Goal: Task Accomplishment & Management: Manage account settings

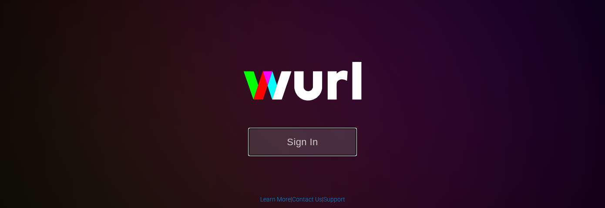
click at [290, 147] on button "Sign In" at bounding box center [302, 141] width 109 height 28
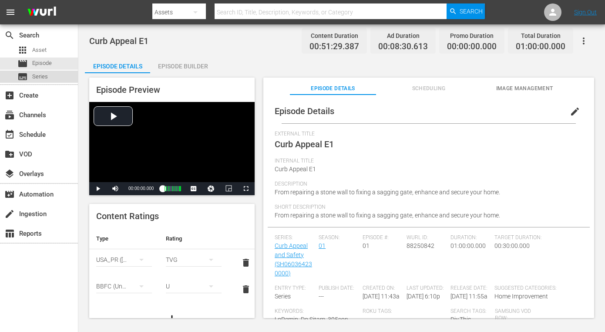
click at [44, 79] on span "Series" at bounding box center [40, 76] width 16 height 9
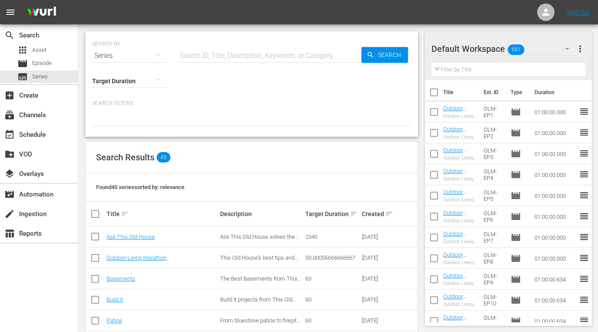
click at [282, 59] on input "text" at bounding box center [270, 55] width 184 height 21
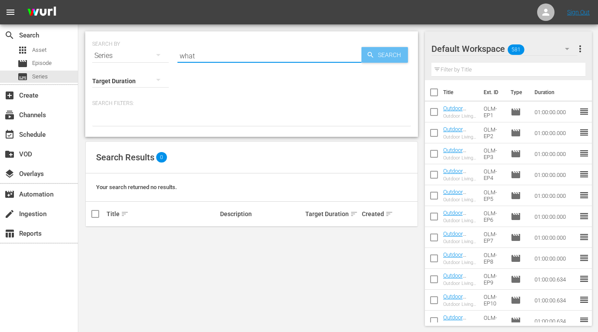
click at [386, 54] on span "Search" at bounding box center [392, 55] width 34 height 16
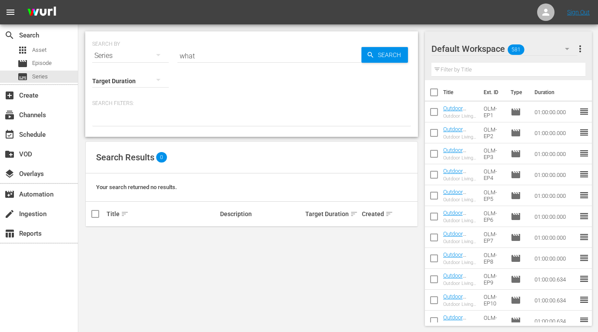
click at [231, 60] on input "what" at bounding box center [270, 55] width 184 height 21
type input "w"
type input "What is it"
drag, startPoint x: 295, startPoint y: 52, endPoint x: 138, endPoint y: 57, distance: 156.7
click at [138, 57] on div "SEARCH BY Search By Series Search ID, Title, Description, Keywords, or Category…" at bounding box center [251, 50] width 319 height 31
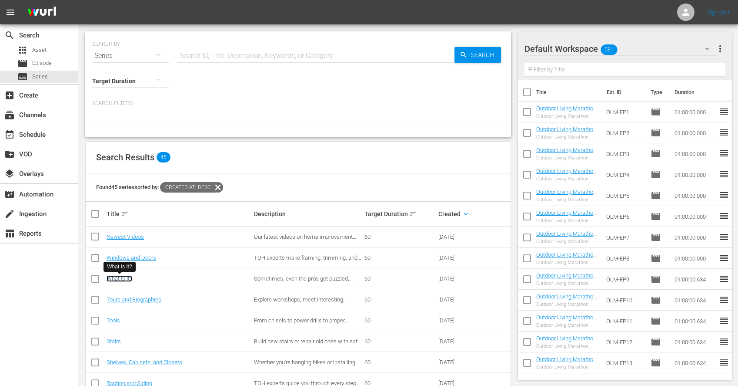
click at [127, 207] on link "What Is It?" at bounding box center [120, 278] width 26 height 7
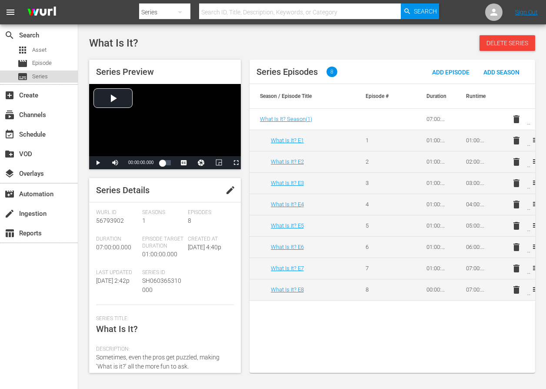
click at [45, 76] on span "Series" at bounding box center [40, 76] width 16 height 9
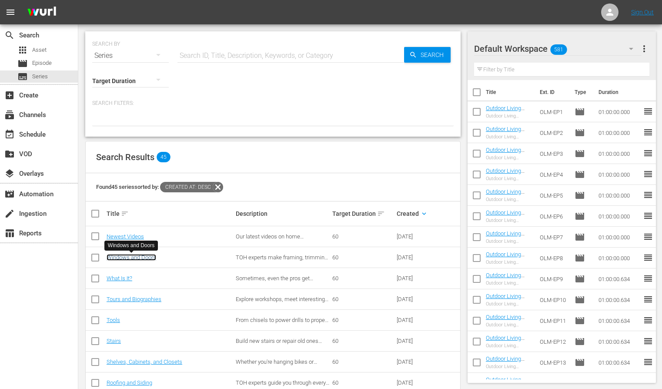
click at [148, 207] on link "Windows and Doors" at bounding box center [132, 257] width 50 height 7
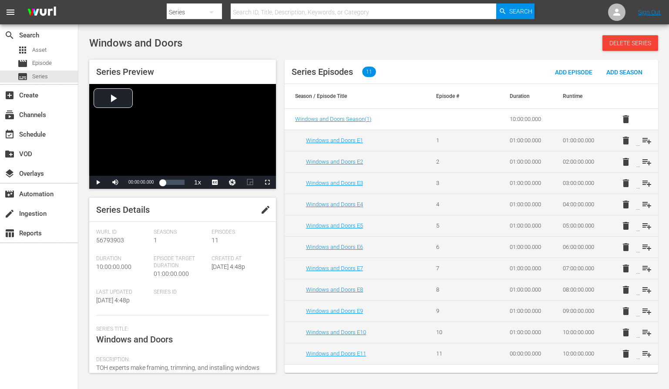
click at [256, 207] on button "edit" at bounding box center [265, 209] width 21 height 21
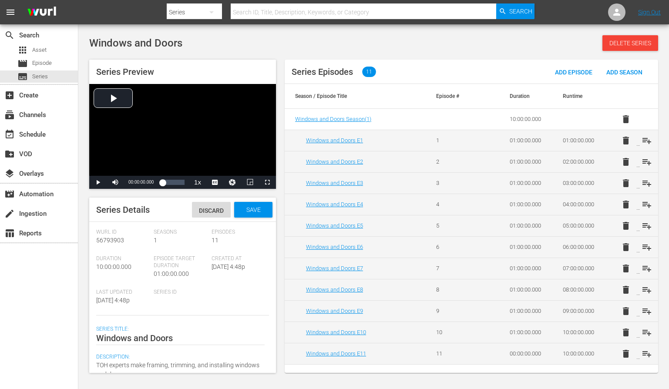
scroll to position [138, 0]
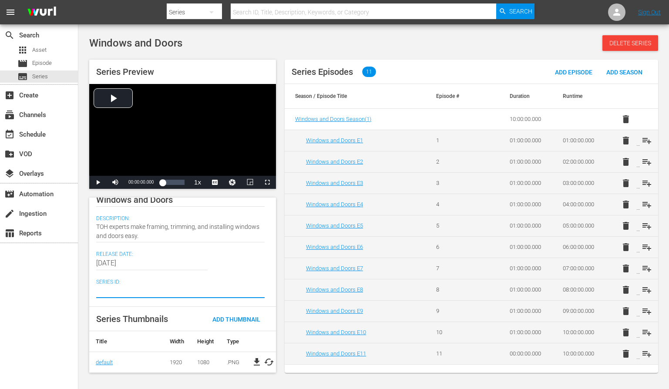
click at [176, 207] on textarea at bounding box center [180, 291] width 168 height 10
paste textarea "SH060365350000"
type textarea "SH060365350000"
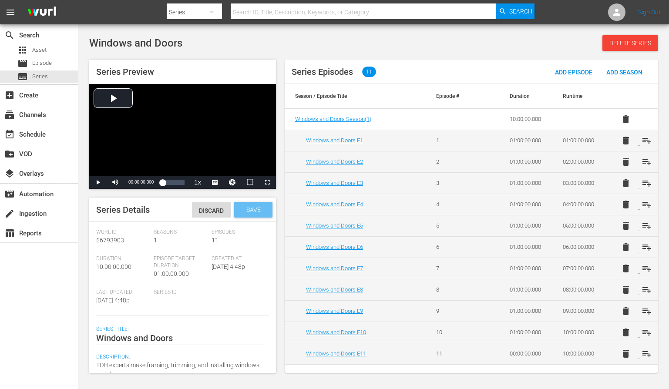
type textarea "SH060365350000"
click at [249, 207] on span "Save" at bounding box center [253, 209] width 28 height 7
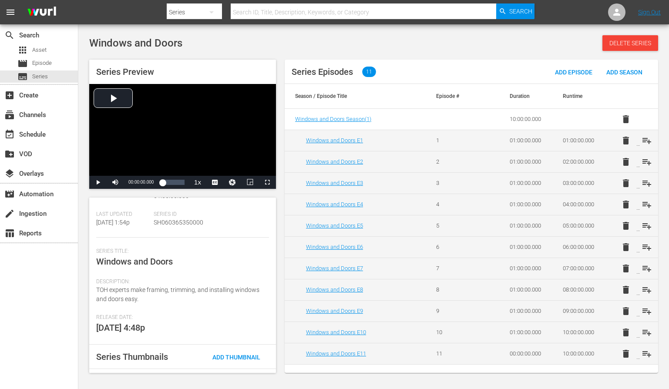
scroll to position [116, 0]
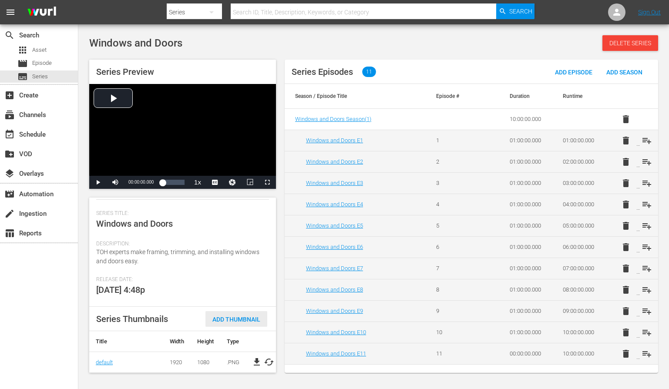
click at [235, 207] on div "Add Thumbnail" at bounding box center [236, 319] width 62 height 16
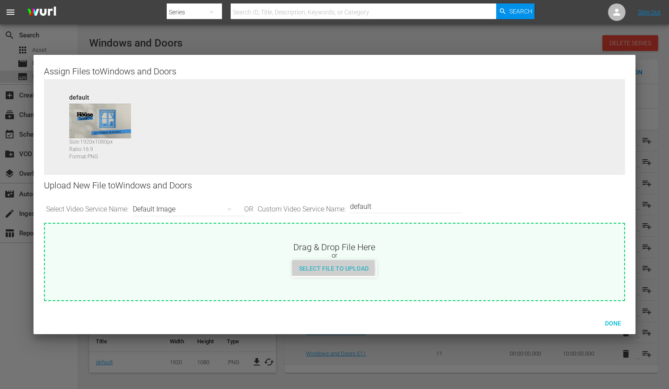
click at [313, 207] on span "Select File to Upload" at bounding box center [334, 268] width 84 height 7
type input "C:\fakepath\TOHShorts_SeriesThumb_Windows.jpg"
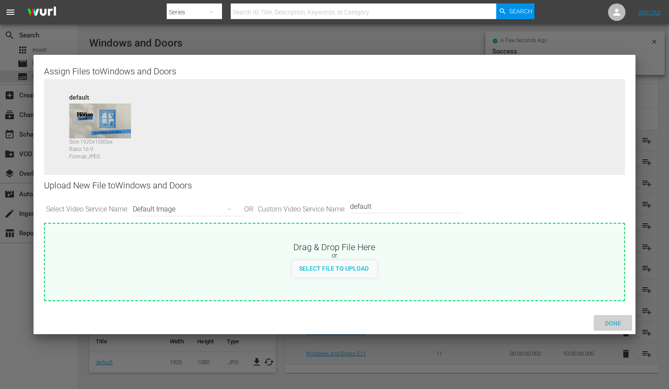
click at [604, 207] on span "Done" at bounding box center [613, 323] width 30 height 7
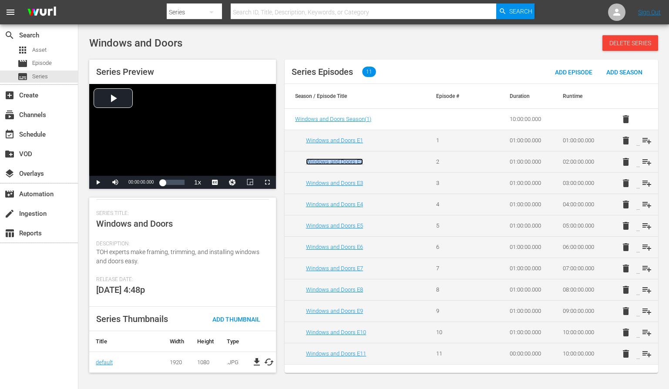
scroll to position [0, 0]
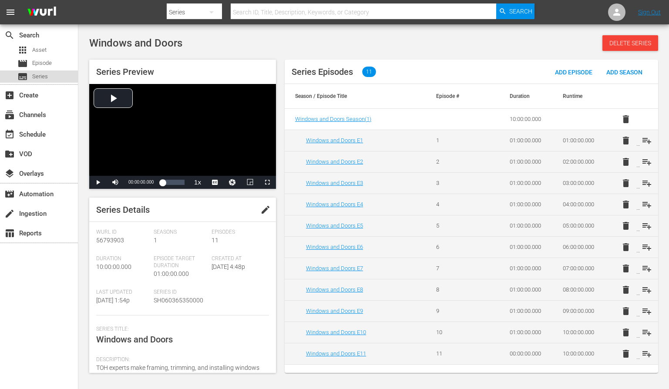
click at [38, 73] on span "Series" at bounding box center [40, 76] width 16 height 9
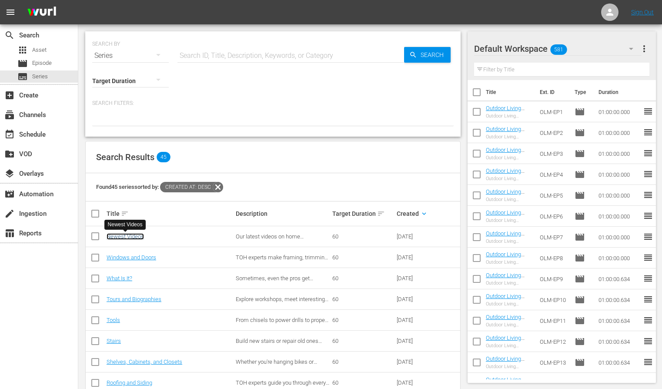
click at [121, 207] on link "Newest Videos" at bounding box center [125, 236] width 37 height 7
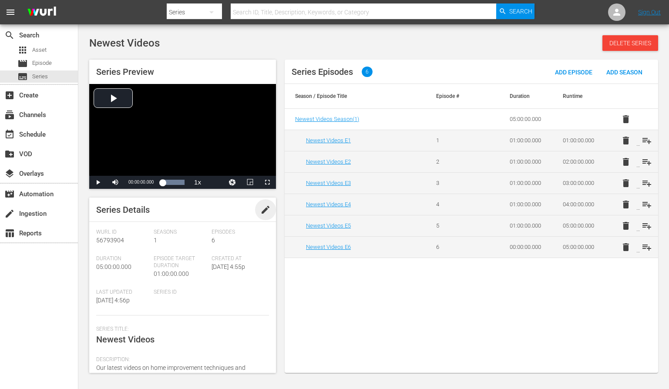
click at [264, 207] on span "edit" at bounding box center [265, 209] width 10 height 10
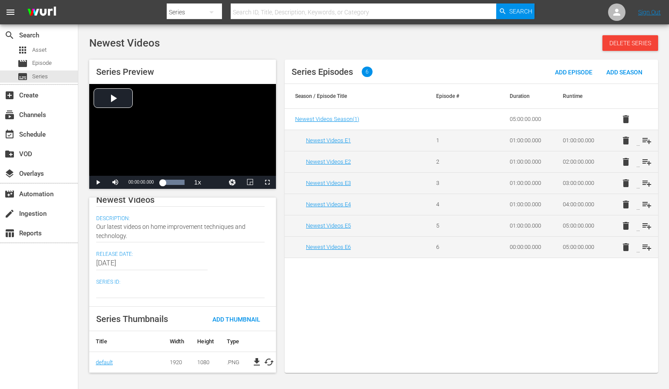
click at [157, 207] on textarea at bounding box center [180, 291] width 168 height 10
paste textarea "SH060365390000"
type textarea "SH060365390000"
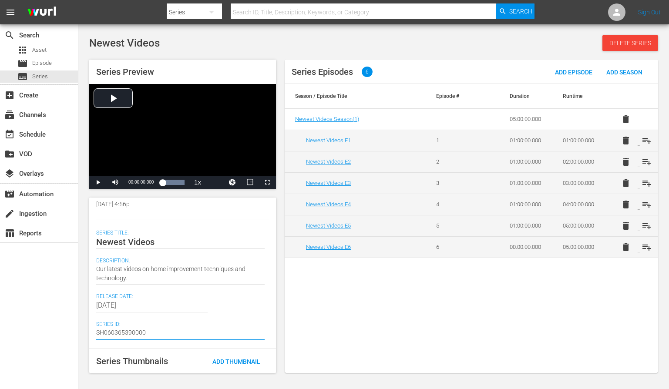
scroll to position [0, 0]
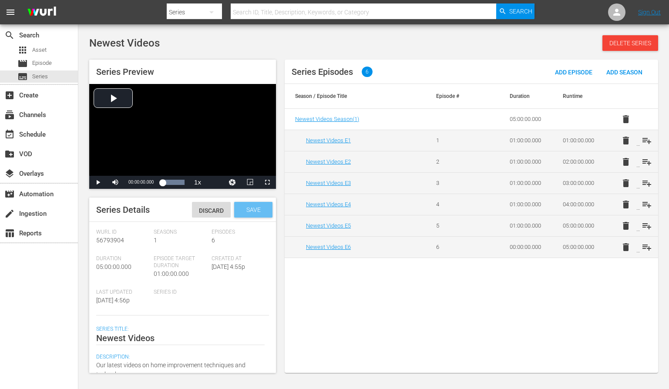
type textarea "SH060365390000"
click at [245, 206] on span "Save" at bounding box center [253, 209] width 28 height 7
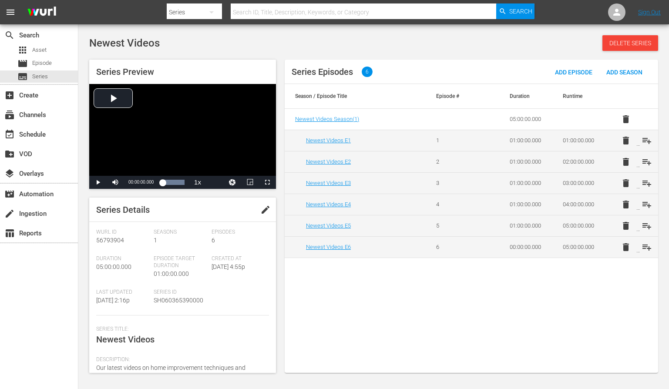
scroll to position [116, 0]
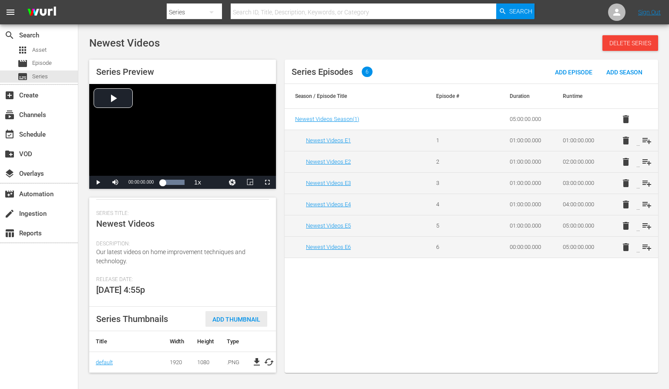
click at [231, 207] on div "Add Thumbnail" at bounding box center [236, 319] width 62 height 16
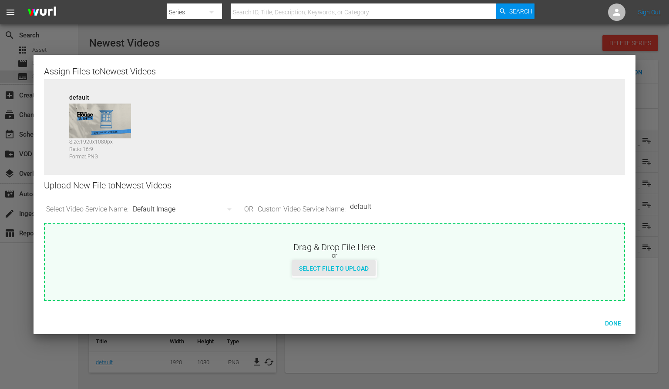
click at [329, 207] on span "Select File to Upload" at bounding box center [334, 268] width 84 height 7
type input "C:\fakepath\TOHShorts_SeriesThumb_NewestVideos.jpg"
click at [604, 207] on div "Done" at bounding box center [612, 323] width 38 height 16
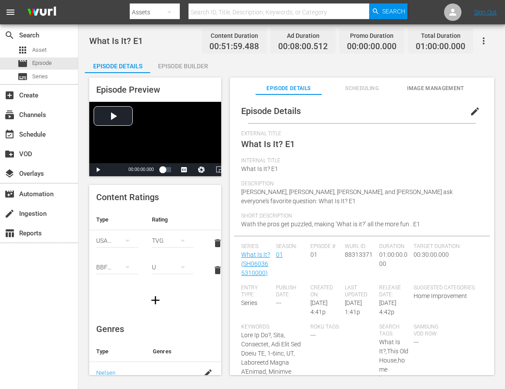
click at [469, 112] on span "edit" at bounding box center [474, 111] width 10 height 10
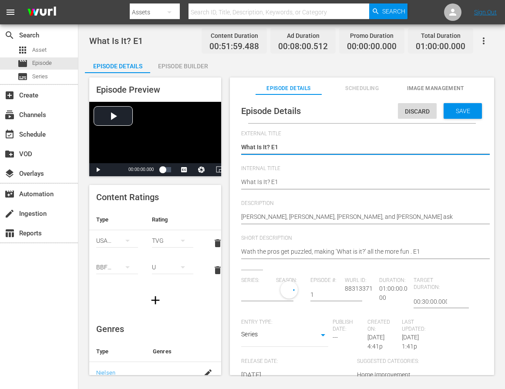
type input "What Is It?"
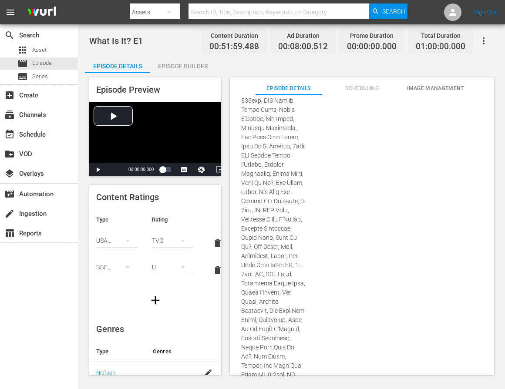
scroll to position [975, 0]
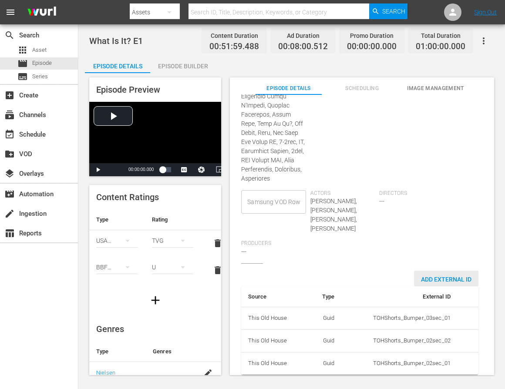
click at [433, 276] on span "Add External Id" at bounding box center [446, 279] width 64 height 7
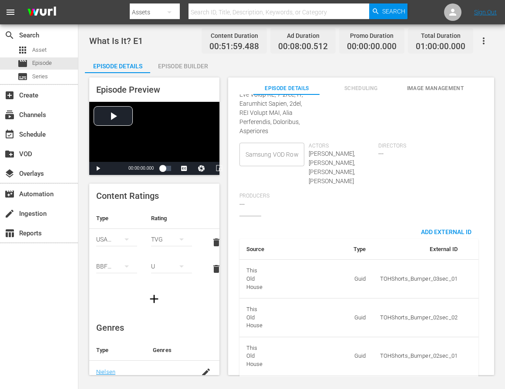
scroll to position [1023, 0]
click at [354, 353] on body "menu Search By Assets Search ID, Title, Description, Keywords, or Category Sear…" at bounding box center [252, 194] width 505 height 389
click at [350, 358] on li "Tms Id" at bounding box center [340, 357] width 44 height 14
type input "tmsId"
click at [433, 382] on input "simple table" at bounding box center [441, 388] width 34 height 13
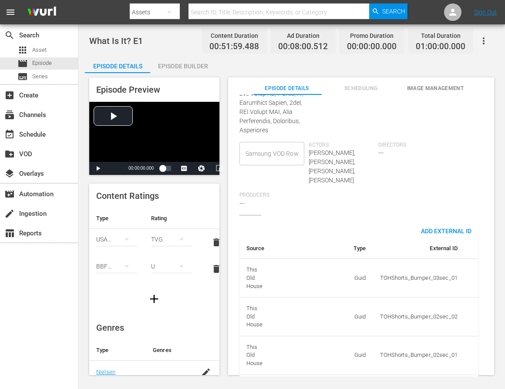
paste input "EP060365310001"
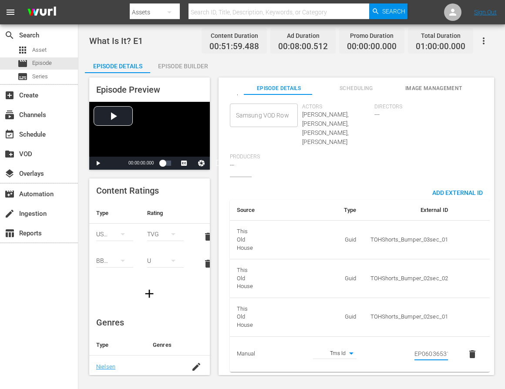
scroll to position [0, 15]
type input "EP060365310001"
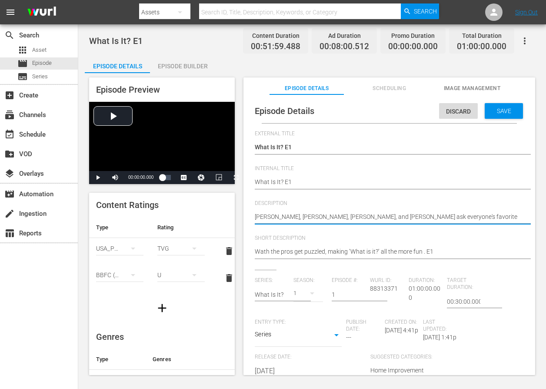
paste textarea "Sometimes, even the pros get puzzled, making ‘What is it?’ all the more fun to …"
type textarea "Sometimes, even the pros get puzzled, making ‘What is it?’ all the more fun to …"
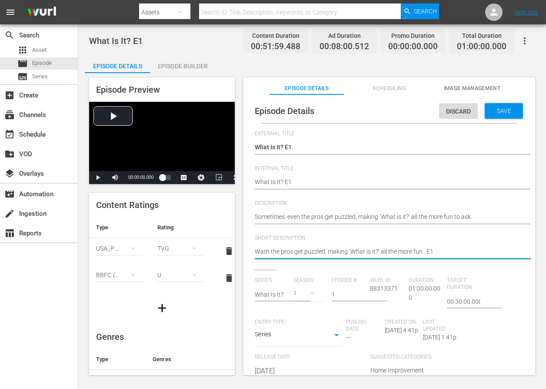
paste textarea "Sometimes, even the pros get puzzled, making ‘What is it?’ all the more fun to …"
type textarea "Sometimes, even the pros get puzzled, making ‘What is it?’ all the more fun to …"
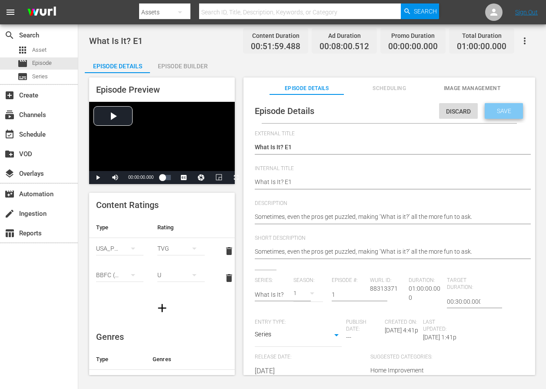
click at [499, 113] on span "Save" at bounding box center [504, 110] width 28 height 7
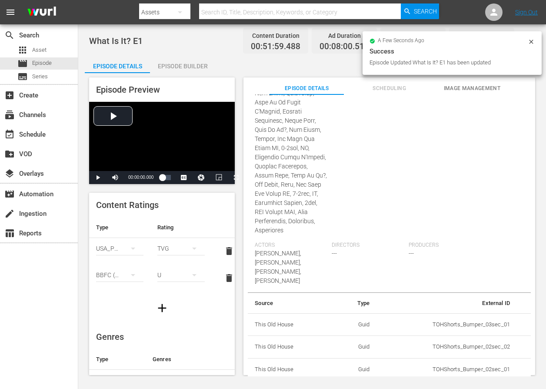
scroll to position [751, 0]
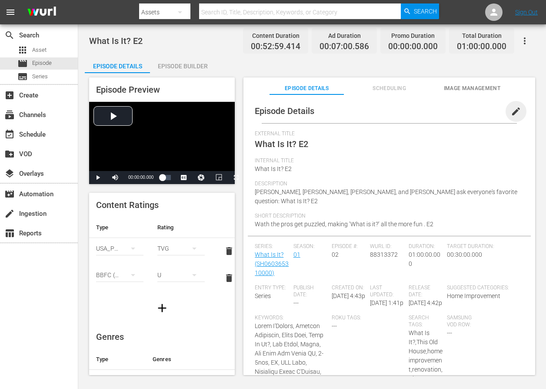
click at [511, 114] on span "edit" at bounding box center [516, 111] width 10 height 10
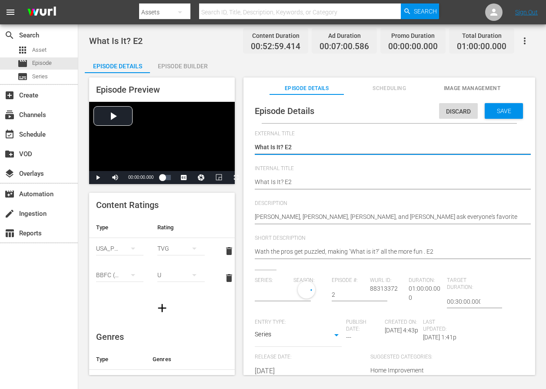
type input "What Is It?"
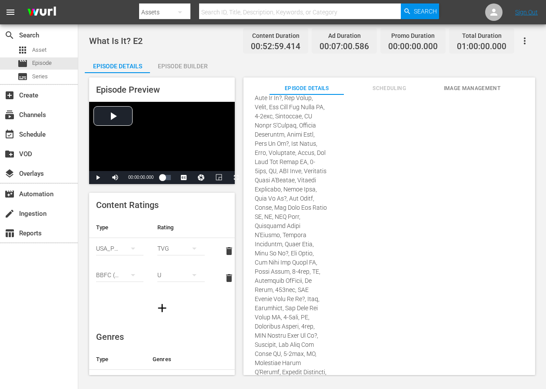
scroll to position [984, 0]
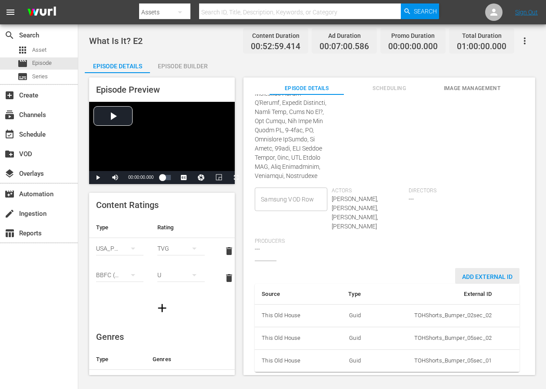
click at [469, 273] on span "Add External Id" at bounding box center [488, 276] width 64 height 7
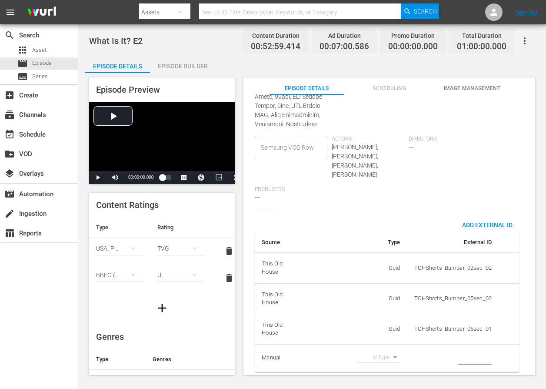
scroll to position [1036, 0]
click at [386, 349] on body "menu Search By Assets Search ID, Title, Description, Keywords, or Category Sear…" at bounding box center [273, 194] width 546 height 389
click at [380, 353] on li "Tms Id" at bounding box center [374, 357] width 44 height 14
type input "tmsId"
click at [459, 352] on input "simple table" at bounding box center [476, 358] width 34 height 13
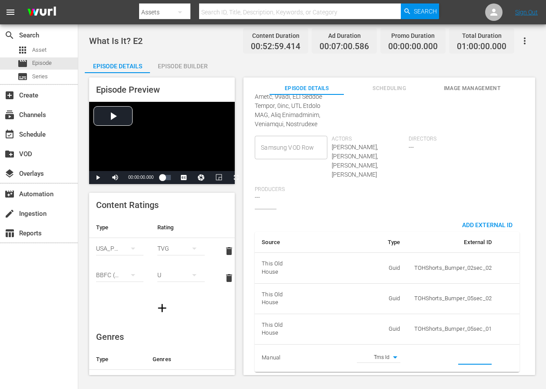
paste input "EP060365310002"
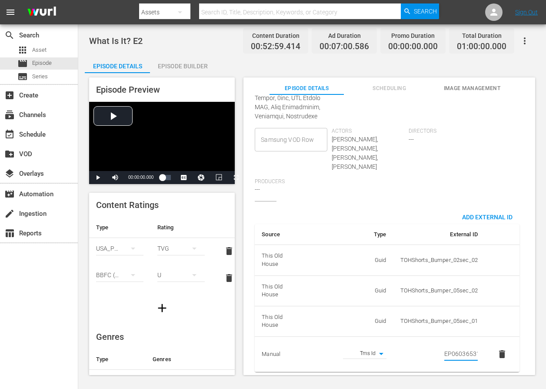
scroll to position [7, 0]
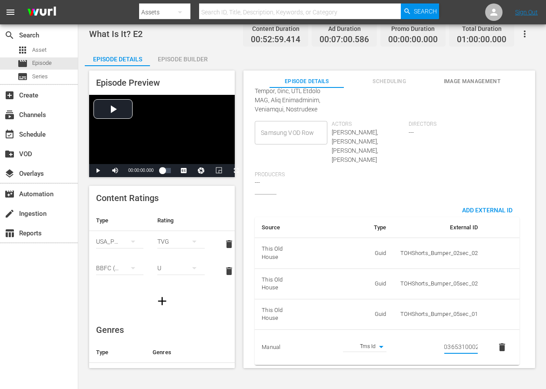
type input "EP060365310002"
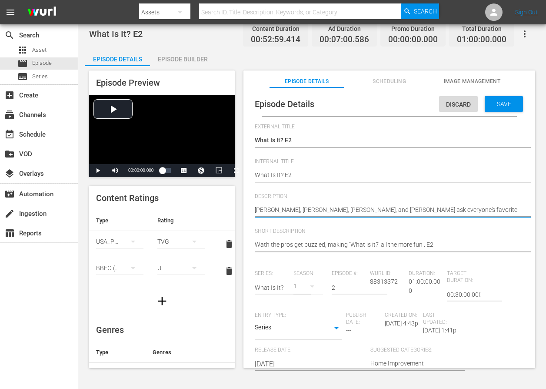
paste textarea "Even the pros get stumped, making “What is it?” an even more fun question to as…"
type textarea "Even the pros get stumped, making “What is it?” an even more fun question to as…"
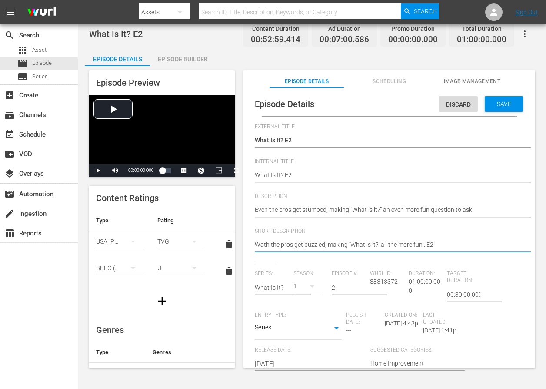
paste textarea "Even the pros get stumped, making “What is it?” an even more fun question to as…"
type textarea "Even the pros get stumped, making “What is it?” an even more fun question to as…"
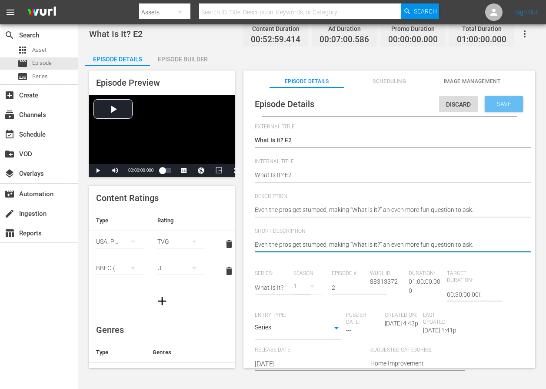
click at [494, 108] on div "Save" at bounding box center [504, 104] width 38 height 16
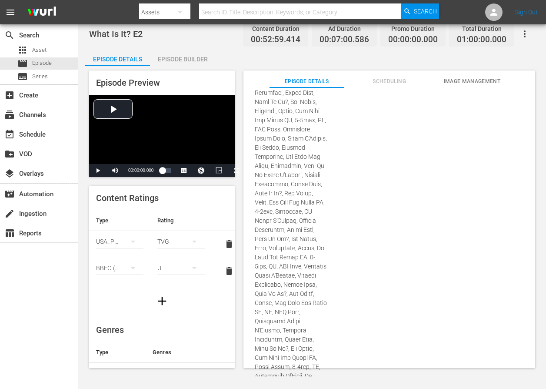
scroll to position [869, 0]
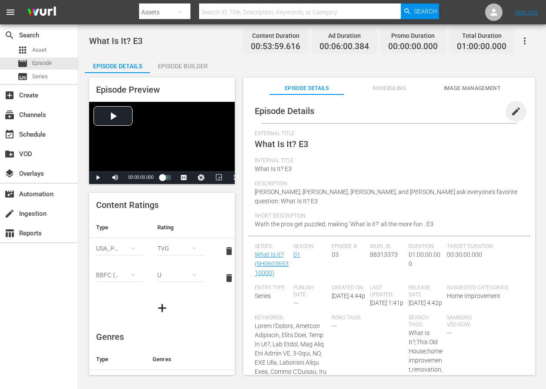
click at [511, 114] on span "edit" at bounding box center [516, 111] width 10 height 10
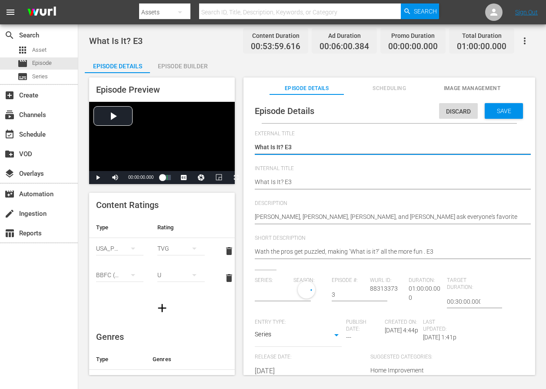
type input "What Is It?"
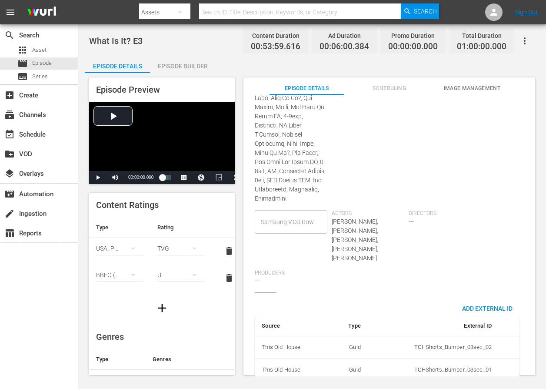
scroll to position [1021, 0]
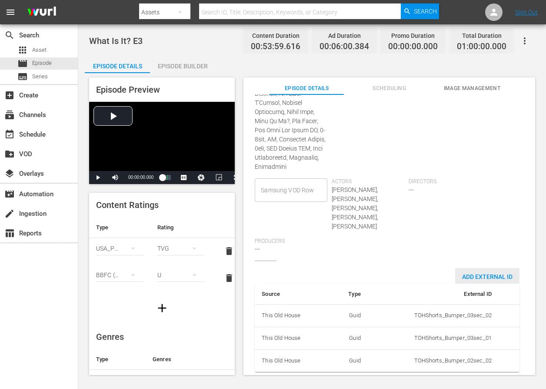
click at [486, 275] on div "Add External Id" at bounding box center [488, 276] width 64 height 16
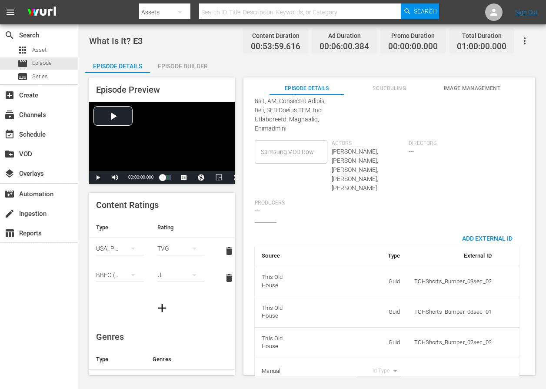
scroll to position [1072, 0]
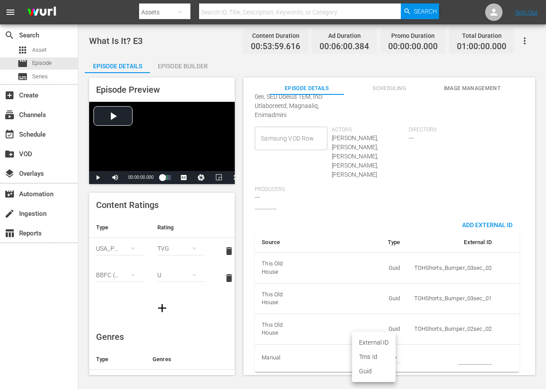
click at [389, 352] on body "menu Search By Assets Search ID, Title, Description, Keywords, or Category Sear…" at bounding box center [273, 194] width 546 height 389
click at [389, 352] on li "Tms Id" at bounding box center [374, 357] width 44 height 14
type input "tmsId"
click at [481, 352] on input "simple table" at bounding box center [476, 358] width 34 height 13
paste input "EP060365310003"
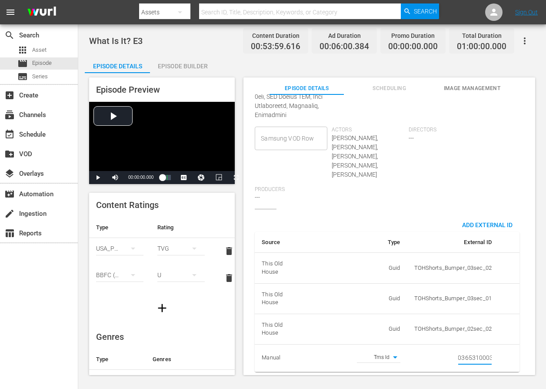
scroll to position [7, 0]
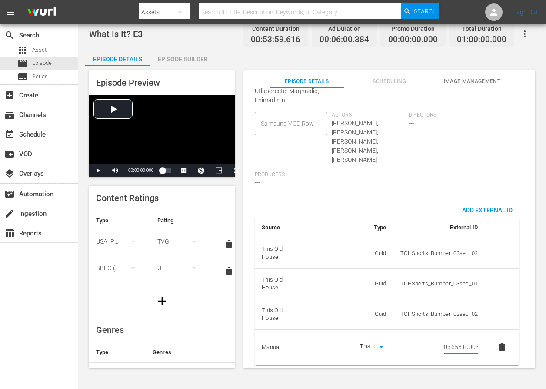
type input "EP060365310003"
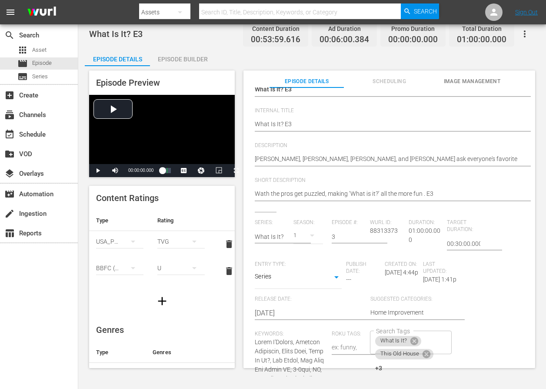
scroll to position [3, 0]
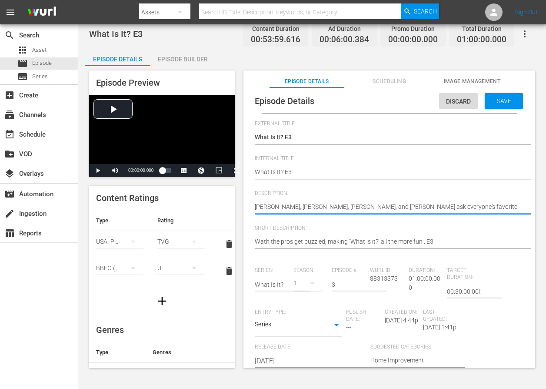
paste textarea "When the pros are puzzled, “What is it?” becomes even more exciting to play."
type textarea "When the pros are puzzled, “What is it?” becomes even more exciting to play."
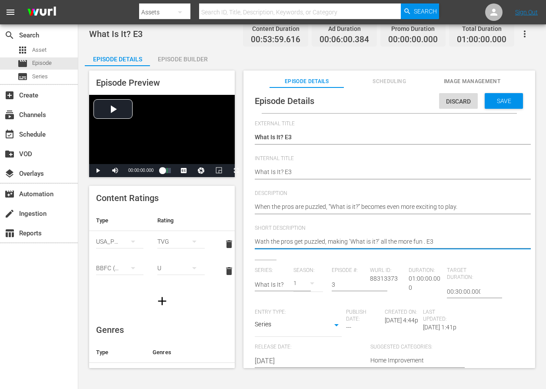
paste textarea "hen the pros are puzzled, “What is it?” becomes even more exciting to play."
type textarea "When the pros are puzzled, “What is it?” becomes even more exciting to play."
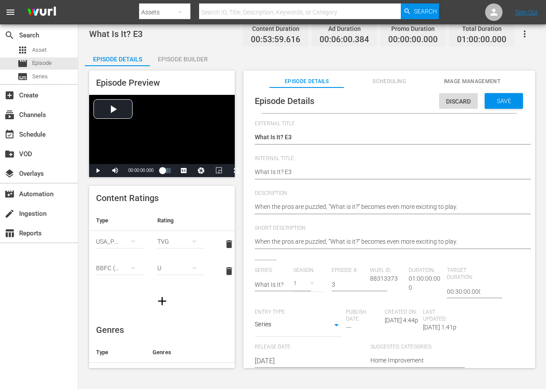
click at [504, 109] on div "Episode Details Discard Save" at bounding box center [389, 101] width 283 height 24
click at [503, 105] on div "Save" at bounding box center [504, 101] width 38 height 16
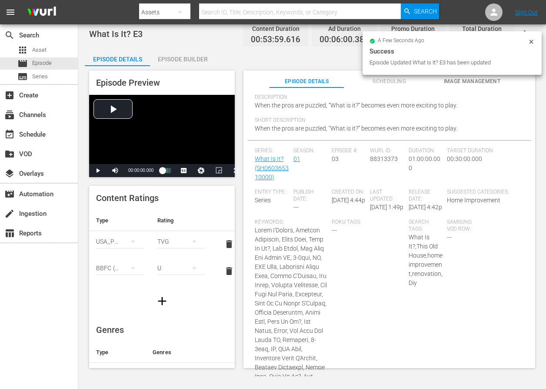
scroll to position [22, 0]
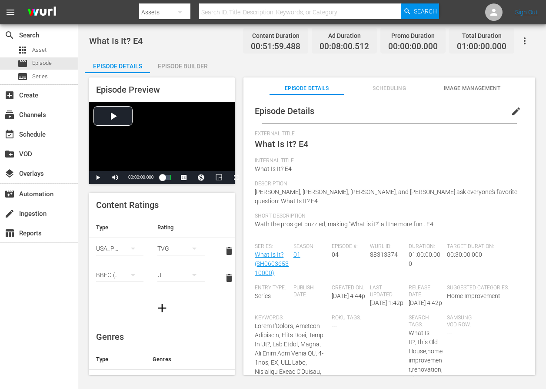
click at [510, 105] on button "edit" at bounding box center [516, 111] width 21 height 21
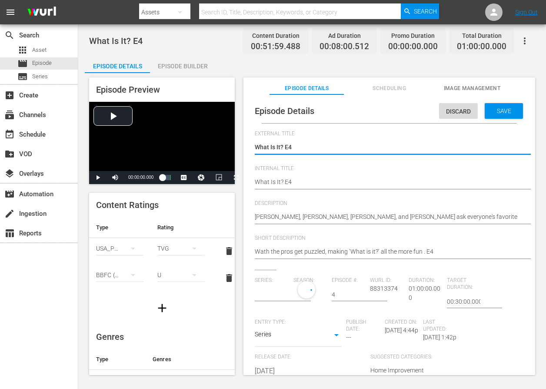
type input "What Is It?"
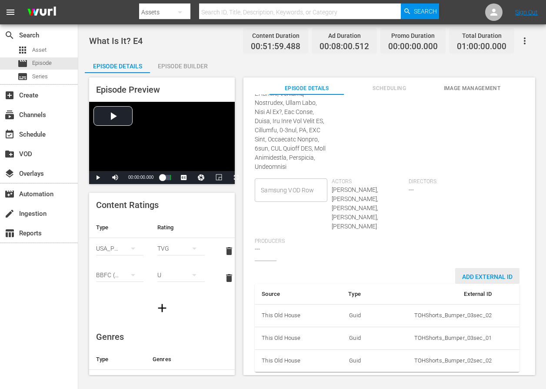
click at [479, 273] on span "Add External Id" at bounding box center [488, 276] width 64 height 7
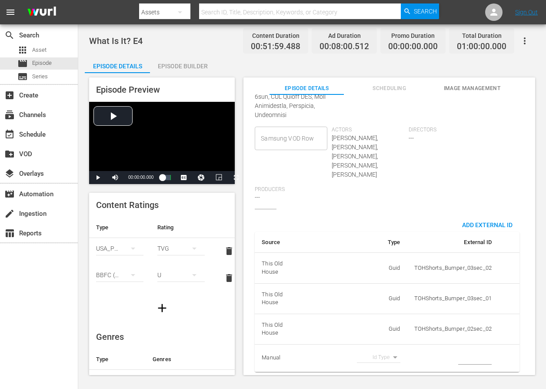
scroll to position [752, 0]
click at [381, 347] on body "menu Search By Assets Search ID, Title, Description, Keywords, or Category Sear…" at bounding box center [273, 194] width 546 height 389
click at [377, 357] on li "Tms Id" at bounding box center [374, 357] width 44 height 14
type input "tmsId"
click at [469, 353] on input "simple table" at bounding box center [476, 358] width 34 height 13
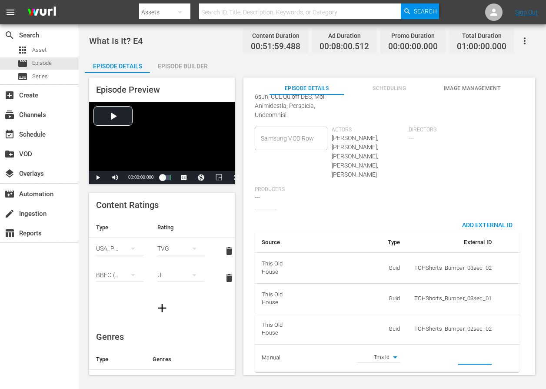
paste input "EP060365310004"
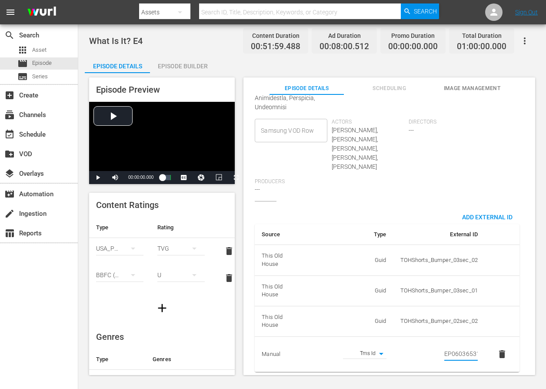
scroll to position [7, 0]
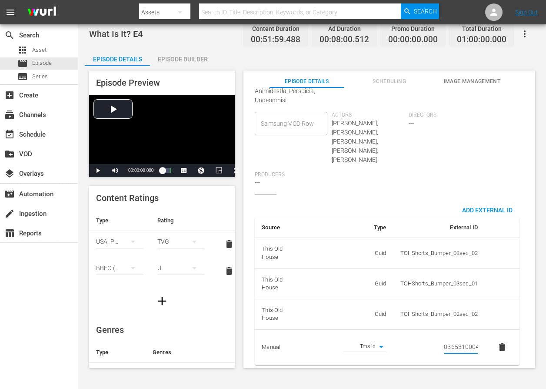
type input "EP060365310004"
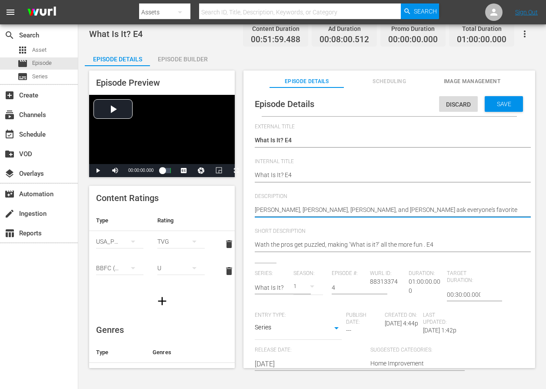
paste textarea "Sometimes the experts don’t know, making “What is it?” extra fun to explore."
type textarea "Sometimes the experts don’t know, making “What is it?” extra fun to explore."
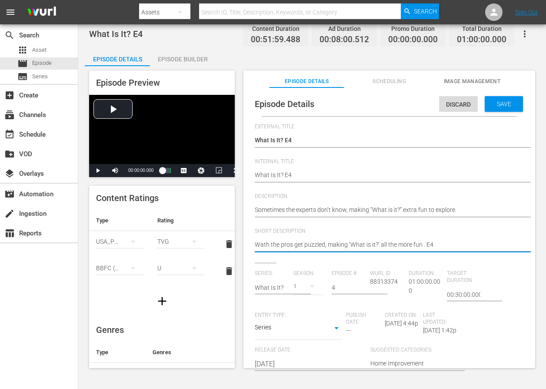
paste textarea "Sometimes the experts don’t know, making “What is it?” extra fun to explore."
type textarea "Sometimes the experts don’t know, making “What is it?” extra fun to explore."
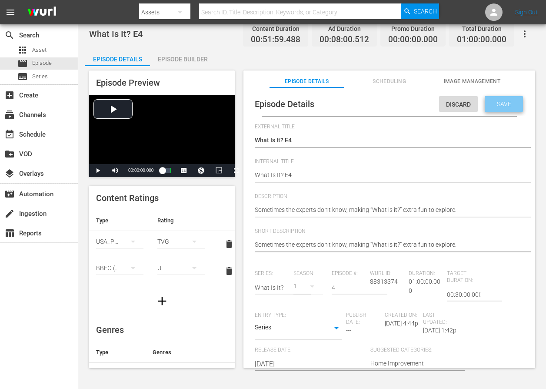
click at [503, 106] on span "Save" at bounding box center [504, 104] width 28 height 7
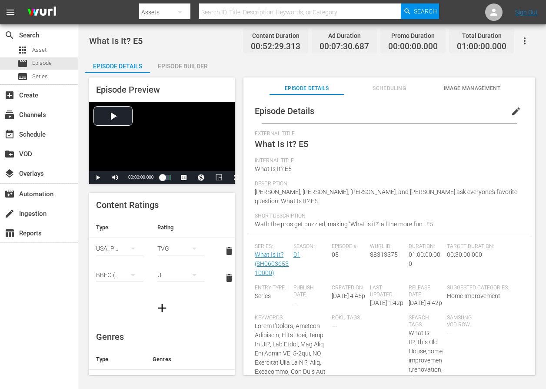
click at [511, 114] on span "edit" at bounding box center [516, 111] width 10 height 10
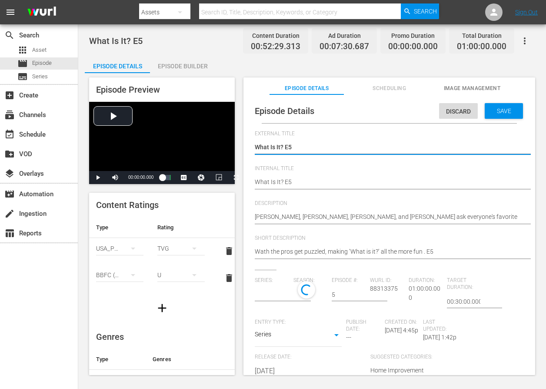
type input "What Is It?"
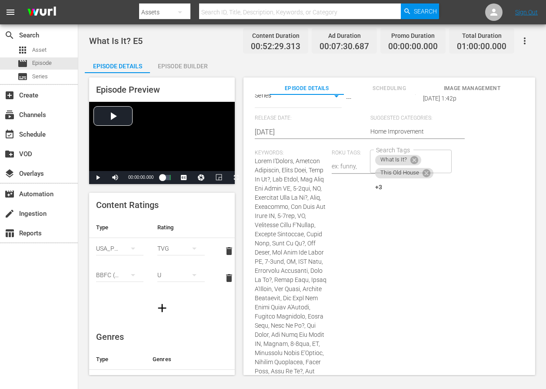
scroll to position [715, 0]
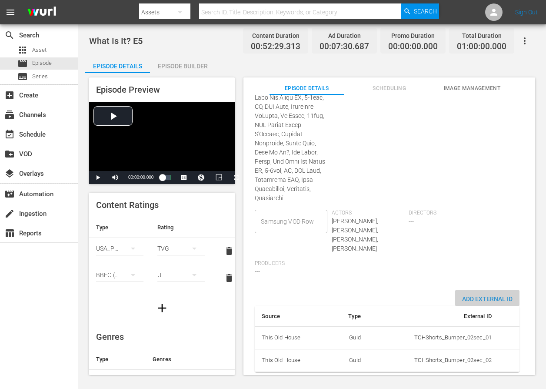
click at [465, 295] on span "Add External Id" at bounding box center [488, 298] width 64 height 7
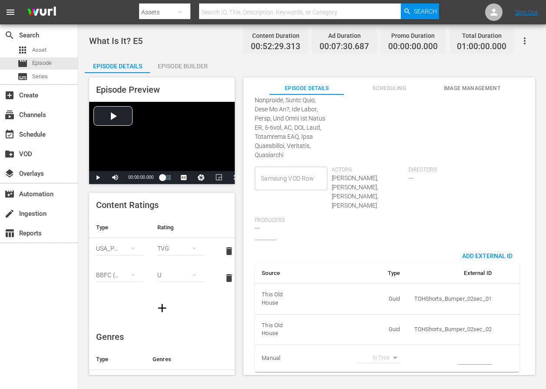
scroll to position [758, 0]
click at [375, 349] on body "menu Search By Assets Search ID, Title, Description, Keywords, or Category Sear…" at bounding box center [273, 194] width 546 height 389
click at [375, 352] on li "Tms Id" at bounding box center [374, 357] width 44 height 14
type input "tmsId"
click at [472, 352] on input "simple table" at bounding box center [476, 358] width 34 height 13
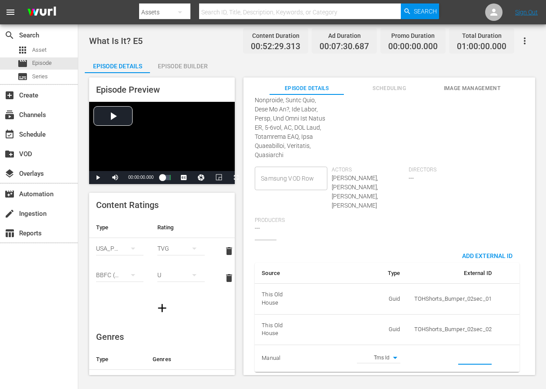
paste input "EP060365310005"
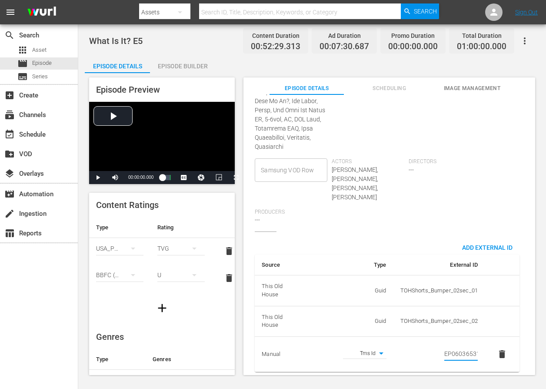
scroll to position [0, 15]
type input "EP060365310005"
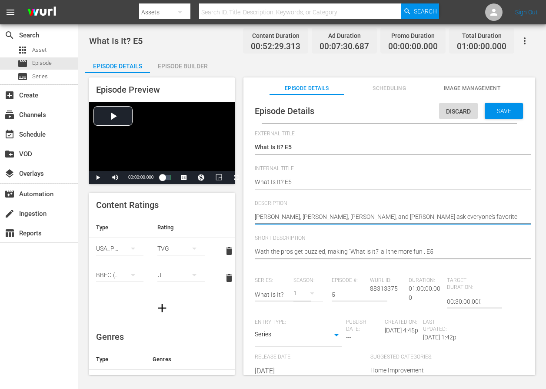
paste textarea "Even pros get puzzled, which makes “What is it?” a more entertaining challenge."
type textarea "Even pros get puzzled, which makes “What is it?” a more entertaining challenge."
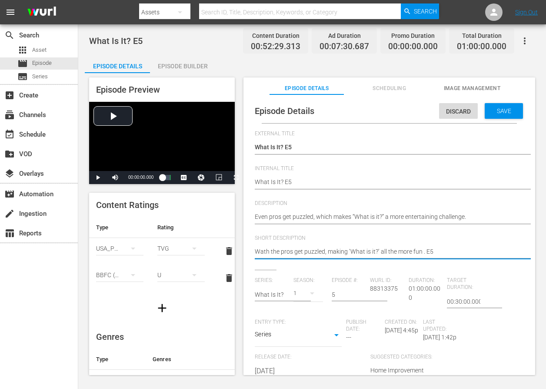
paste textarea "Even pros get puzzled, which makes “What is it?” a more entertaining challenge."
type textarea "Even pros get puzzled, which makes “What is it?” a more entertaining challenge."
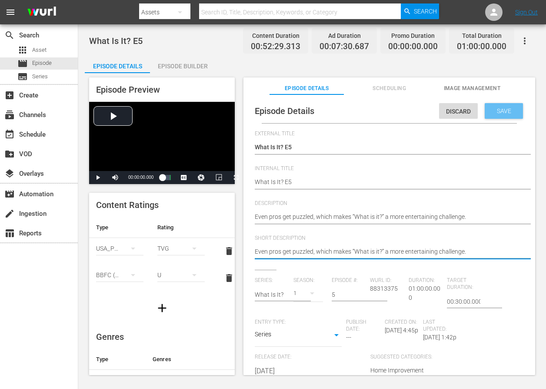
click at [497, 107] on span "Save" at bounding box center [504, 110] width 28 height 7
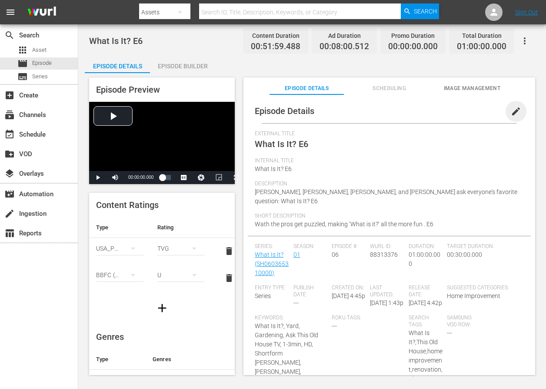
click at [512, 112] on span "edit" at bounding box center [516, 111] width 10 height 10
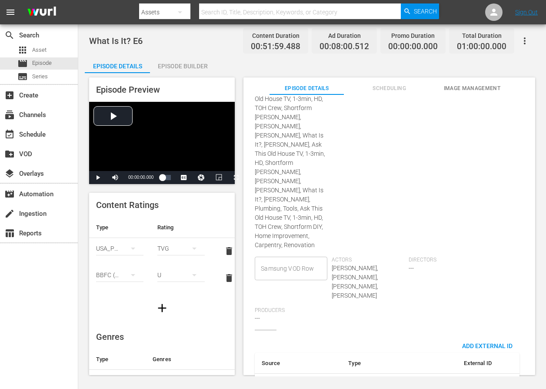
scroll to position [550, 0]
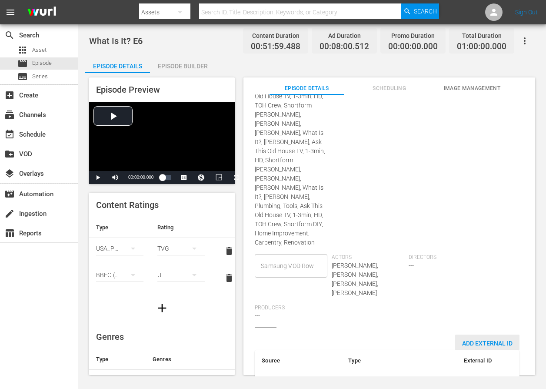
click at [468, 335] on div "Add External Id" at bounding box center [488, 343] width 64 height 16
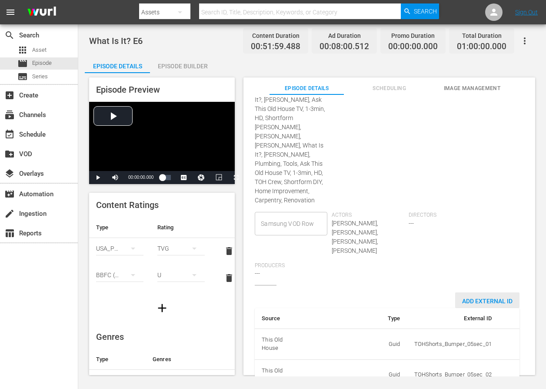
scroll to position [594, 0]
click at [386, 350] on body "menu Search By Assets Search ID, Title, Description, Keywords, or Category Sear…" at bounding box center [273, 194] width 546 height 389
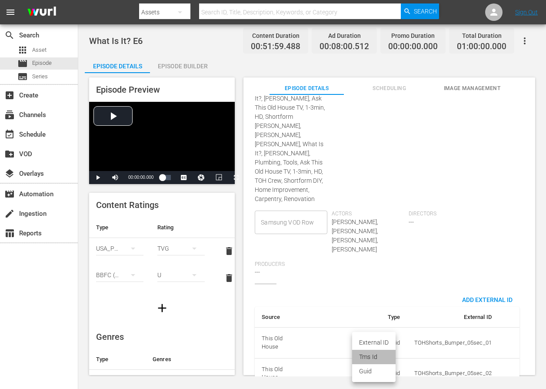
click at [380, 354] on li "Tms Id" at bounding box center [374, 357] width 44 height 14
type input "tmsId"
paste input "EP060365310006"
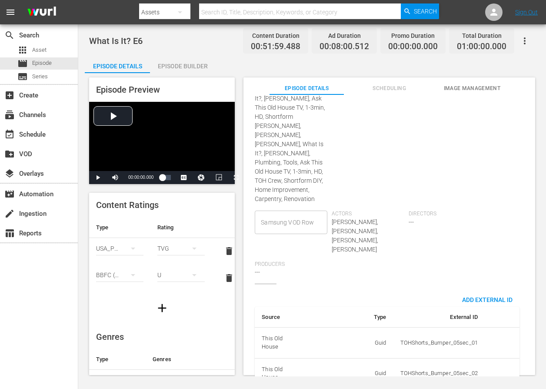
type input "EP060365310006"
click at [456, 211] on span "Directors" at bounding box center [445, 214] width 73 height 7
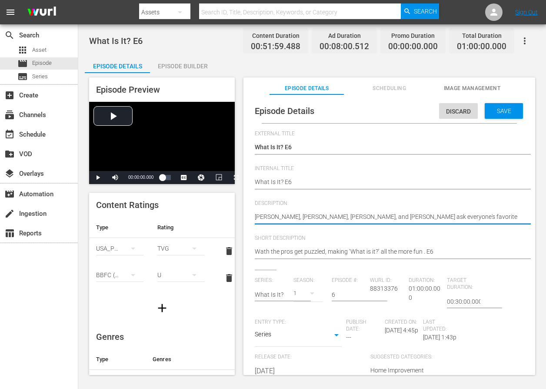
paste textarea "When experts scratch their heads, “What is it?” is even more fun to guess."
type textarea "When experts scratch their heads, “What is it?” is even more fun to guess."
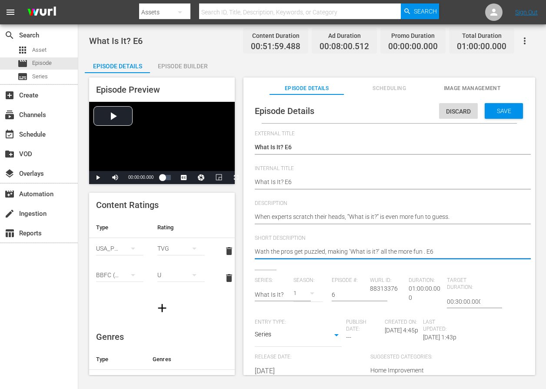
paste textarea "hen experts scratch their heads, “What is it?” is even more fun to guess."
type textarea "When experts scratch their heads, “What is it?” is even more fun to guess."
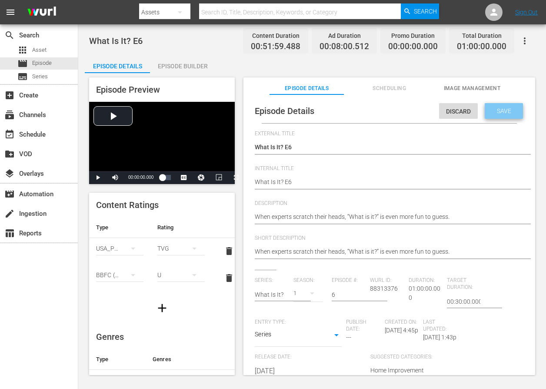
click at [493, 112] on span "Save" at bounding box center [504, 110] width 28 height 7
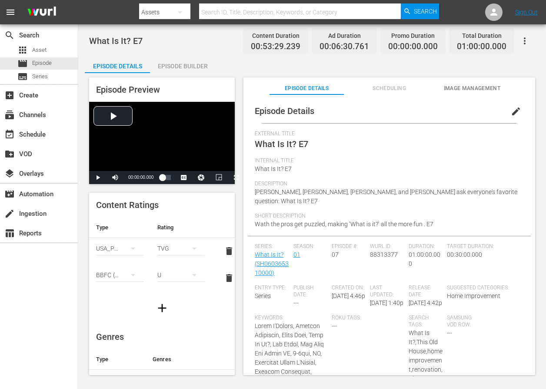
click at [511, 111] on span "edit" at bounding box center [516, 111] width 10 height 10
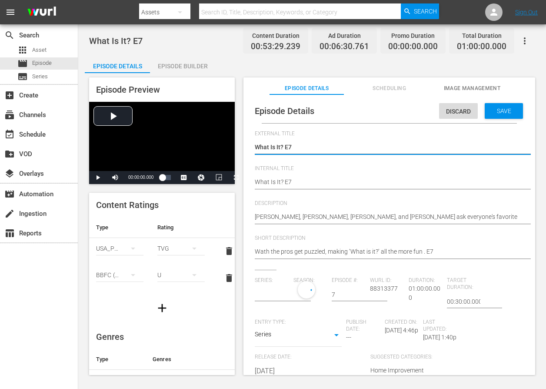
type input "What Is It?"
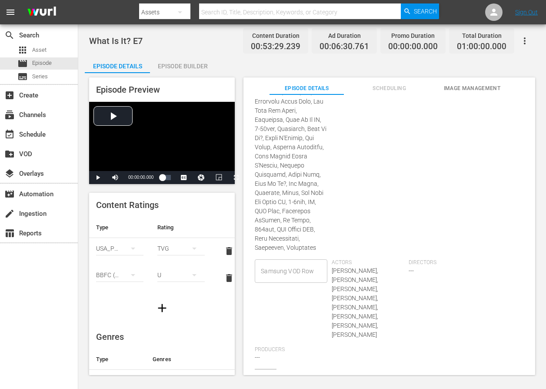
scroll to position [861, 0]
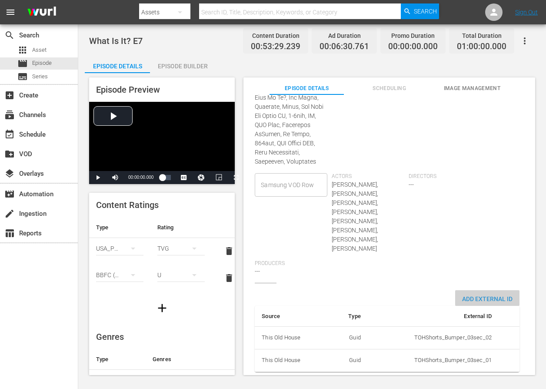
click at [466, 295] on span "Add External Id" at bounding box center [488, 298] width 64 height 7
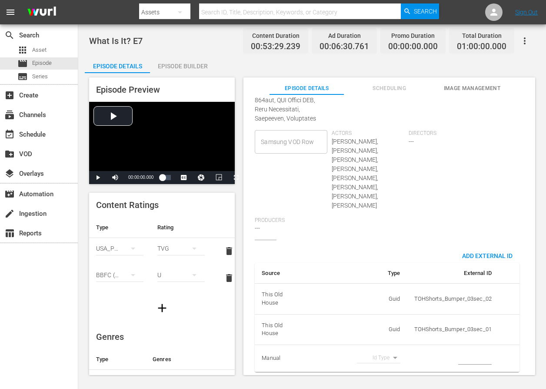
scroll to position [905, 0]
click at [391, 352] on body "menu Search By Assets Search ID, Title, Description, Keywords, or Category Sear…" at bounding box center [273, 194] width 546 height 389
click at [382, 355] on li "Tms Id" at bounding box center [374, 357] width 44 height 14
type input "tmsId"
click at [459, 352] on input "simple table" at bounding box center [476, 358] width 34 height 13
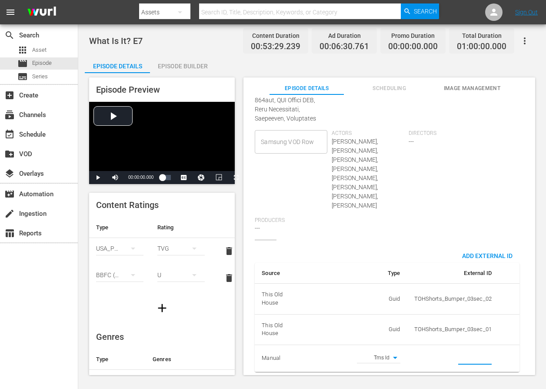
paste input "EP060365310007"
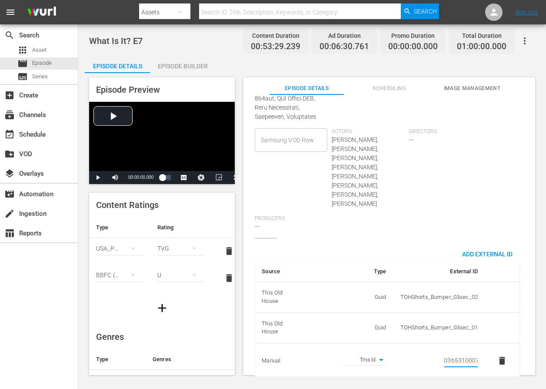
type input "EP060365310007"
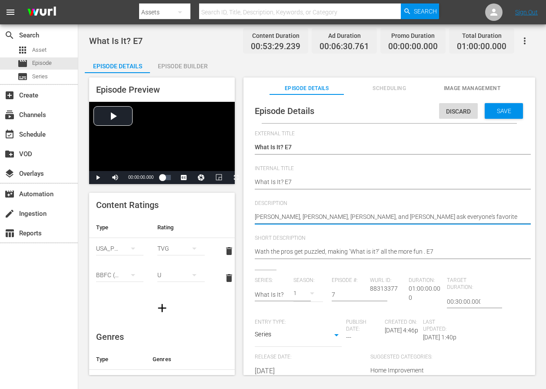
paste textarea "Pros can be stumped too, making “What is it?” a playful mystery to solve."
type textarea "Pros can be stumped too, making “What is it?” a playful mystery to solve."
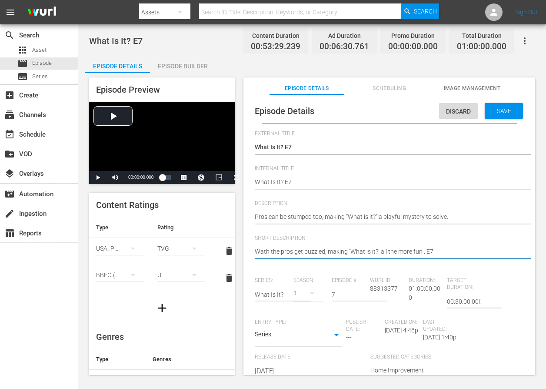
paste textarea "Pros can be stumped too, making “What is it?” a playful mystery to solve."
type textarea "Pros can be stumped too, making “What is it?” a playful mystery to solve."
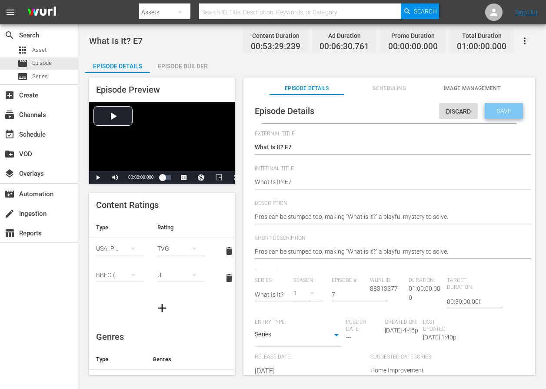
click at [504, 113] on span "Save" at bounding box center [504, 110] width 28 height 7
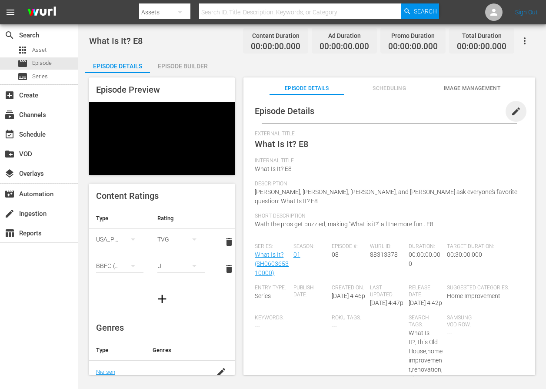
click at [511, 115] on span "edit" at bounding box center [516, 111] width 10 height 10
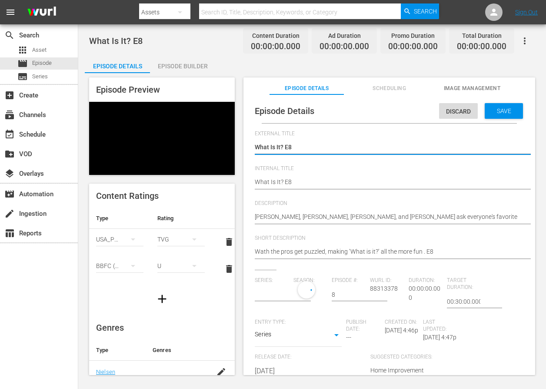
type input "What Is It?"
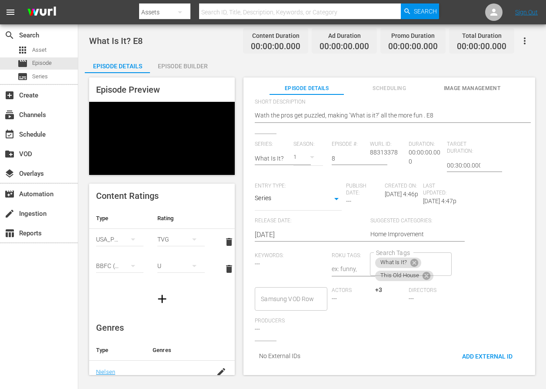
scroll to position [139, 0]
click at [492, 353] on span "Add External Id" at bounding box center [488, 356] width 64 height 7
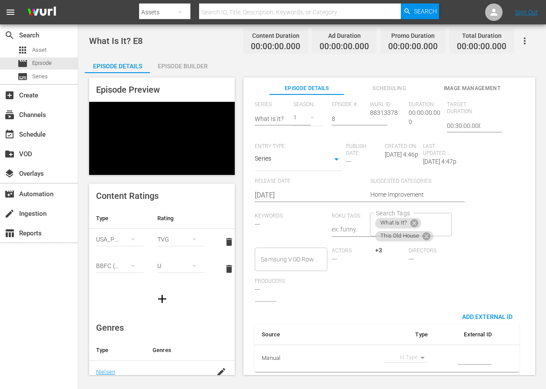
scroll to position [187, 0]
click at [414, 349] on body "menu Search By Assets Search ID, Title, Description, Keywords, or Category Sear…" at bounding box center [273, 194] width 546 height 389
click at [406, 356] on li "Tms Id" at bounding box center [403, 357] width 44 height 14
type input "tmsId"
click at [477, 352] on input "simple table" at bounding box center [476, 358] width 34 height 13
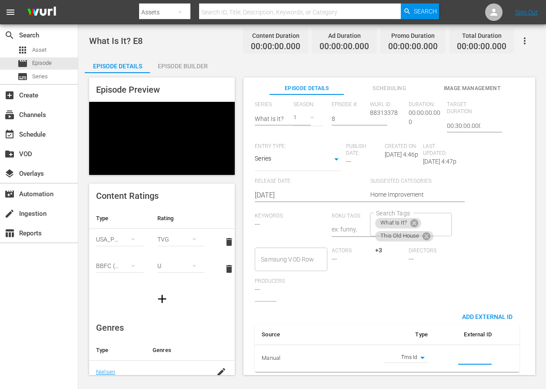
paste input "EP060365310008"
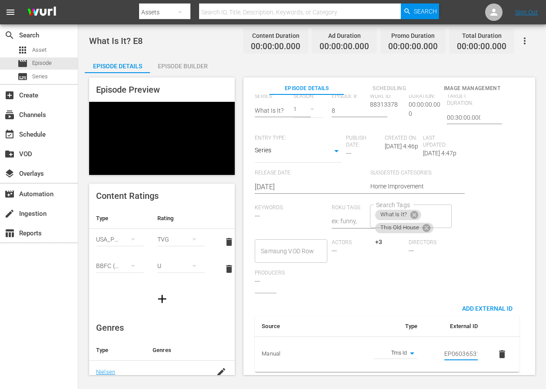
scroll to position [0, 15]
type input "EP060365310008"
click at [471, 275] on div "Series: What Is It? Season: 1 Episode #: 8 [PERSON_NAME] ID: 88313378 Duration:…" at bounding box center [389, 193] width 269 height 200
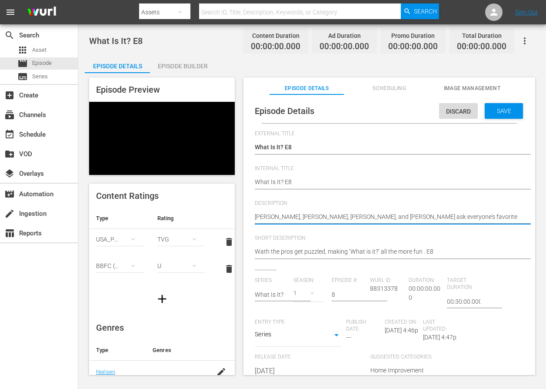
paste textarea "If the pros don’t know, “What is it?” becomes even more fun to figure out."
type textarea "If the pros don’t know, “What is it?” becomes even more fun to figure out."
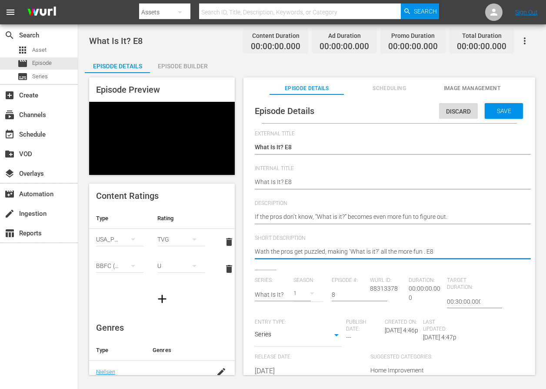
paste textarea "If the pros don’t know, “What is it?” becomes even more fun to figure out."
type textarea "If the pros don’t know, “What is it?” becomes even more fun to figure out."
click at [500, 114] on span "Save" at bounding box center [504, 110] width 28 height 7
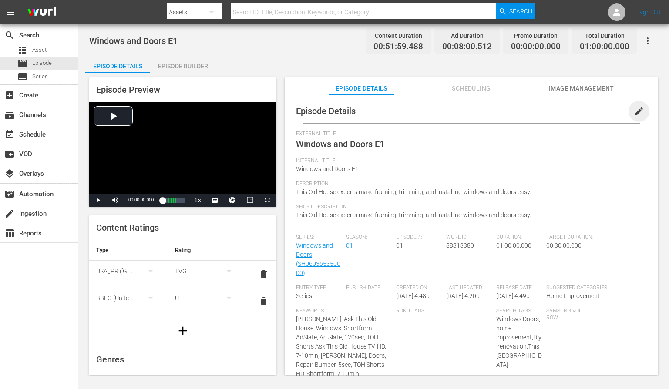
click at [634, 111] on span "edit" at bounding box center [639, 111] width 10 height 10
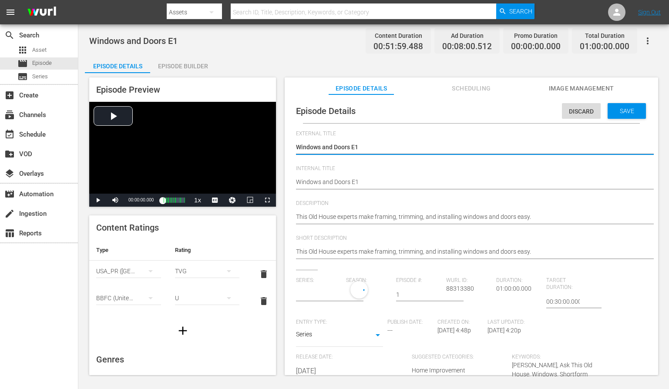
type input "Windows and Doors"
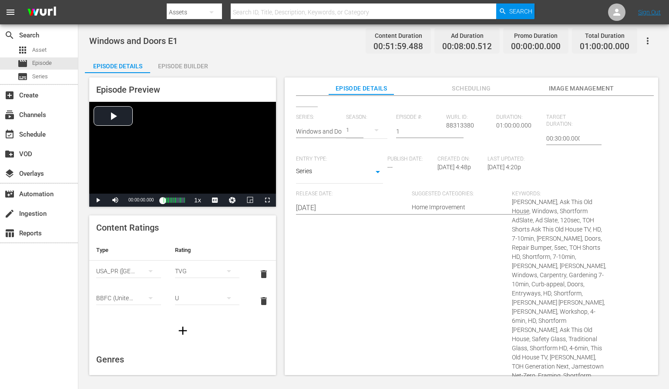
scroll to position [554, 0]
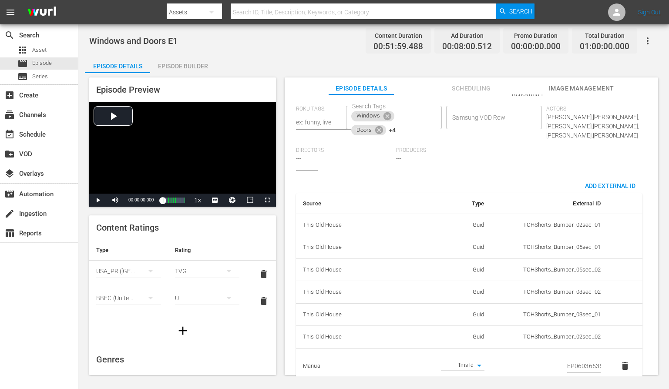
click at [583, 359] on input "EP060365350001" at bounding box center [584, 365] width 34 height 13
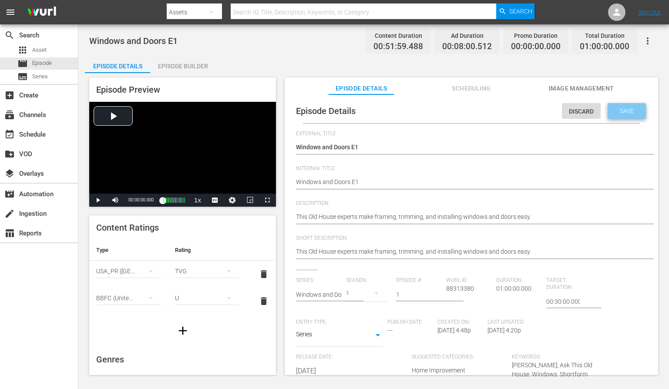
click at [624, 104] on div "Save" at bounding box center [626, 111] width 38 height 16
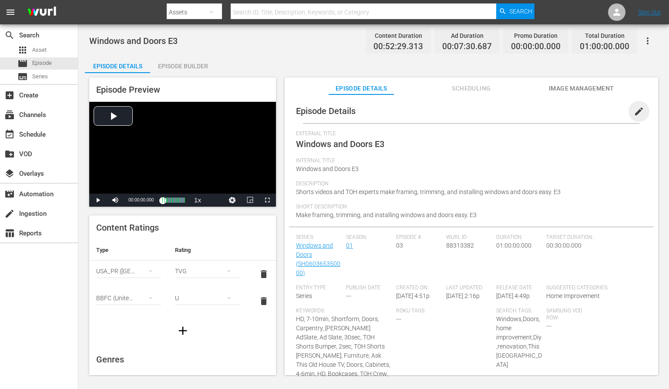
click at [634, 114] on span "edit" at bounding box center [639, 111] width 10 height 10
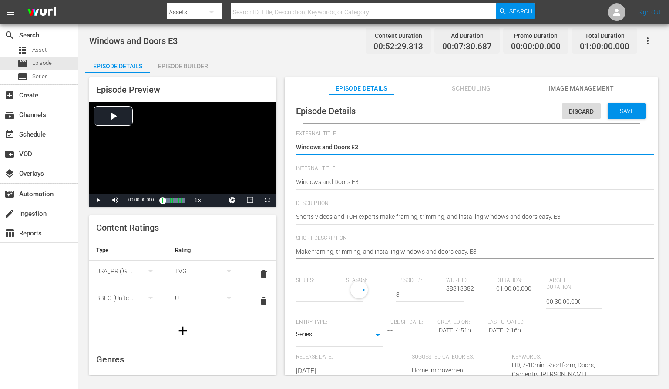
type input "Windows and Doors"
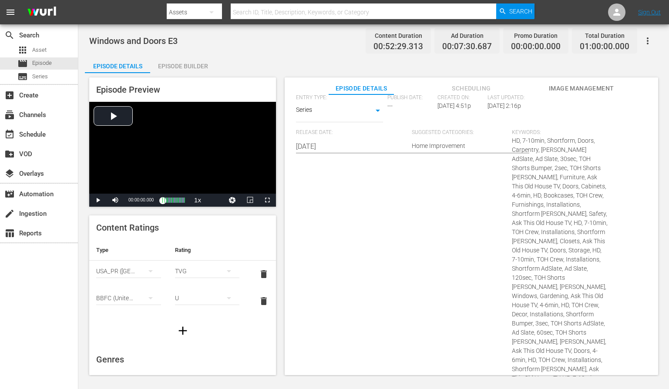
scroll to position [463, 0]
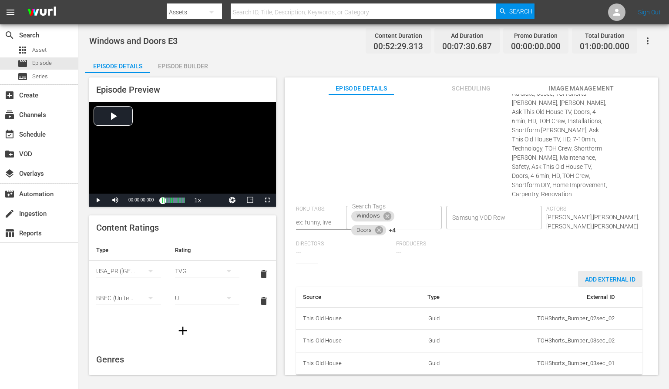
click at [599, 276] on span "Add External Id" at bounding box center [610, 279] width 64 height 7
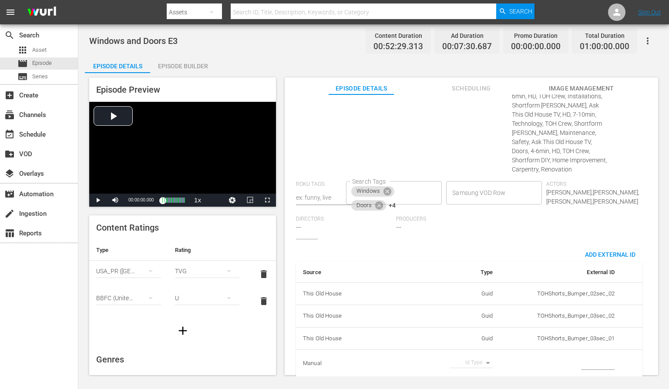
scroll to position [491, 0]
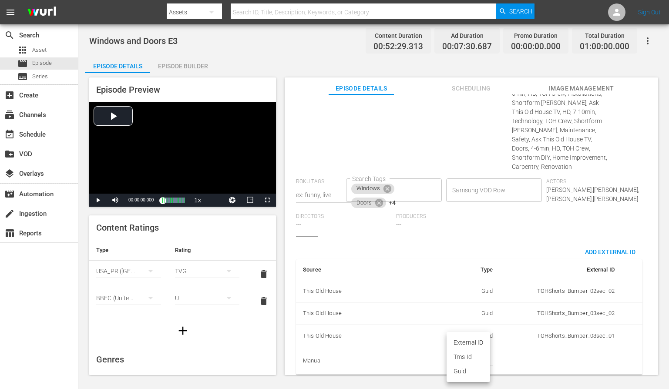
click at [469, 351] on body "menu Search By Assets Search ID, Title, Description, Keywords, or Category Sear…" at bounding box center [334, 194] width 669 height 389
click at [469, 352] on li "Tms Id" at bounding box center [468, 357] width 44 height 14
type input "tmsId"
click at [581, 354] on input "simple table" at bounding box center [598, 360] width 34 height 13
paste input "EP060365350003"
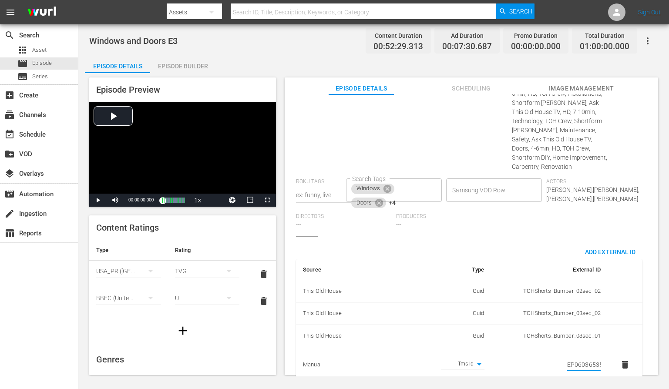
scroll to position [0, 15]
type input "EP060365350003"
click at [533, 224] on div "Series: Windows and Doors Season: 1 Episode #: 3 Wurl ID: 88313382 Duration: 01…" at bounding box center [471, 11] width 351 height 450
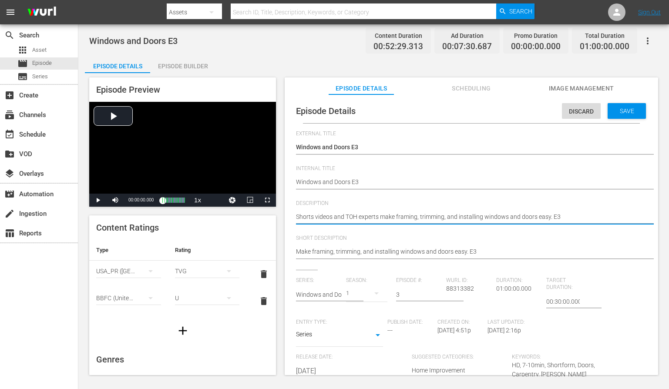
paste textarea "This Old House experts guide you through easy window and door framing, trimming…"
type textarea "This Old House experts guide you through easy window and door framing, trimming…"
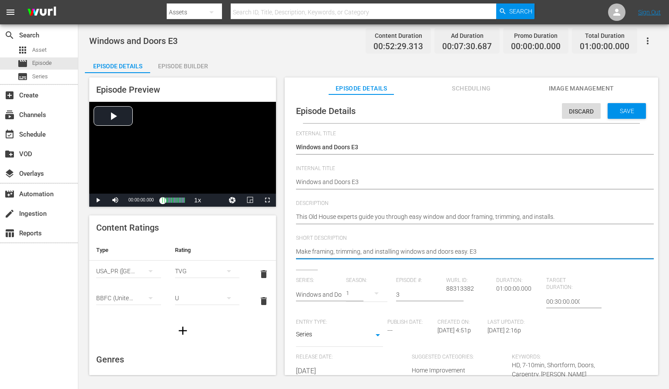
paste textarea "This Old House experts guide you through easy window and door framing, trimming…"
type textarea "This Old House experts guide you through easy window and door framing, trimming…"
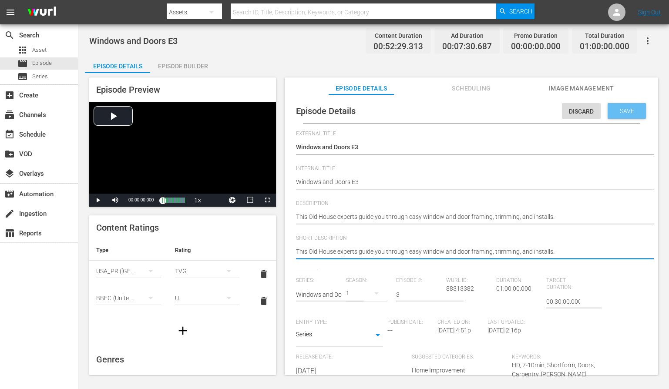
click at [626, 114] on div "Save" at bounding box center [626, 111] width 38 height 16
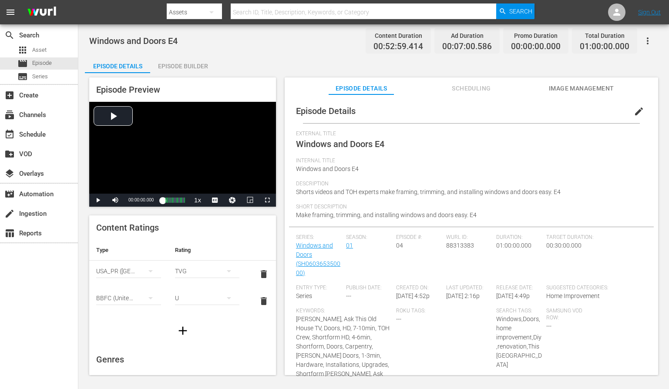
click at [634, 112] on span "edit" at bounding box center [639, 111] width 10 height 10
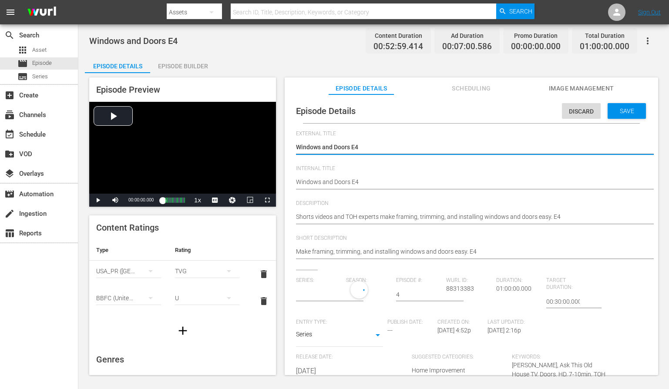
type input "Windows and Doors"
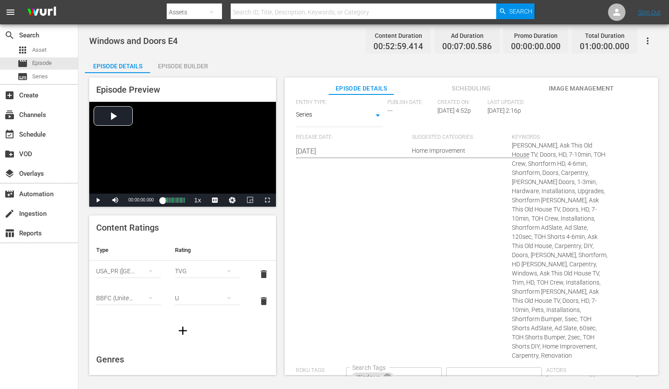
scroll to position [381, 0]
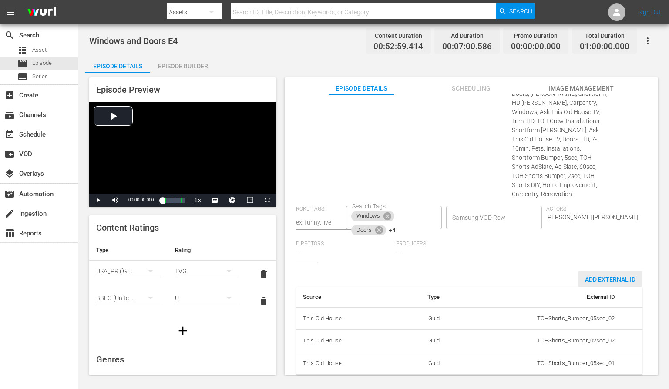
click at [591, 276] on span "Add External Id" at bounding box center [610, 279] width 64 height 7
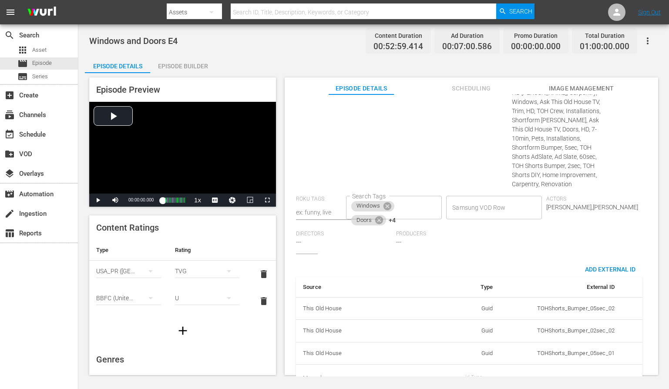
scroll to position [409, 0]
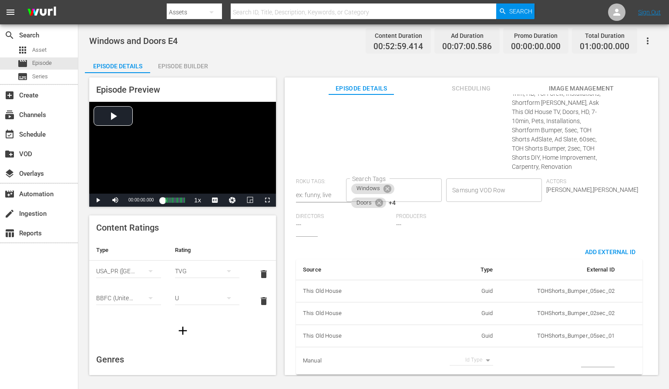
click at [482, 352] on body "menu Search By Assets Search ID, Title, Description, Keywords, or Category Sear…" at bounding box center [334, 194] width 669 height 389
click at [476, 356] on li "Tms Id" at bounding box center [468, 357] width 44 height 14
type input "tmsId"
click at [575, 350] on td "simple table" at bounding box center [560, 360] width 121 height 27
click at [581, 354] on input "simple table" at bounding box center [598, 360] width 34 height 13
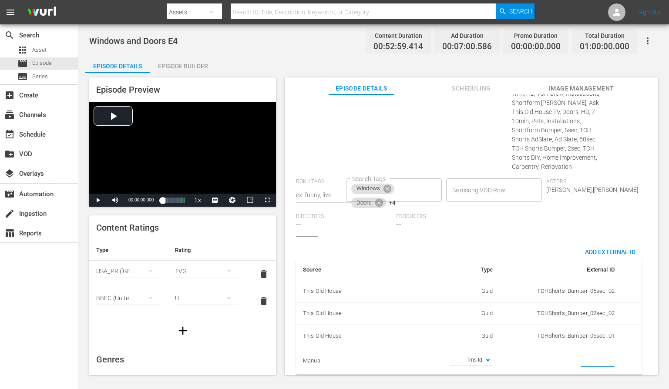
paste input "EP060365350004"
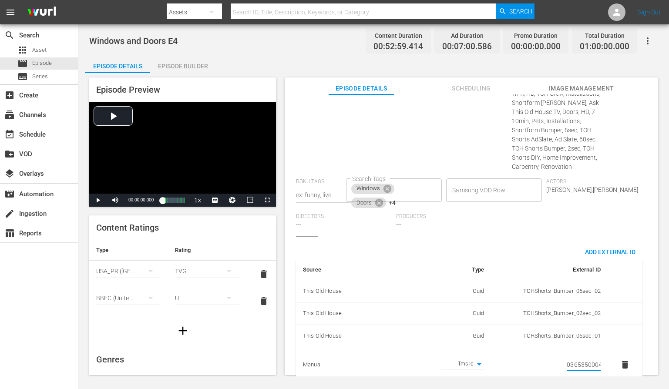
type input "EP060365350004"
click at [554, 205] on div "Series: Windows and Doors Season: 1 Episode #: 4 Wurl ID: 88313383 Duration: 01…" at bounding box center [471, 53] width 351 height 368
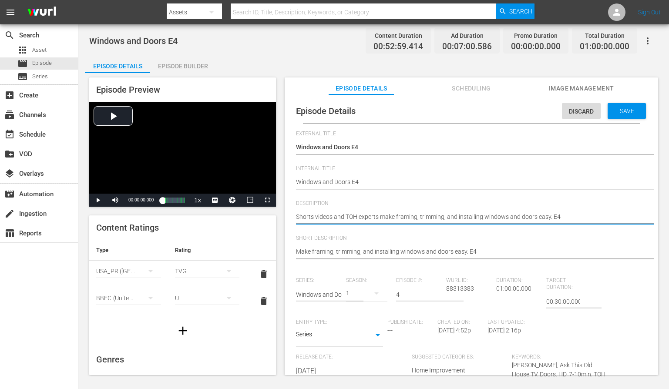
paste textarea "Learn to frame, trim, and install windows and doors with help from This Old Hou…"
type textarea "Learn to frame, trim, and install windows and doors with help from This Old Hou…"
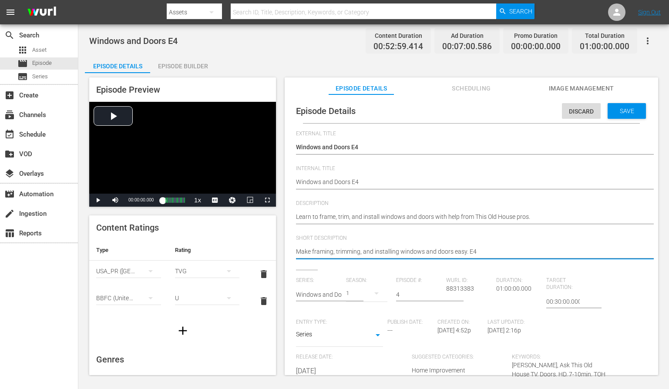
paste textarea "Learn to frame, trim, and install windows and doors with help from This Old Hou…"
type textarea "Learn to frame, trim, and install windows and doors with help from This Old Hou…"
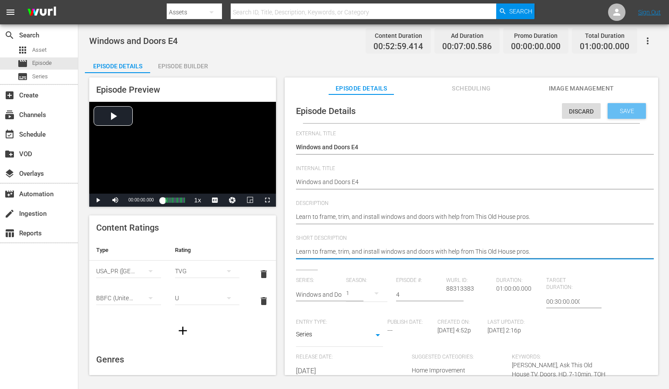
click at [616, 111] on span "Save" at bounding box center [627, 110] width 28 height 7
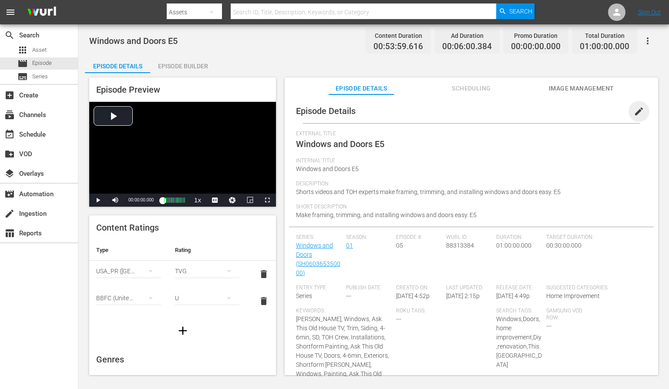
click at [635, 113] on span "edit" at bounding box center [639, 111] width 10 height 10
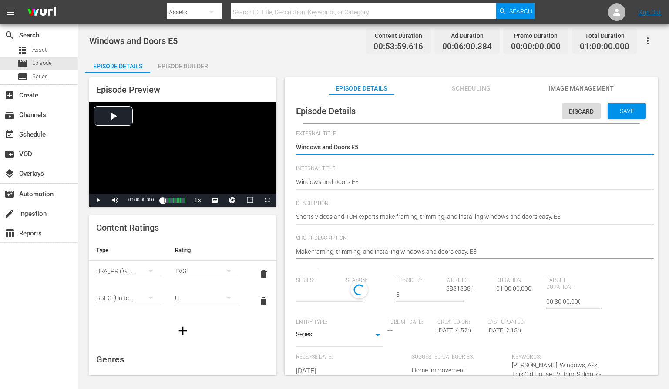
scroll to position [2, 0]
type input "Windows and Doors"
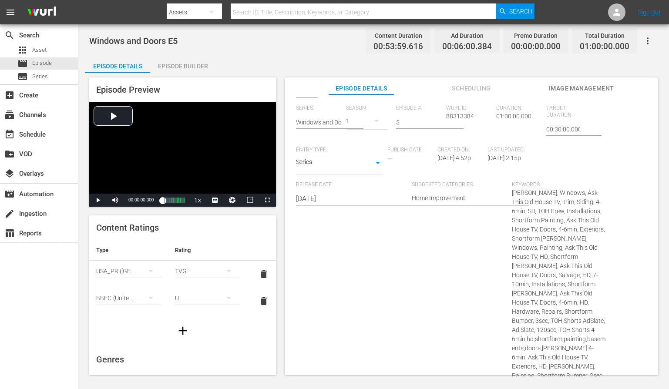
scroll to position [493, 0]
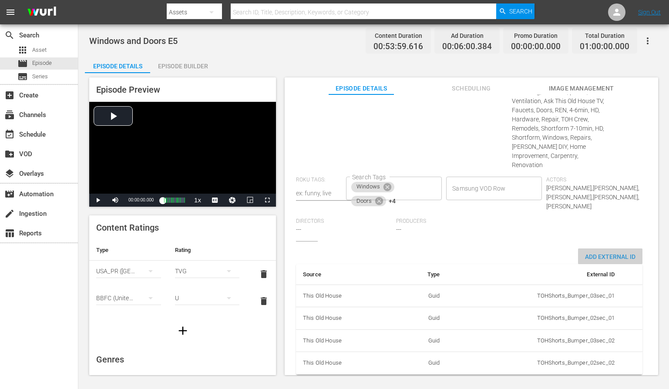
click at [590, 251] on div "Add External Id" at bounding box center [610, 256] width 64 height 16
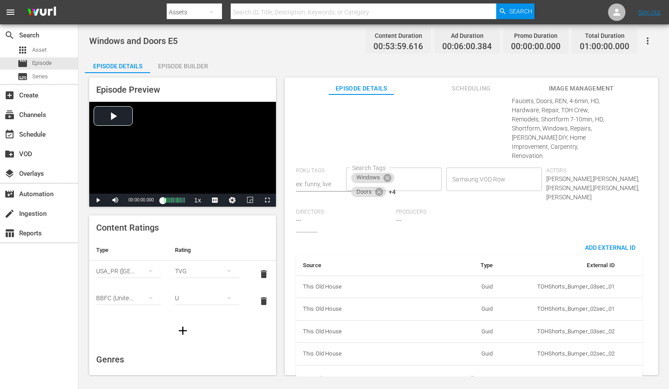
scroll to position [520, 0]
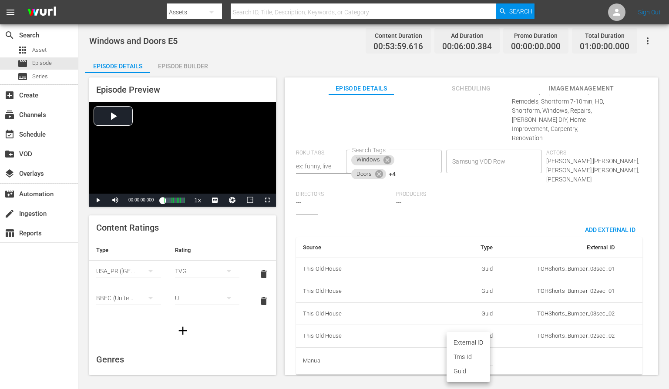
click at [478, 352] on body "menu Search By Assets Search ID, Title, Description, Keywords, or Category Sear…" at bounding box center [334, 194] width 669 height 389
click at [475, 359] on li "Tms Id" at bounding box center [468, 357] width 44 height 14
type input "tmsId"
click at [581, 355] on input "simple table" at bounding box center [598, 361] width 34 height 13
paste input "EP060365350005"
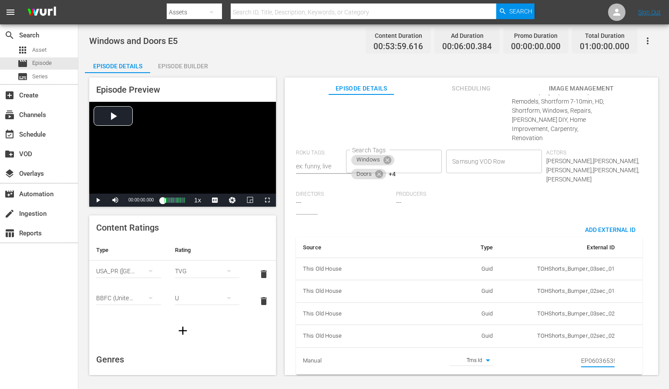
scroll to position [0, 15]
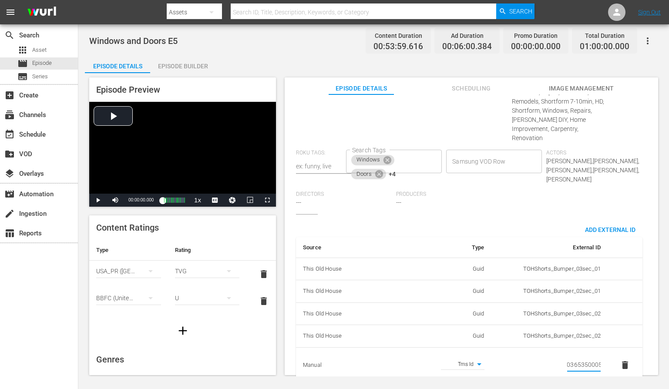
type input "EP060365350005"
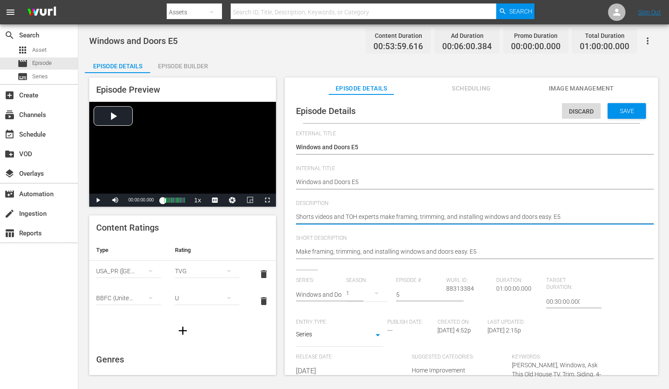
paste textarea "Window and door installs made easy with framing and trimming tips from This Old…"
type textarea "Window and door installs made easy with framing and trimming tips from This Old…"
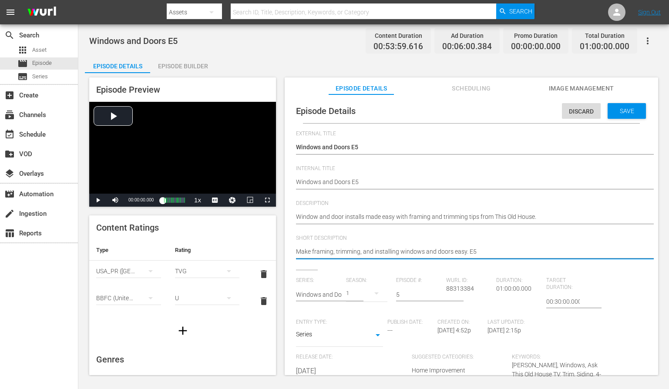
paste textarea "Window and door installs made easy with framing and trimming tips from This Old…"
type textarea "Window and door installs made easy with framing and trimming tips from This Old…"
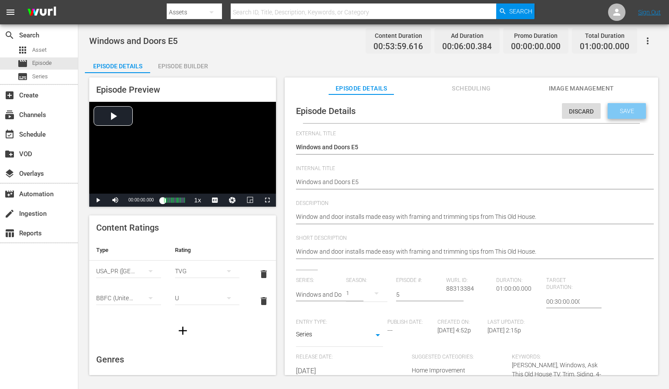
click at [629, 111] on span "Save" at bounding box center [627, 110] width 28 height 7
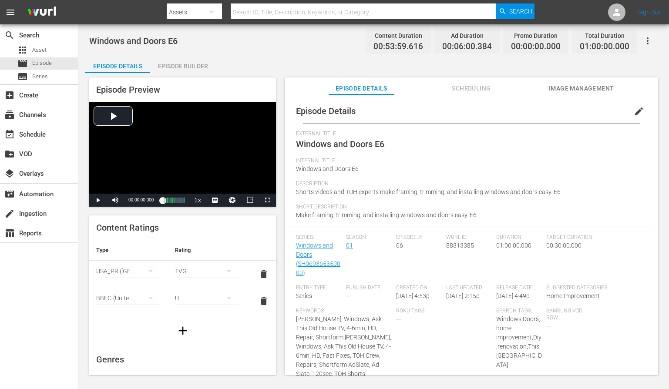
click at [637, 111] on span "edit" at bounding box center [639, 111] width 10 height 10
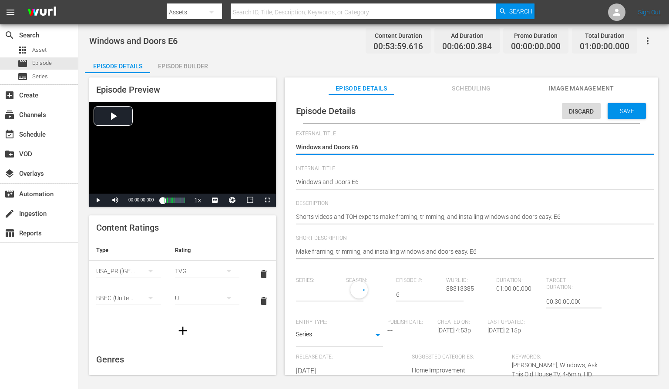
type input "Windows and Doors"
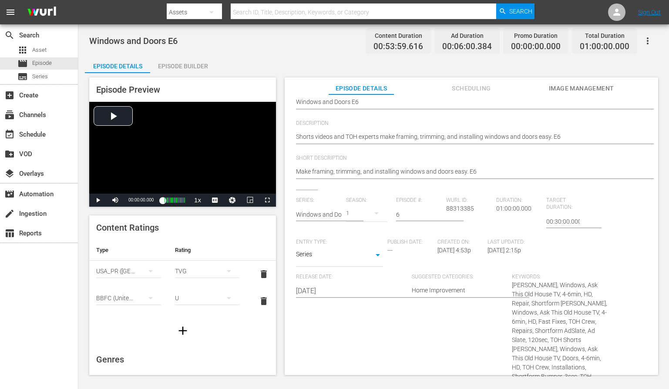
scroll to position [433, 0]
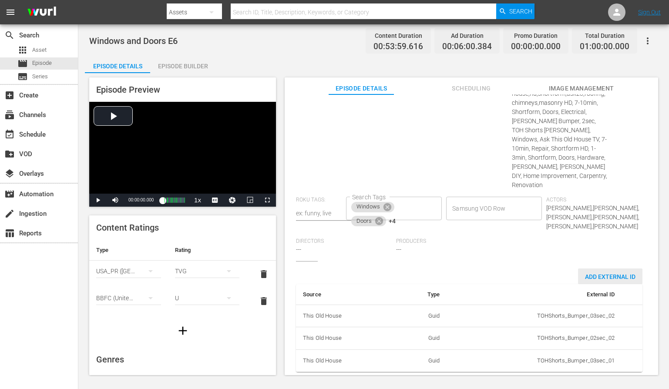
click at [593, 273] on span "Add External Id" at bounding box center [610, 276] width 64 height 7
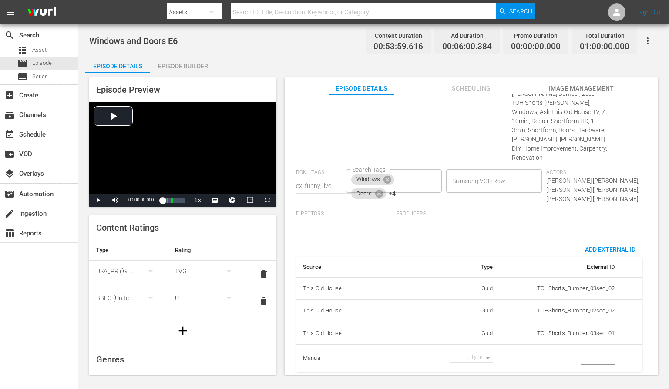
scroll to position [461, 0]
click at [479, 351] on body "menu Search By Assets Search ID, Title, Description, Keywords, or Category Sear…" at bounding box center [334, 194] width 669 height 389
click at [475, 355] on li "Tms Id" at bounding box center [468, 357] width 44 height 14
type input "tmsId"
click at [581, 353] on input "simple table" at bounding box center [598, 358] width 34 height 13
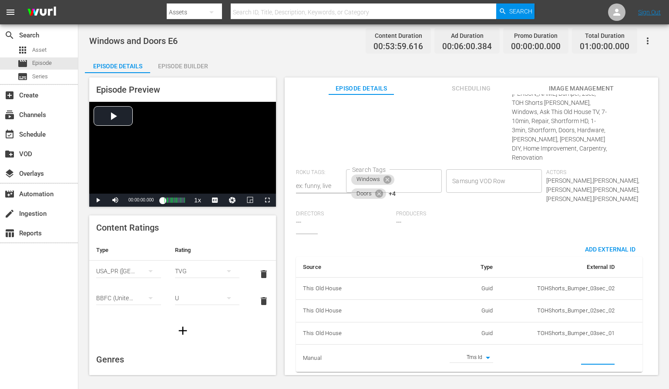
paste input "EP060365350006"
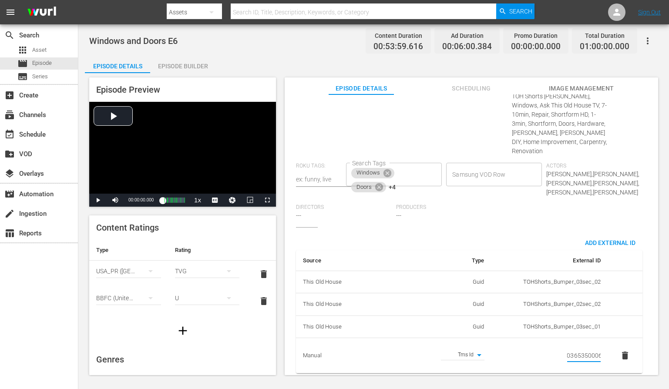
type input "EP060365350006"
click at [541, 242] on div "Source Type External ID This Old House Guid TOHShorts_Bumper_03sec_02 This Old …" at bounding box center [469, 304] width 346 height 139
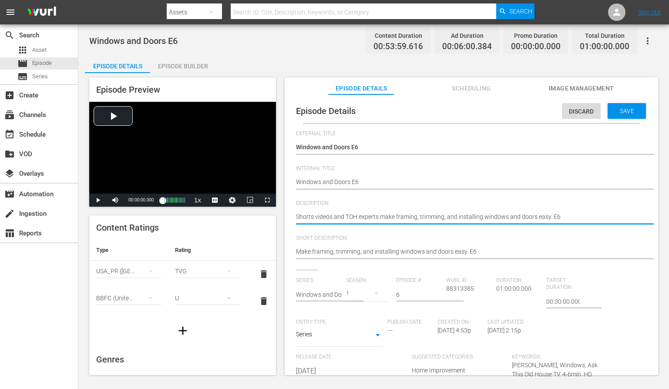
paste textarea "This Old House pros simplify framing, trimming, and installing windows and door…"
type textarea "This Old House pros simplify framing, trimming, and installing windows and door…"
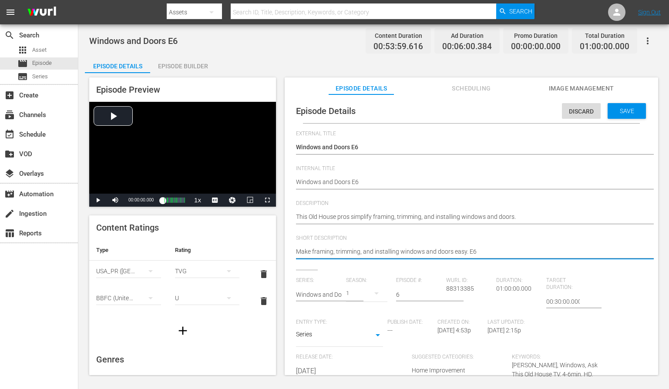
paste textarea "This Old House pros simplify framing, trimming, and installing windows and door…"
type textarea "This Old House pros simplify framing, trimming, and installing windows and door…"
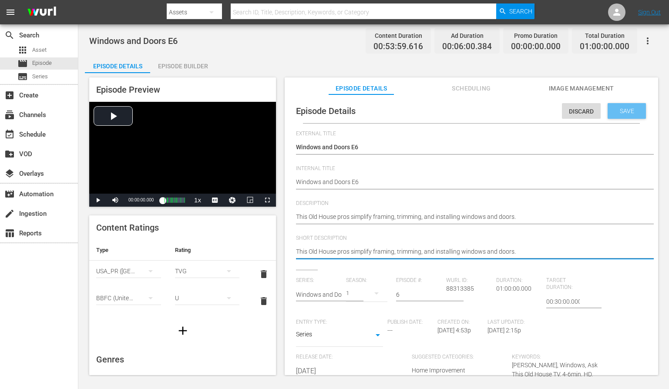
click at [613, 111] on span "Save" at bounding box center [627, 110] width 28 height 7
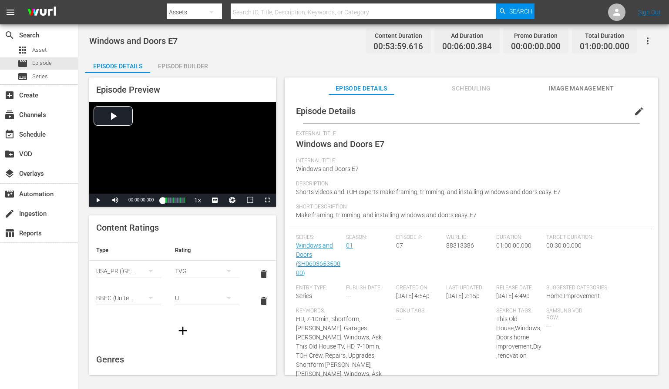
click at [637, 113] on span "edit" at bounding box center [639, 111] width 10 height 10
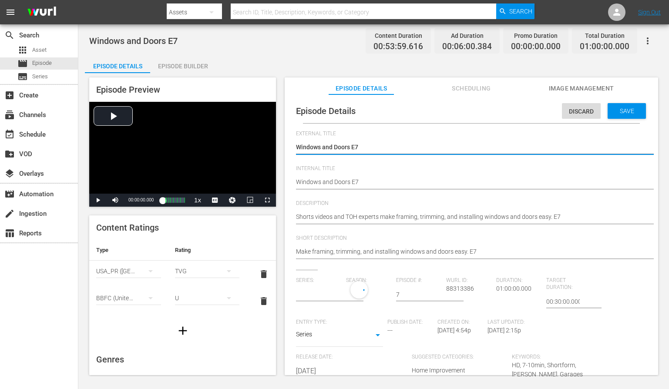
type input "Windows and Doors"
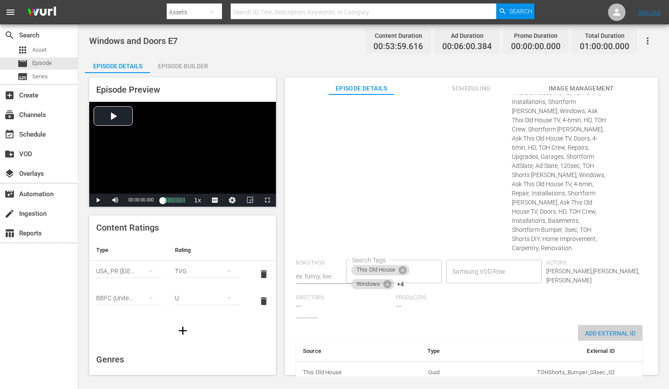
click at [589, 330] on span "Add External Id" at bounding box center [610, 333] width 64 height 7
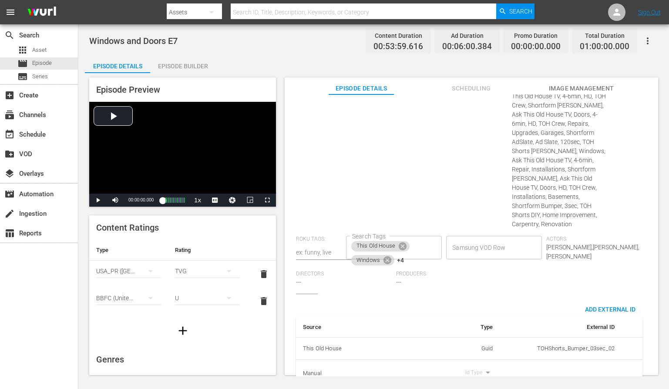
scroll to position [363, 0]
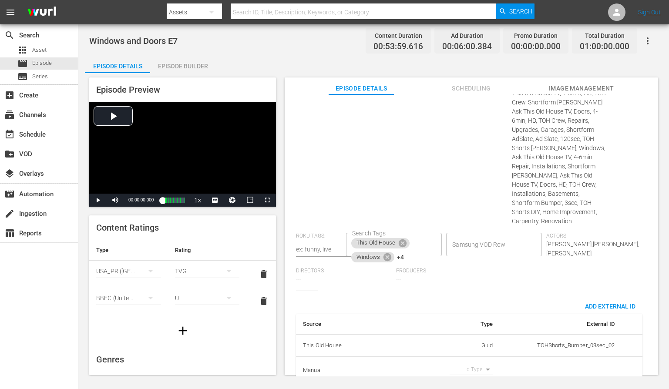
click at [483, 348] on body "menu Search By Assets Search ID, Title, Description, Keywords, or Category Sear…" at bounding box center [334, 194] width 669 height 389
click at [474, 355] on li "Tms Id" at bounding box center [468, 357] width 44 height 14
type input "tmsId"
click at [581, 364] on input "simple table" at bounding box center [598, 370] width 34 height 13
paste input "EP060365350007"
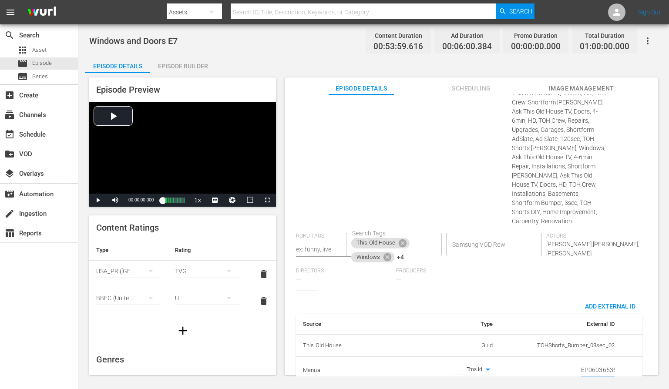
scroll to position [0, 15]
type input "EP060365350007"
click at [455, 161] on div "Suggested Categories: Home Improvement Home Improvement" at bounding box center [462, 111] width 100 height 242
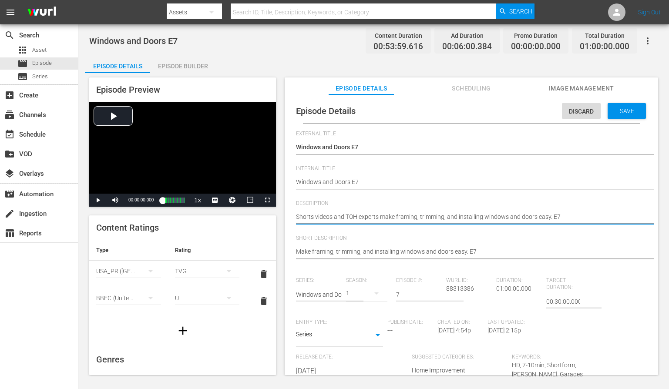
click at [538, 220] on textarea "Shorts videos and TOH experts make framing, trimming, and installing windows an…" at bounding box center [469, 217] width 346 height 10
paste textarea "Get expert help from This Old House for easy window and door framing, trimming,…"
type textarea "Get expert help from This Old House for easy window and door framing, trimming,…"
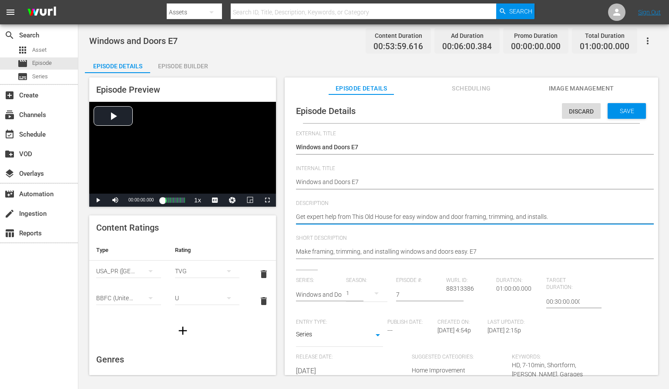
type textarea "Get expert help from This Old House for easy window and door framing, trimming,…"
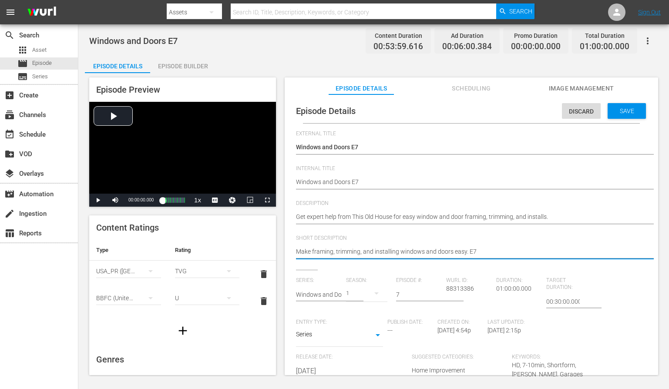
paste textarea "Get expert help from This Old House for easy window and door framing, trimming,…"
type textarea "Get expert help from This Old House for easy window and door framing, trimming,…"
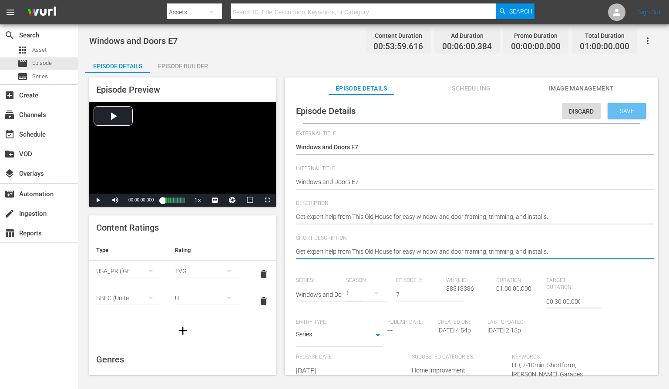
click at [616, 109] on span "Save" at bounding box center [627, 110] width 28 height 7
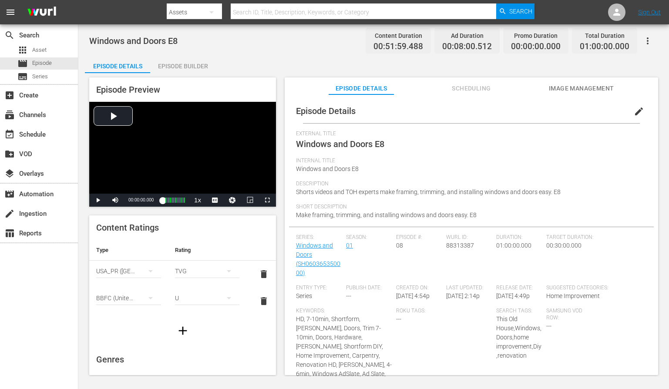
click at [637, 112] on span "edit" at bounding box center [639, 111] width 10 height 10
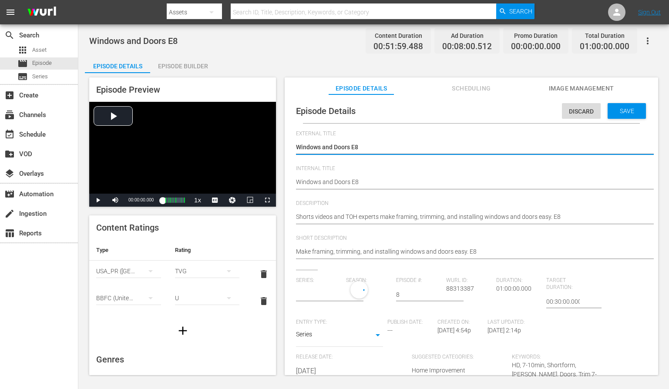
type input "Windows and Doors"
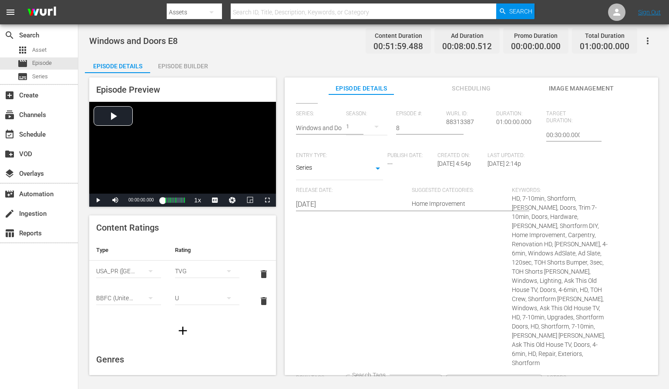
scroll to position [313, 0]
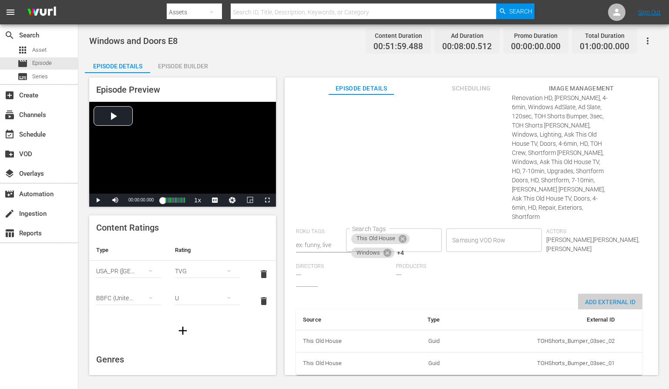
click at [605, 298] on span "Add External Id" at bounding box center [610, 301] width 64 height 7
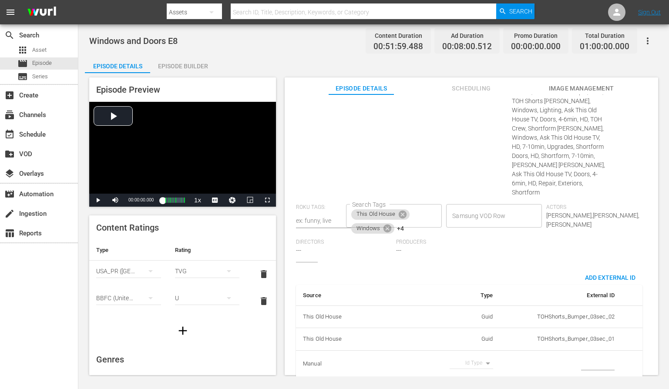
scroll to position [340, 0]
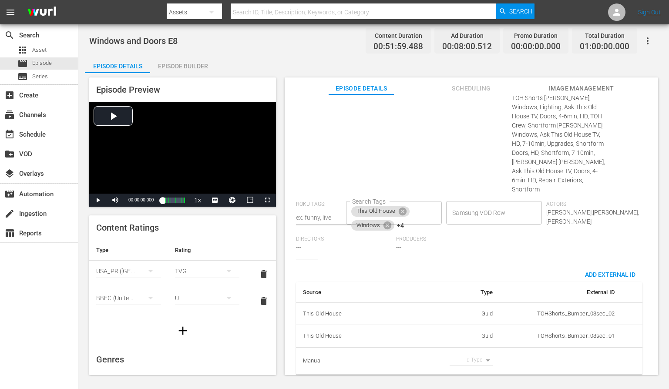
click at [487, 353] on body "menu Search By Assets Search ID, Title, Description, Keywords, or Category Sear…" at bounding box center [334, 194] width 669 height 389
click at [479, 361] on li "Tms Id" at bounding box center [468, 357] width 44 height 14
type input "tmsId"
click at [591, 355] on input "simple table" at bounding box center [598, 361] width 34 height 13
paste input "EP060365350008"
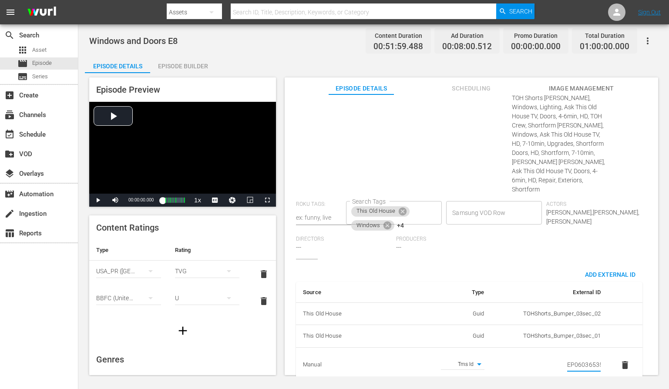
scroll to position [0, 15]
type input "EP060365350008"
click at [546, 282] on th "External ID" at bounding box center [549, 292] width 116 height 21
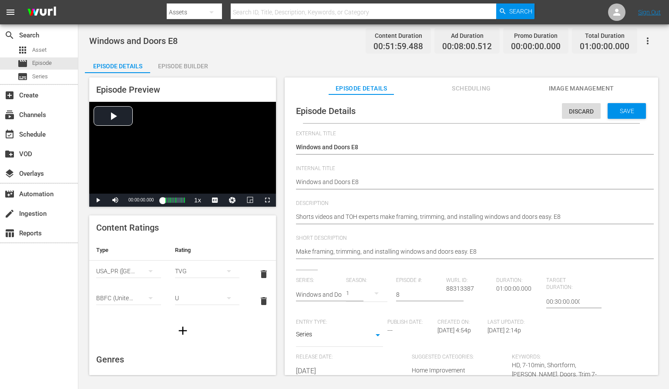
click at [447, 223] on div "Shorts videos and TOH experts make framing, trimming, and installing windows an…" at bounding box center [469, 217] width 346 height 21
paste textarea "Learn window and door framing, trimming, and installs the easy way with This Ol…"
type textarea "Learn window and door framing, trimming, and installs the easy way with This Ol…"
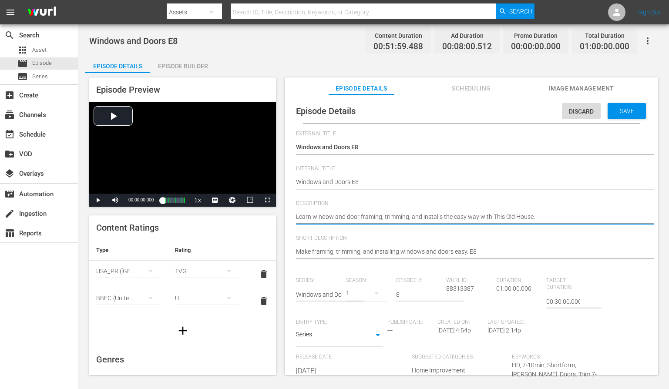
type textarea "Learn window and door framing, trimming, and installs the easy way with This Ol…"
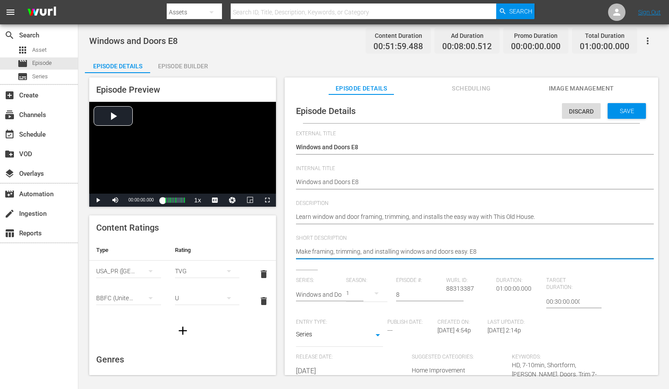
paste textarea "Learn window and door framing, trimming, and installs the easy way with This Ol…"
type textarea "Learn window and door framing, trimming, and installs the easy way with This Ol…"
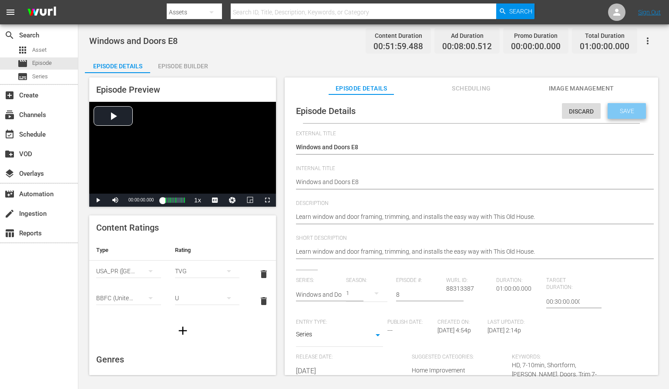
click at [623, 115] on div "Save" at bounding box center [626, 111] width 38 height 16
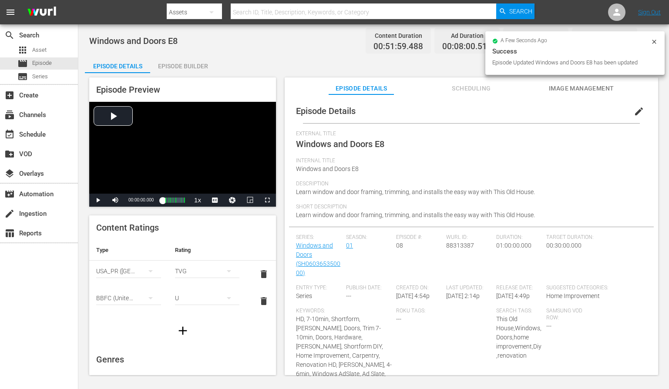
click at [613, 166] on div "Internal Title Windows and Doors E8" at bounding box center [471, 169] width 351 height 23
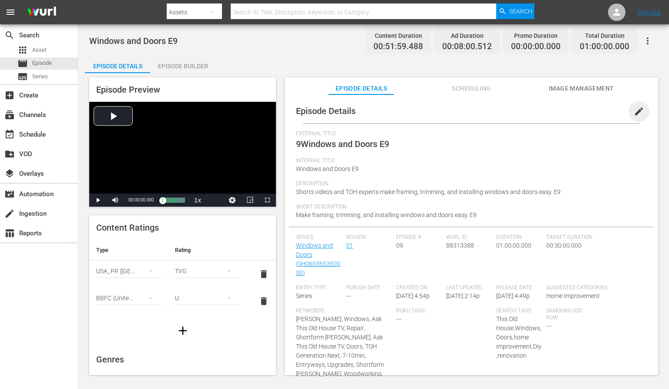
click at [637, 109] on span "edit" at bounding box center [639, 111] width 10 height 10
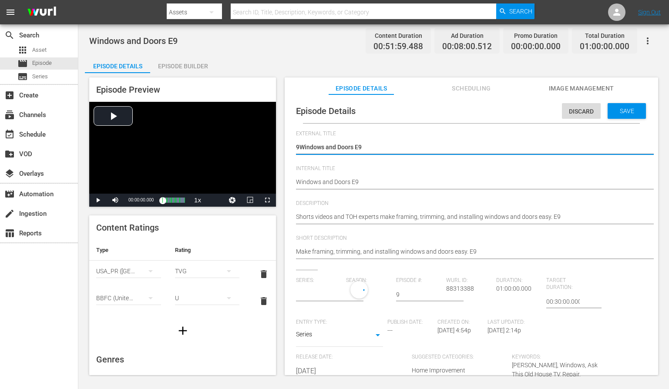
type input "Windows and Doors"
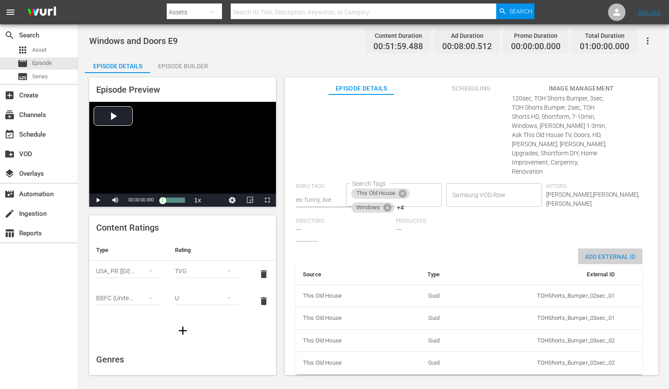
click at [613, 248] on div "Add External Id" at bounding box center [610, 256] width 64 height 16
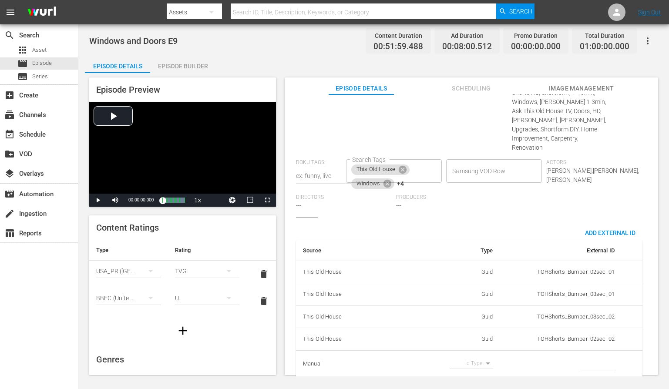
scroll to position [449, 0]
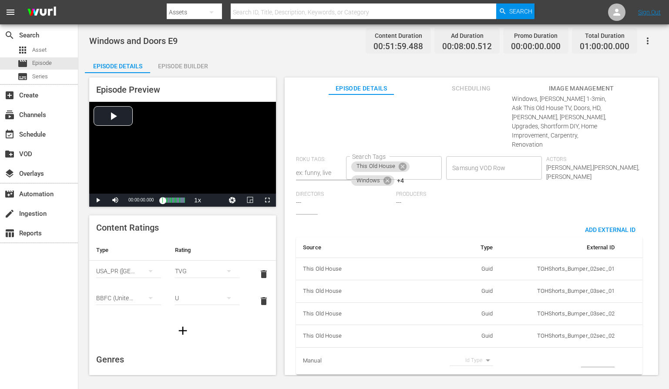
click at [487, 352] on body "menu Search By Assets Search ID, Title, Description, Keywords, or Category Sear…" at bounding box center [334, 194] width 669 height 389
click at [475, 353] on li "Tms Id" at bounding box center [468, 357] width 44 height 14
type input "tmsId"
click at [581, 355] on input "simple table" at bounding box center [598, 361] width 34 height 13
paste input "EP060365350009"
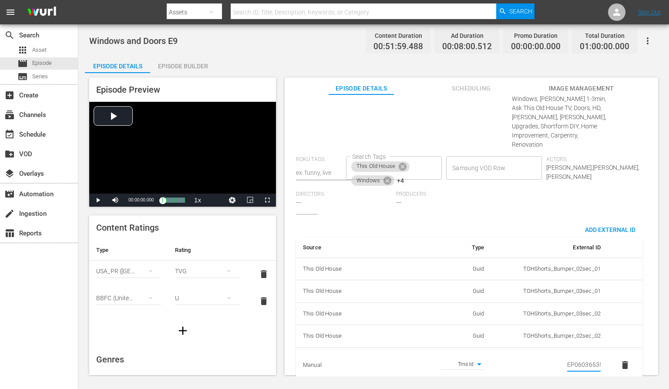
scroll to position [0, 15]
type input "EP060365350009"
click at [503, 194] on div "Series: Windows and Doors Season: 1 Episode #: 9 [PERSON_NAME] ID: 88313388 Dur…" at bounding box center [471, 21] width 351 height 386
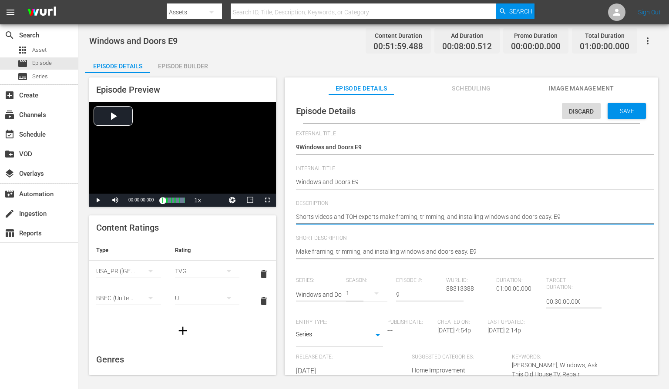
paste textarea "This Old House makes window and door projects easy, from framing to trimming to…"
type textarea "This Old House makes window and door projects easy, from framing to trimming to…"
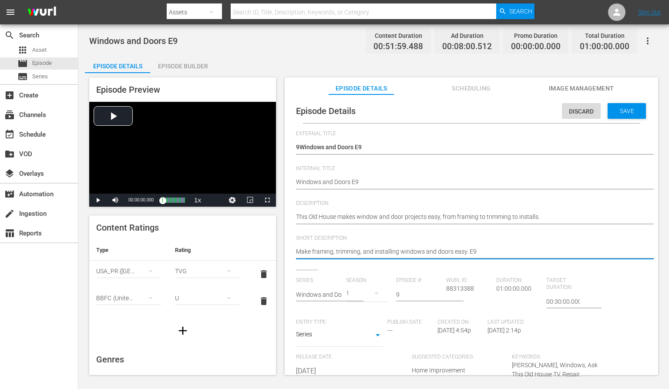
paste textarea "This Old House makes window and door projects easy, from framing to trimming to…"
type textarea "This Old House makes window and door projects easy, from framing to trimming to…"
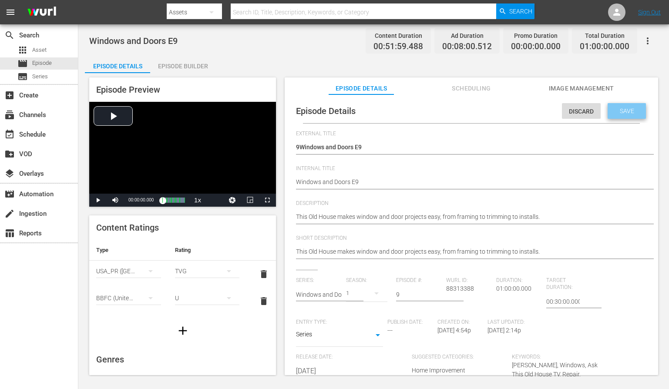
click at [632, 106] on div "Save" at bounding box center [626, 111] width 38 height 16
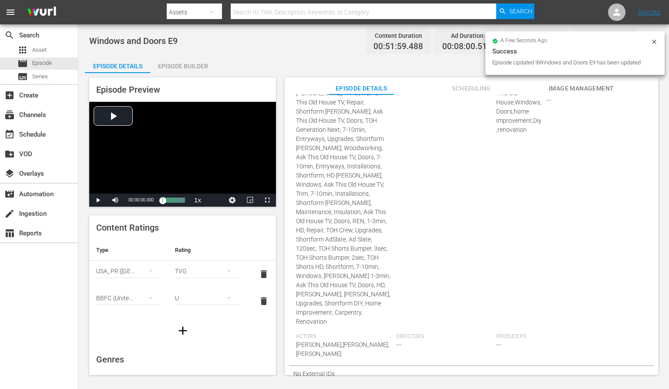
scroll to position [228, 0]
click at [607, 156] on div "Series: Windows and Doors (SH060365350000) Season: 01 Episode #: 09 [PERSON_NAM…" at bounding box center [471, 184] width 351 height 357
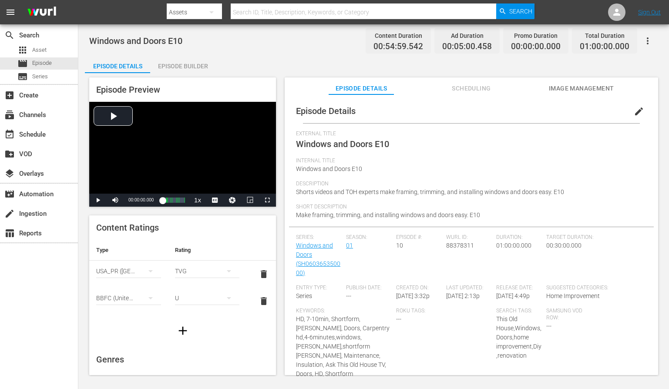
click at [634, 110] on span "edit" at bounding box center [639, 111] width 10 height 10
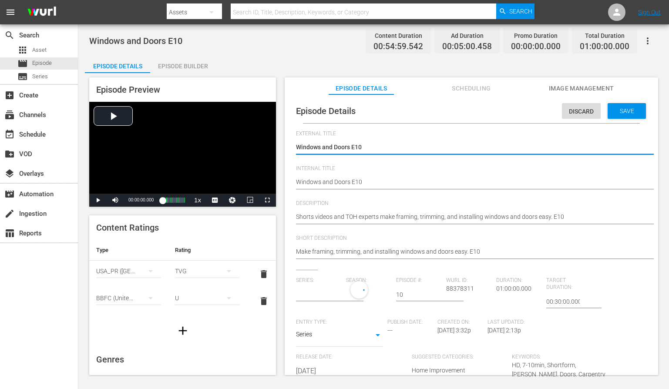
type input "Windows and Doors"
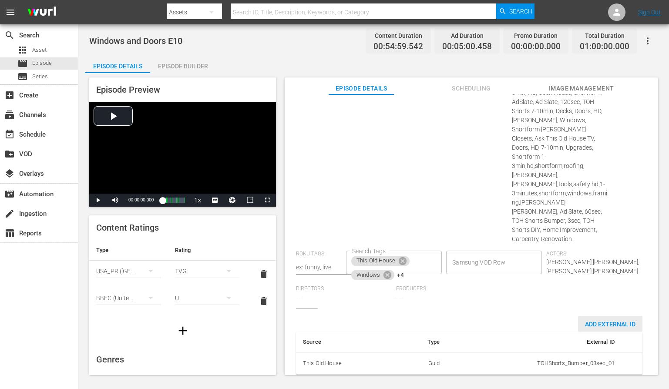
click at [605, 321] on span "Add External Id" at bounding box center [610, 324] width 64 height 7
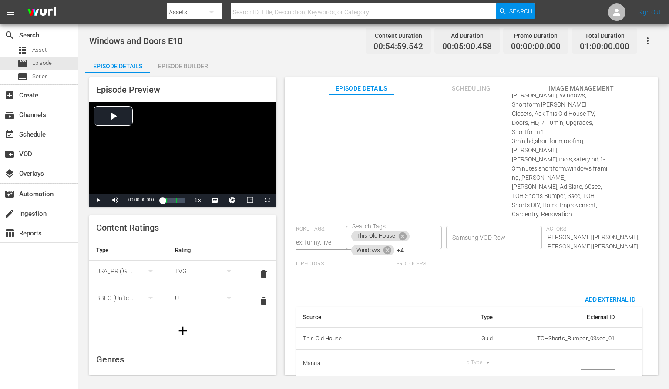
scroll to position [382, 0]
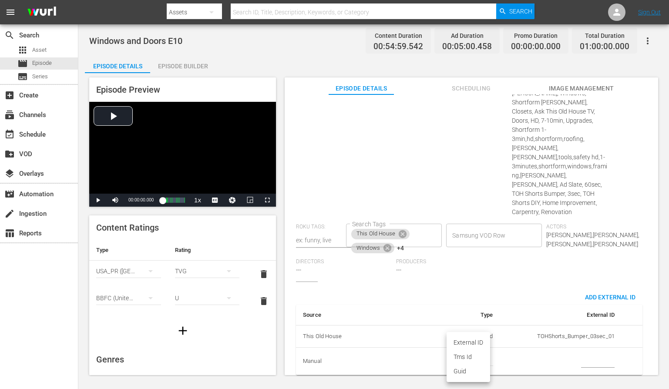
click at [481, 350] on body "menu Search By Assets Search ID, Title, Description, Keywords, or Category Sear…" at bounding box center [334, 194] width 669 height 389
click at [473, 356] on li "Tms Id" at bounding box center [468, 357] width 44 height 14
type input "tmsId"
click at [589, 355] on input "simple table" at bounding box center [598, 361] width 34 height 13
paste input "EP060365350010"
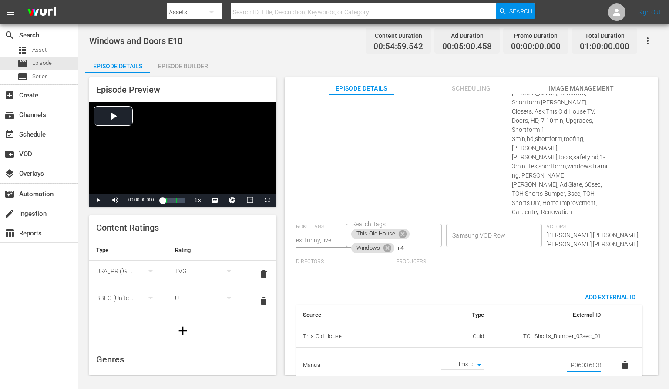
scroll to position [0, 15]
type input "EP060365350010"
click at [433, 180] on div "Suggested Categories: Home Improvement Home Improvement" at bounding box center [462, 97] width 100 height 251
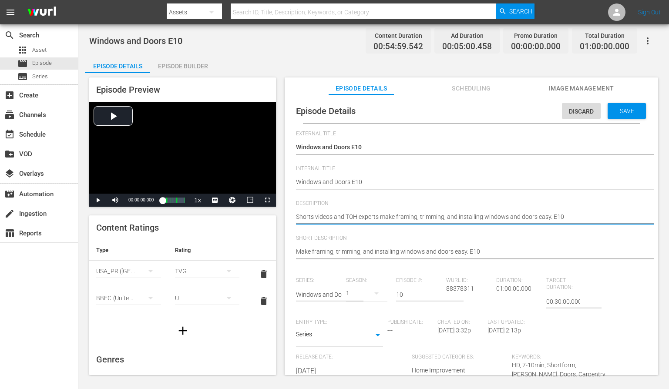
paste textarea "Expert tips from This Old House for easy window and door framing, trimming, and…"
type textarea "Expert tips from This Old House for easy window and door framing, trimming, and…"
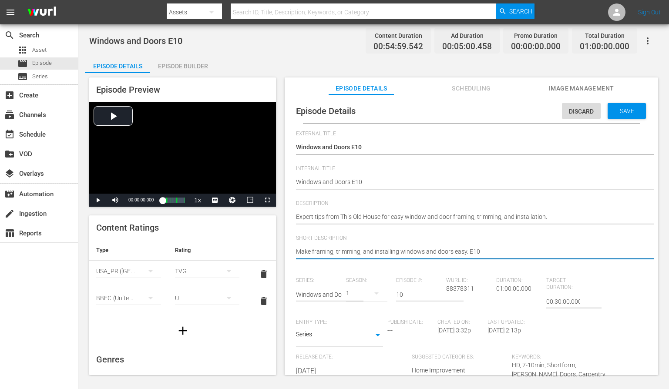
paste textarea "Expert tips from This Old House for easy window and door framing, trimming, and…"
type textarea "Expert tips from This Old House for easy window and door framing, trimming, and…"
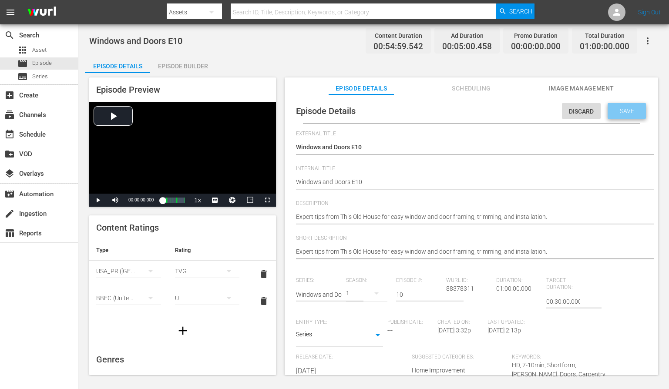
click at [615, 114] on div "Save" at bounding box center [626, 111] width 38 height 16
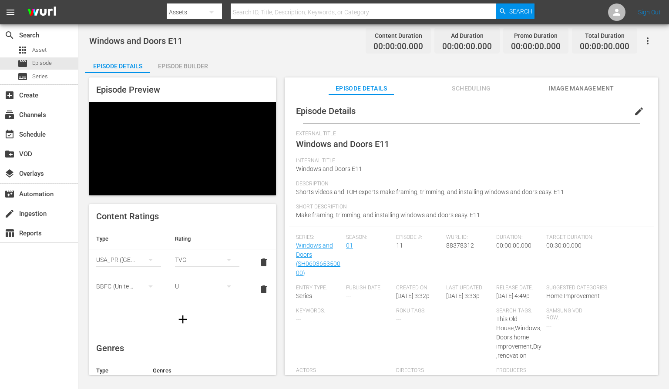
click at [634, 115] on span "edit" at bounding box center [639, 111] width 10 height 10
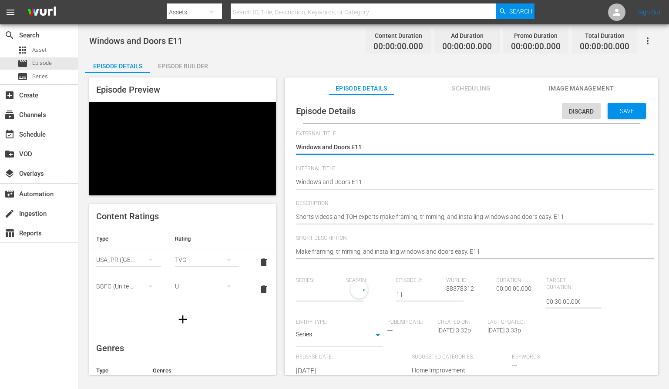
type input "Windows and Doors"
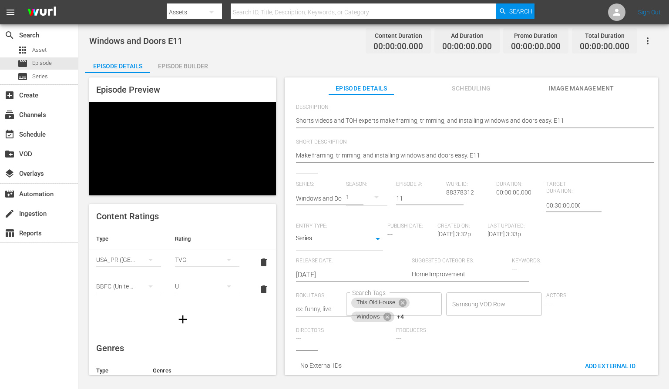
scroll to position [104, 0]
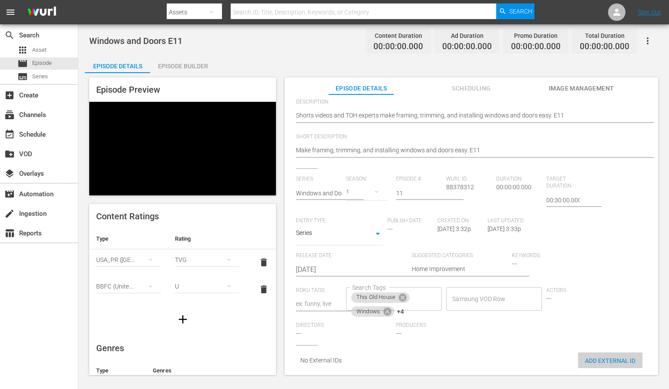
click at [603, 357] on span "Add External Id" at bounding box center [610, 360] width 64 height 7
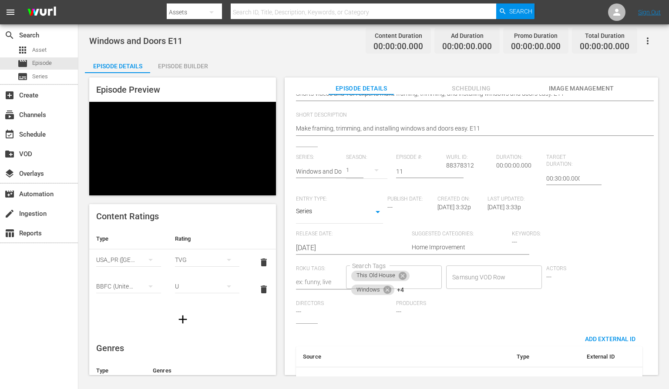
scroll to position [152, 0]
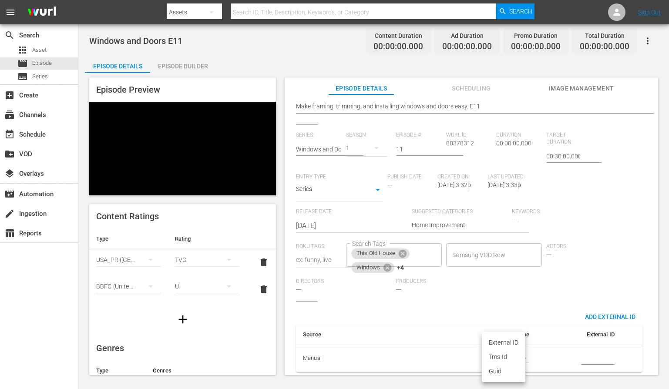
click at [505, 348] on body "menu Search By Assets Search ID, Title, Description, Keywords, or Category Sear…" at bounding box center [334, 194] width 669 height 389
click at [501, 357] on li "Tms Id" at bounding box center [504, 357] width 44 height 14
type input "tmsId"
click at [603, 353] on input "simple table" at bounding box center [598, 358] width 34 height 13
paste input "EP060365350011"
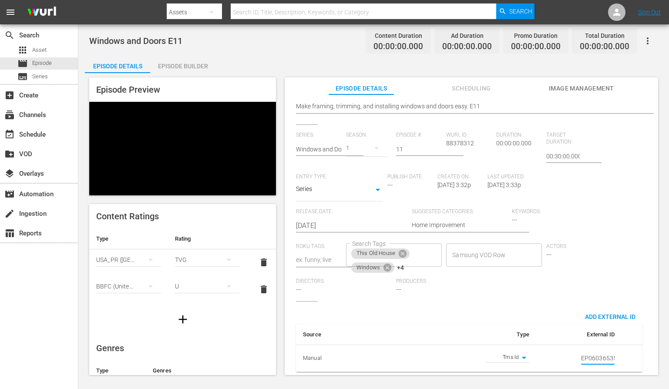
scroll to position [0, 15]
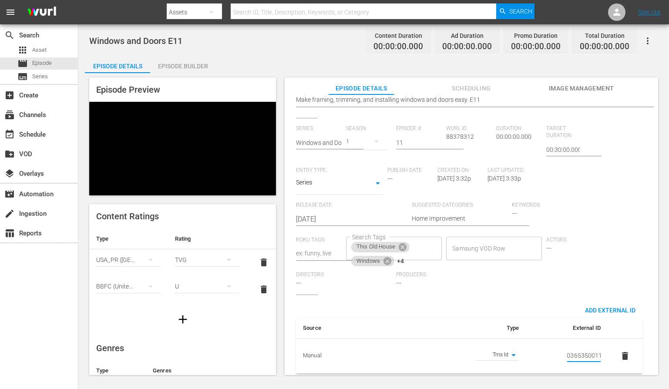
type input "EP060365350011"
click at [626, 251] on div "Actors ---" at bounding box center [596, 254] width 100 height 35
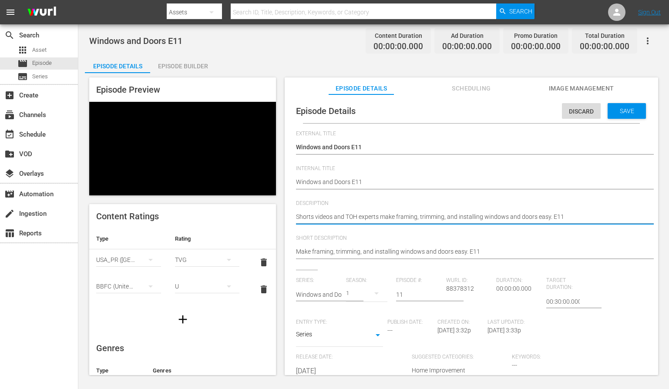
paste textarea "implify your window and door projects with guidance from the pros at This Old H…"
type textarea "Simplify your window and door projects with guidance from the pros at This Old …"
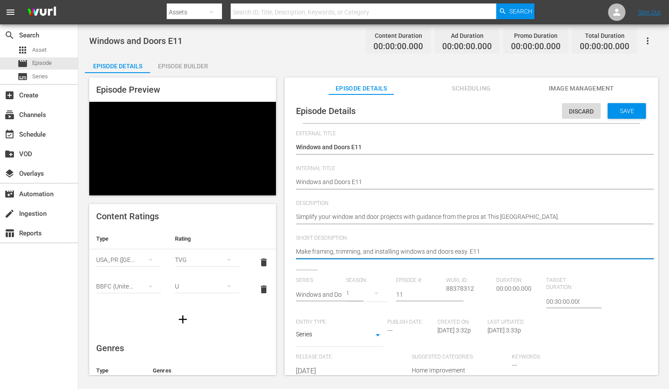
paste textarea "Simplify your window and door projects with guidance from the pros at This Old …"
type textarea "Simplify your window and door projects with guidance from the pros at This Old …"
click at [620, 112] on span "Save" at bounding box center [627, 110] width 28 height 7
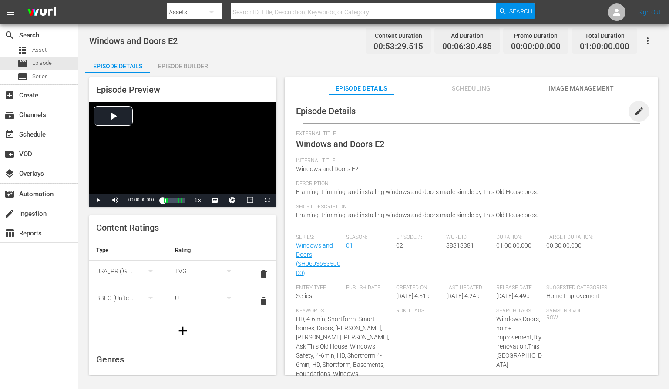
click at [634, 106] on span "edit" at bounding box center [639, 111] width 10 height 10
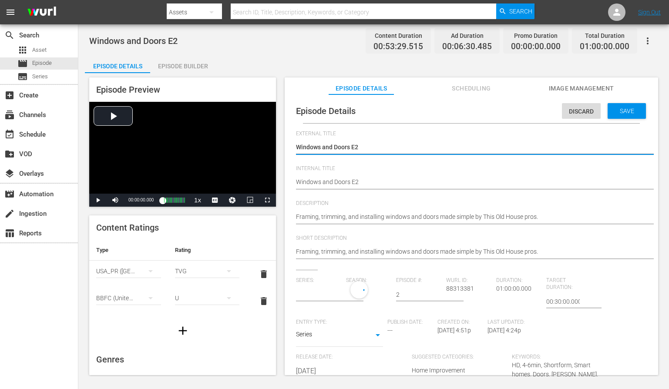
type input "Windows and Doors"
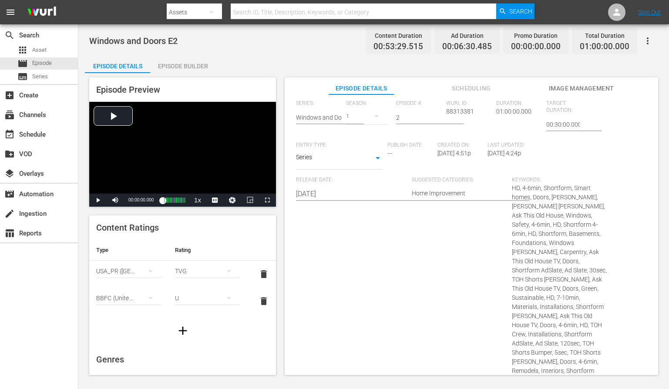
scroll to position [513, 0]
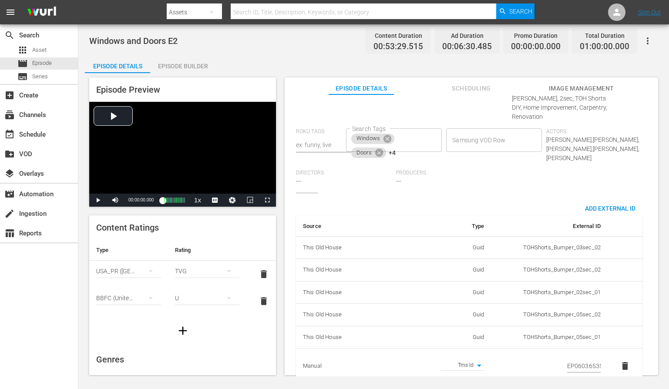
click at [586, 360] on input "EP060365350002" at bounding box center [584, 366] width 34 height 13
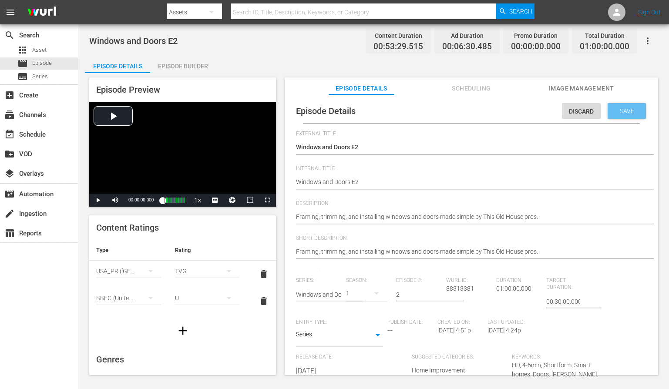
scroll to position [0, 0]
click at [629, 115] on div "Save" at bounding box center [626, 111] width 38 height 16
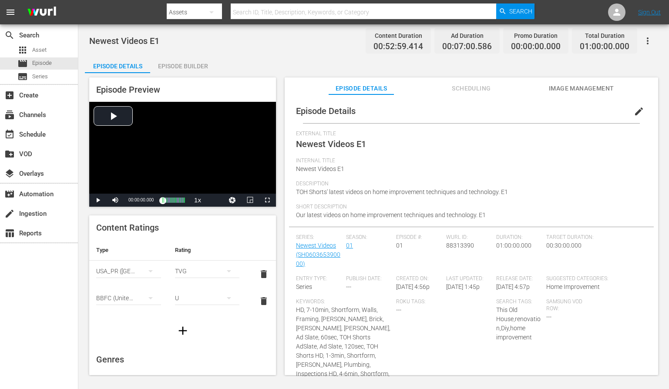
click at [637, 110] on span "edit" at bounding box center [639, 111] width 10 height 10
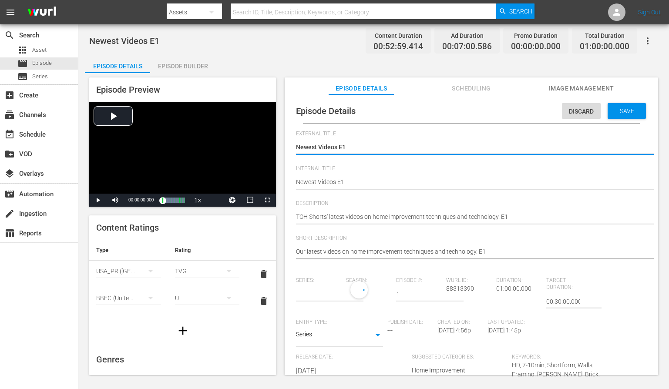
type input "Newest Videos"
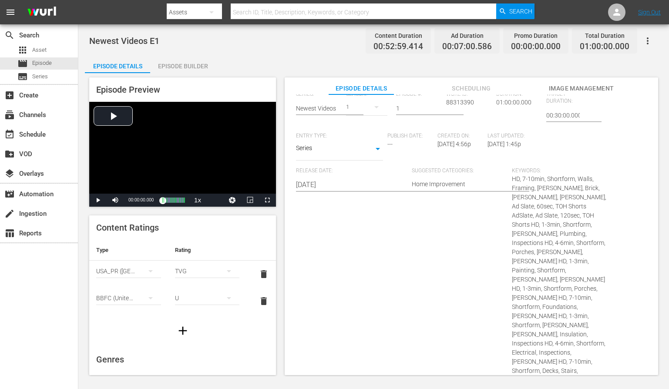
scroll to position [336, 0]
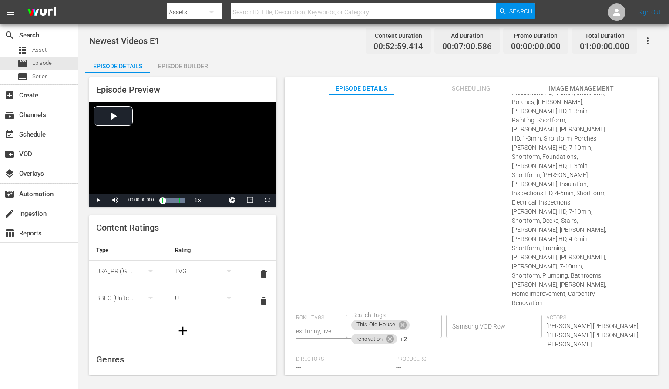
click at [601, 389] on span "Add External Id" at bounding box center [610, 394] width 64 height 7
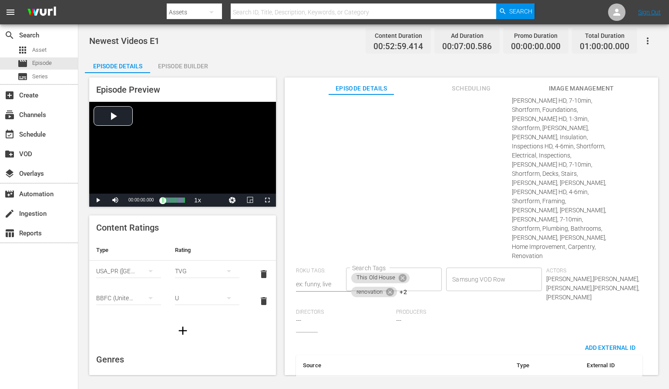
scroll to position [384, 0]
click at [516, 352] on body "menu Search By Assets Search ID, Title, Description, Keywords, or Category Sear…" at bounding box center [334, 194] width 669 height 389
click at [514, 353] on li "Tms Id" at bounding box center [504, 357] width 44 height 14
type input "tmsId"
click at [586, 382] on input "simple table" at bounding box center [598, 388] width 34 height 13
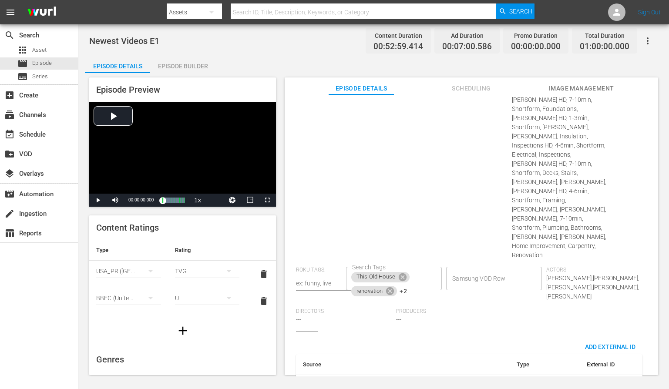
paste input "EP060365390001"
type input "EP060365390001"
click at [442, 194] on div "Suggested Categories: Home Improvement Home Improvement" at bounding box center [462, 118] width 100 height 297
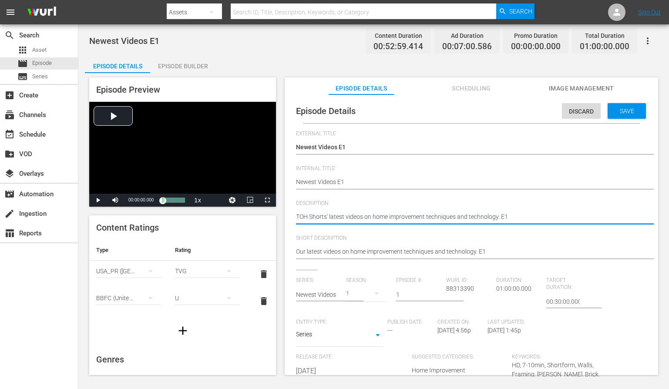
paste textarea "Our latest videos on home improvement techniques and technology."
type textarea "Our latest videos on home improvement techniques and technology."
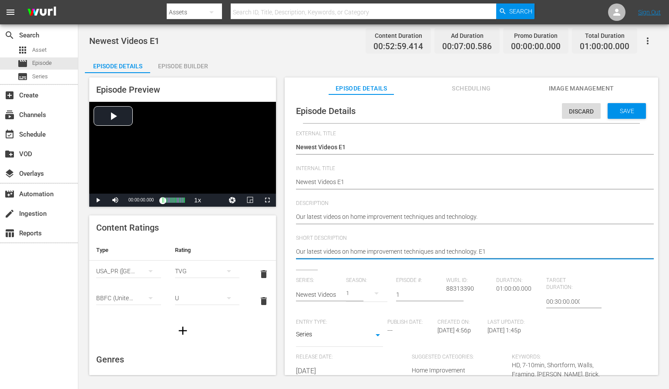
paste textarea
type textarea "Our latest videos on home improvement techniques and technology."
click at [624, 114] on span "Save" at bounding box center [627, 110] width 28 height 7
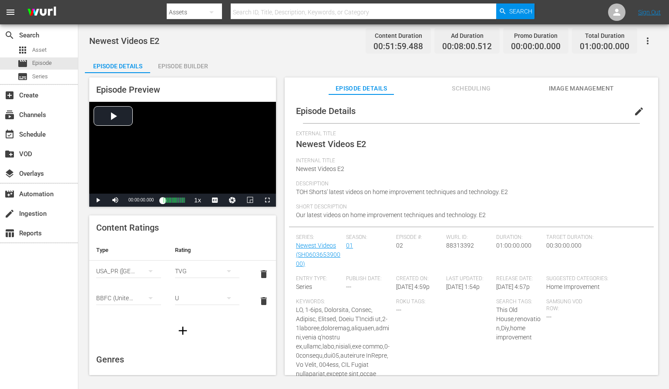
click at [636, 107] on span "edit" at bounding box center [639, 111] width 10 height 10
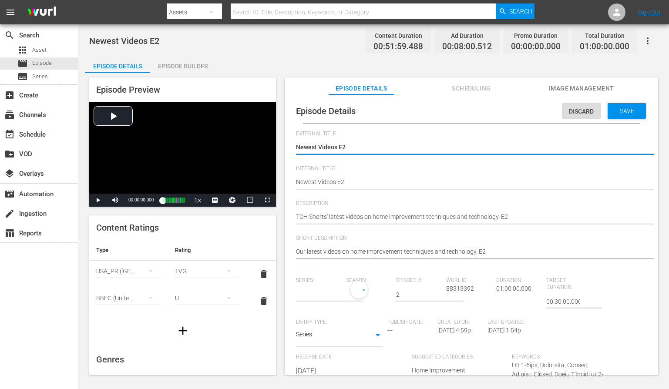
type input "Newest Videos"
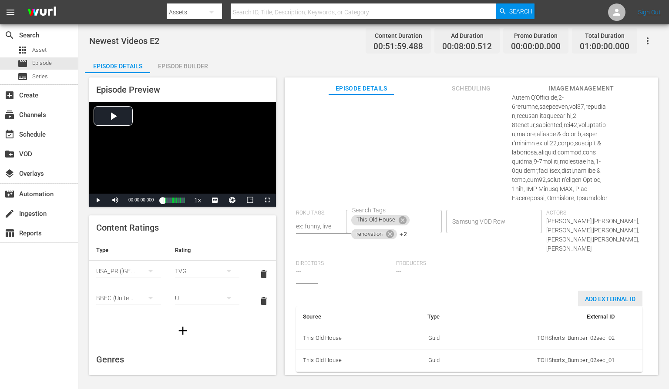
click at [598, 295] on span "Add External Id" at bounding box center [610, 298] width 64 height 7
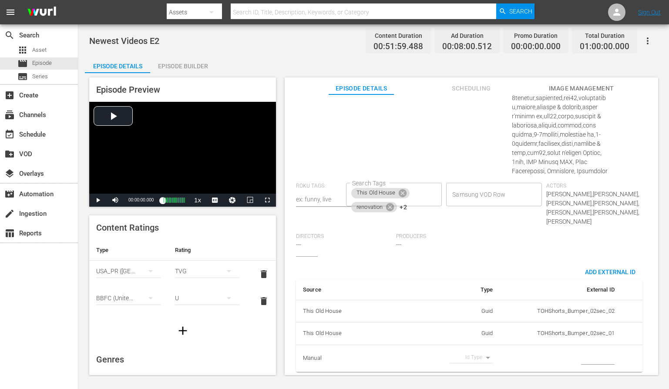
scroll to position [548, 0]
click at [481, 352] on body "menu Search By Assets Search ID, Title, Description, Keywords, or Category Sear…" at bounding box center [334, 194] width 669 height 389
click at [473, 357] on li "Tms Id" at bounding box center [468, 357] width 44 height 14
type input "tmsId"
click at [582, 352] on input "simple table" at bounding box center [598, 358] width 34 height 13
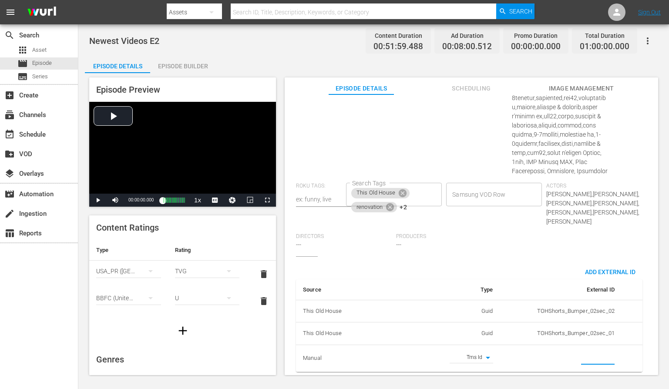
paste input "EP060365390002"
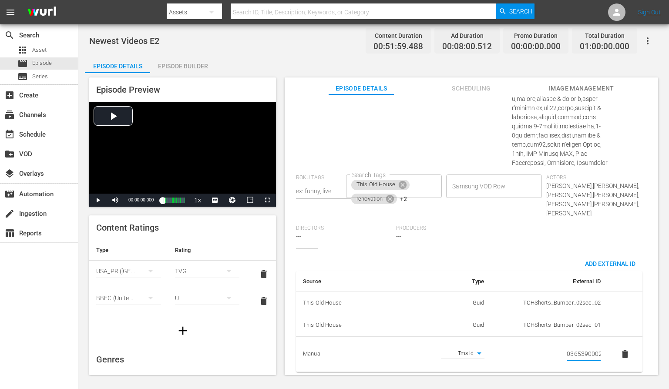
type input "EP060365390002"
click at [506, 220] on div "Samsung VOD Row Samsung VOD Row" at bounding box center [496, 199] width 100 height 50
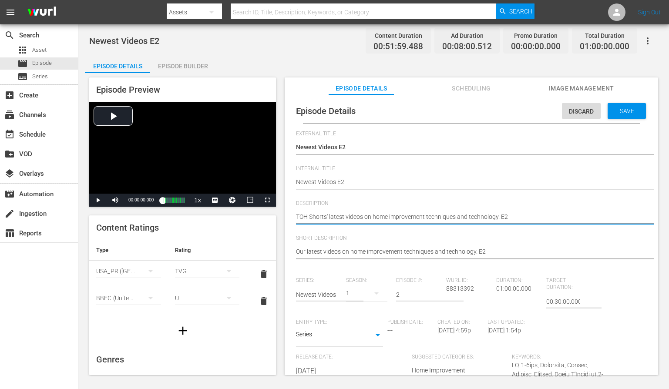
paste textarea "Watch our newest videos featuring home improvement tips, techniques, and techno…"
type textarea "Watch our newest videos featuring home improvement tips, techniques, and techno…"
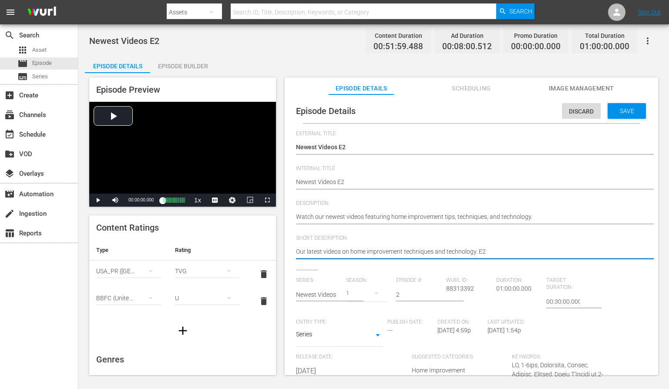
paste textarea "Watch our newest videos featuring home improvement tips, techniques, and techno…"
type textarea "Watch our newest videos featuring home improvement tips, techniques, and techno…"
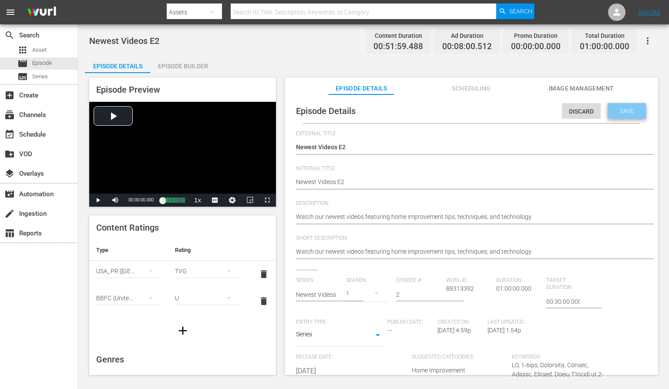
click at [619, 108] on span "Save" at bounding box center [627, 110] width 28 height 7
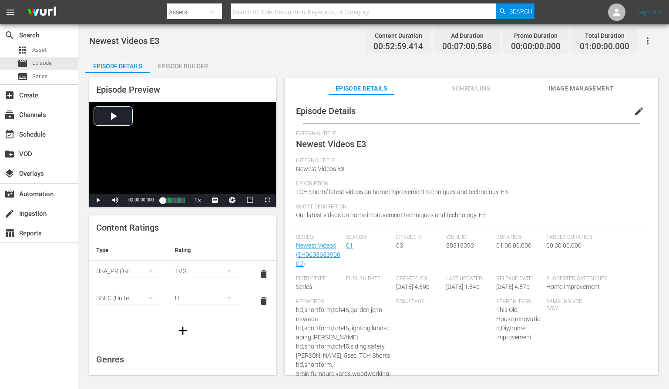
click at [634, 111] on span "edit" at bounding box center [639, 111] width 10 height 10
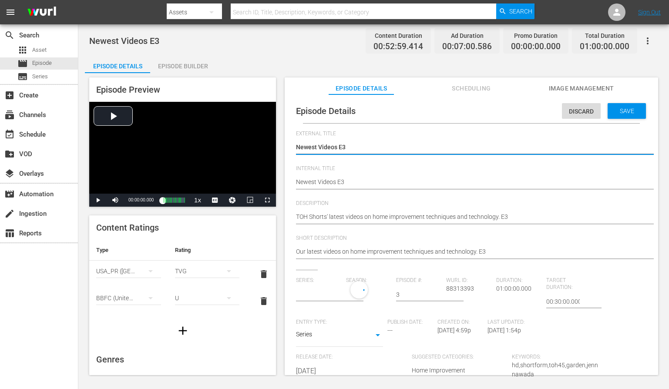
type input "Newest Videos"
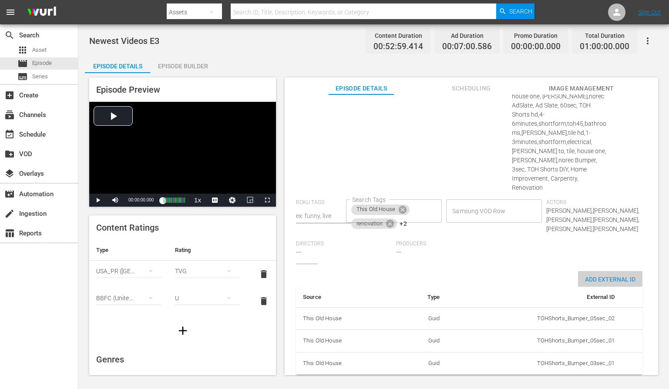
click at [587, 276] on span "Add External Id" at bounding box center [610, 279] width 64 height 7
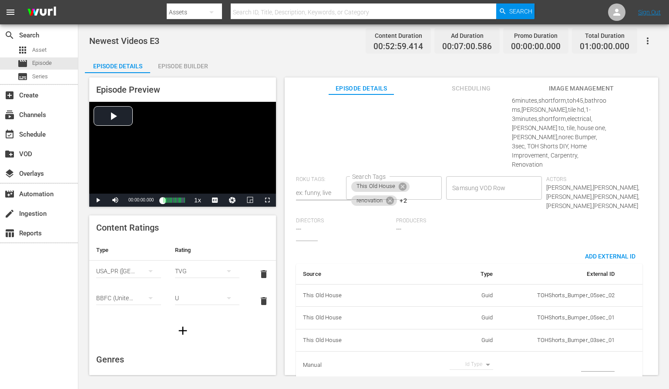
scroll to position [488, 0]
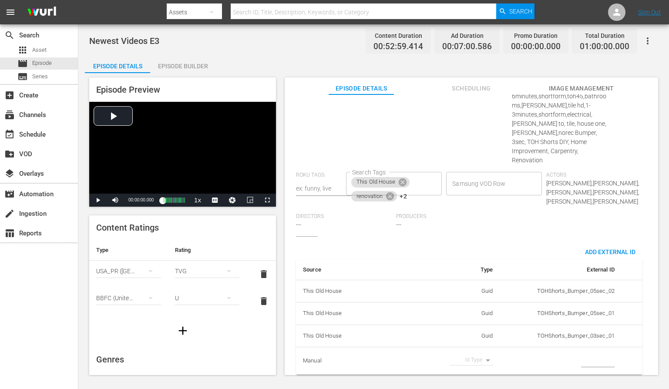
click at [469, 350] on body "menu Search By Assets Search ID, Title, Description, Keywords, or Category Sear…" at bounding box center [334, 194] width 669 height 389
click at [469, 355] on li "Tms Id" at bounding box center [468, 357] width 44 height 14
type input "tmsId"
click at [593, 354] on input "simple table" at bounding box center [598, 360] width 34 height 13
paste input "EP060365390003"
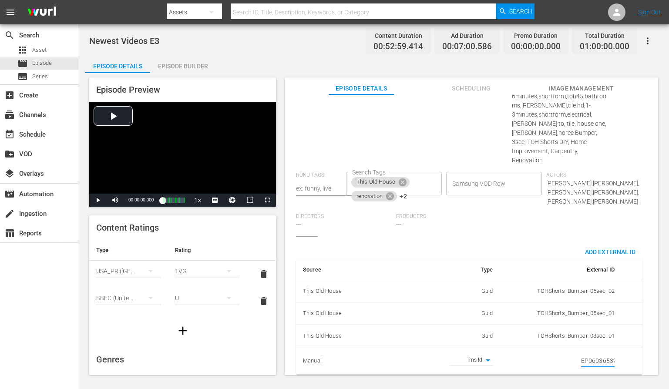
scroll to position [0, 15]
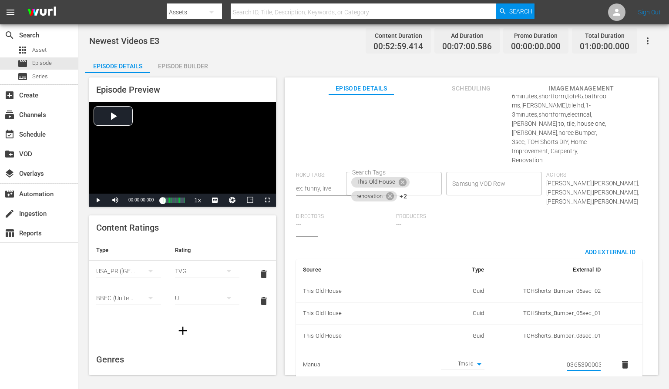
type input "EP060365390003"
click at [542, 215] on div "Series: Newest Videos Season: 1 Episode #: 3 Wurl ID: 88313393 Duration: 01:00:…" at bounding box center [471, 12] width 351 height 447
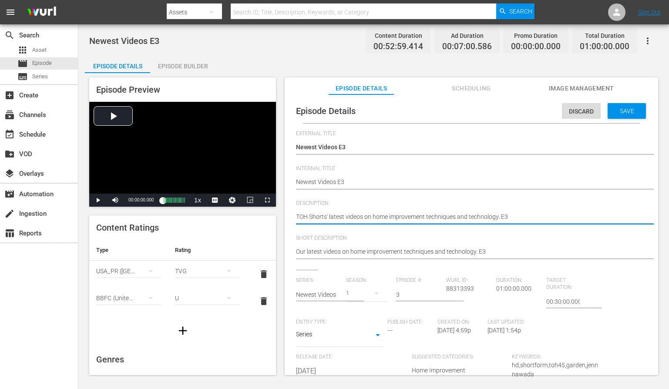
paste textarea "Explore the latest home improvement techniques and tech in our newest videos."
type textarea "Explore the latest home improvement techniques and tech in our newest videos."
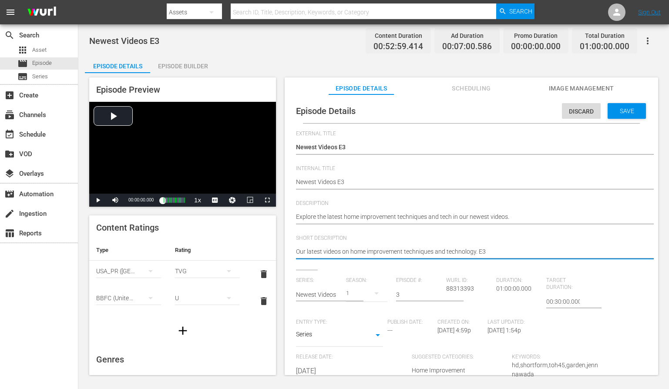
paste textarea "Explore the latest home improvement techniques and tech in our newest videos."
type textarea "Explore the latest home improvement techniques and tech in our newest videos."
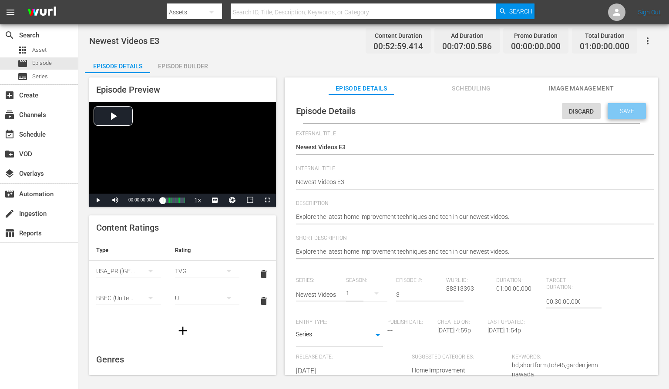
click at [613, 115] on div "Save" at bounding box center [626, 111] width 38 height 16
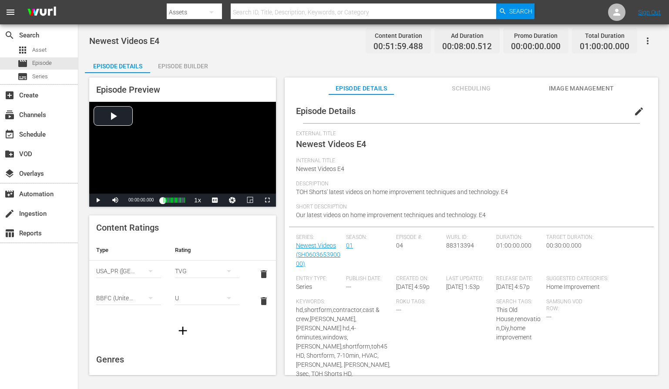
click at [641, 111] on button "edit" at bounding box center [638, 111] width 21 height 21
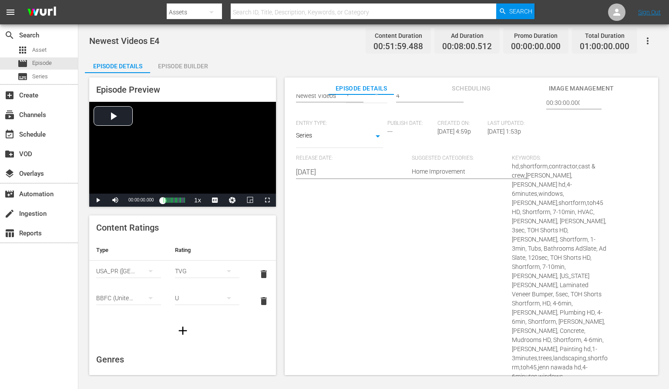
scroll to position [419, 0]
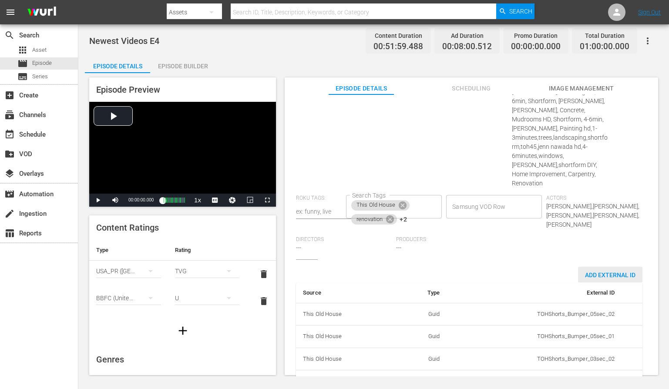
click at [587, 267] on div "Add External Id" at bounding box center [610, 275] width 64 height 16
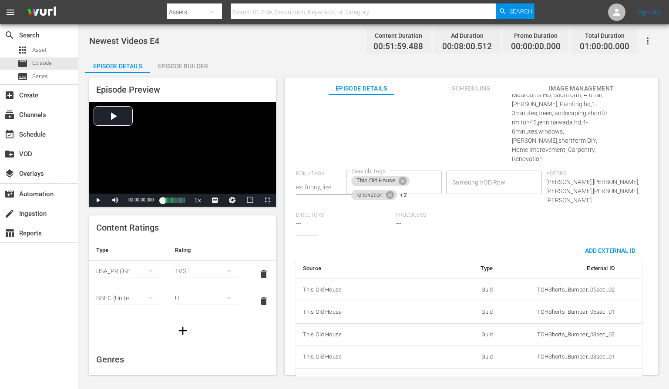
scroll to position [446, 0]
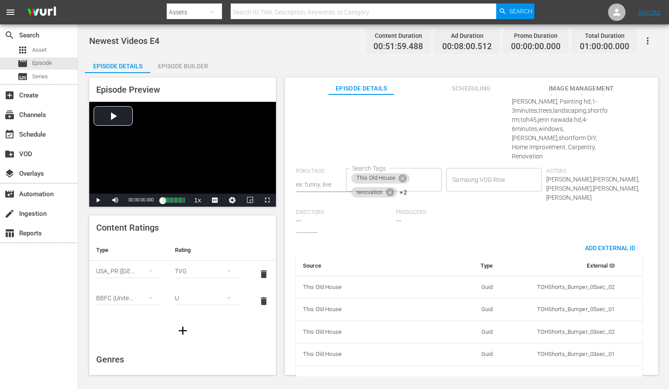
click at [481, 355] on body "menu Search By Assets Search ID, Title, Description, Keywords, or Category Sear…" at bounding box center [334, 194] width 669 height 389
click at [475, 360] on li "Tms Id" at bounding box center [468, 357] width 44 height 14
type input "tmsId"
click at [581, 373] on input "simple table" at bounding box center [598, 379] width 34 height 13
paste input "EP060365390004"
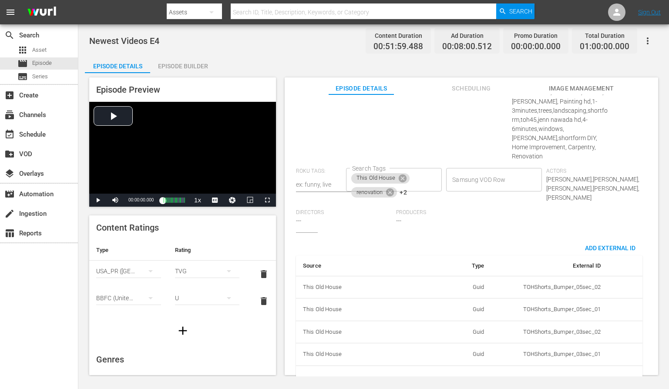
scroll to position [0, 15]
type input "EP060365390004"
click at [532, 210] on div "External Title Newest Videos E4 Newest Videos E4 Internal Title Newest Videos E…" at bounding box center [471, 46] width 351 height 724
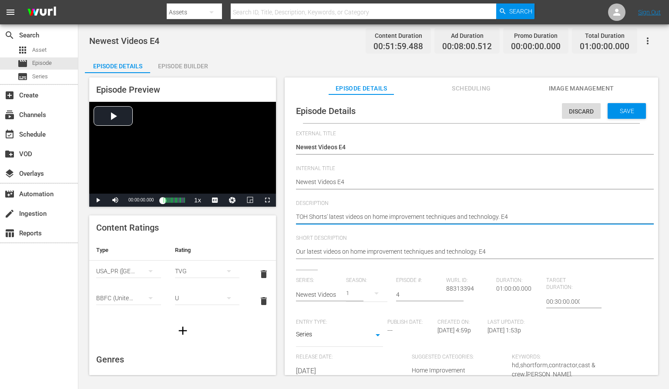
paste textarea "Our newest videos share fresh home improvement ideas, techniques, and technolog…"
type textarea "Our newest videos share fresh home improvement ideas, techniques, and technolog…"
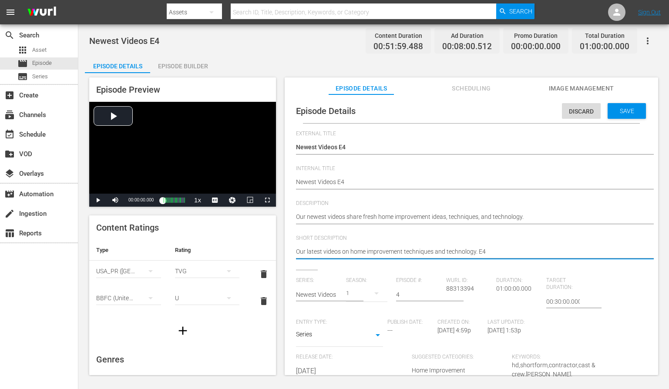
paste textarea "newest videos share fresh home improvement ideas, techniques, and technology."
type textarea "Our newest videos share fresh home improvement ideas, techniques, and technolog…"
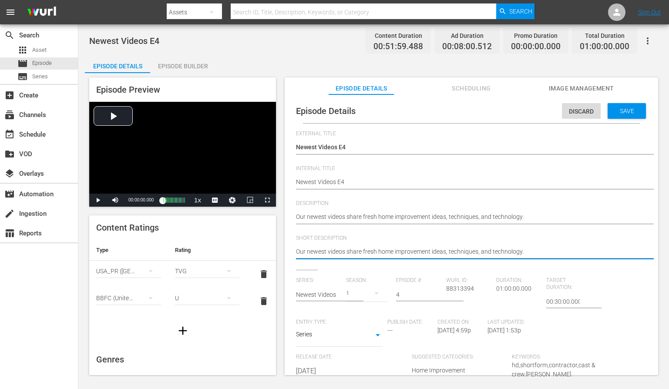
click at [622, 100] on div "Discard Save" at bounding box center [605, 109] width 87 height 20
click at [619, 111] on span "Save" at bounding box center [627, 110] width 28 height 7
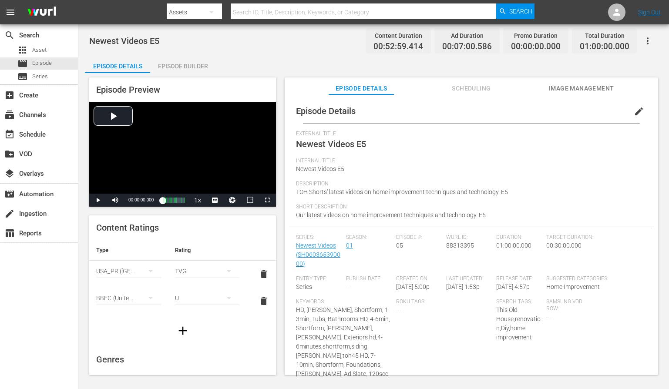
click at [640, 110] on button "edit" at bounding box center [638, 111] width 21 height 21
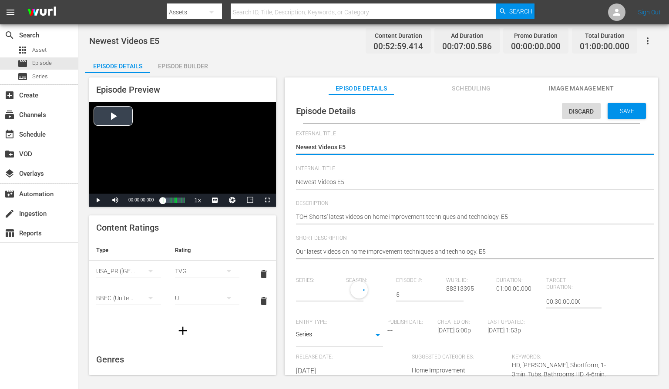
type input "Newest Videos"
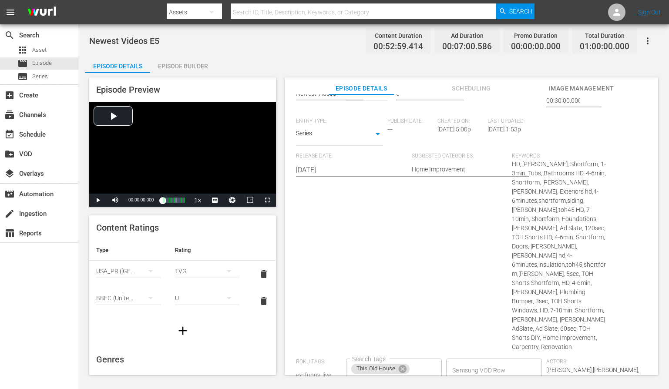
scroll to position [369, 0]
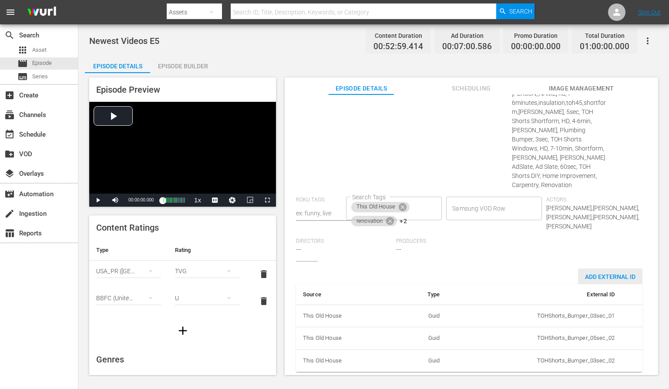
click at [601, 273] on span "Add External Id" at bounding box center [610, 276] width 64 height 7
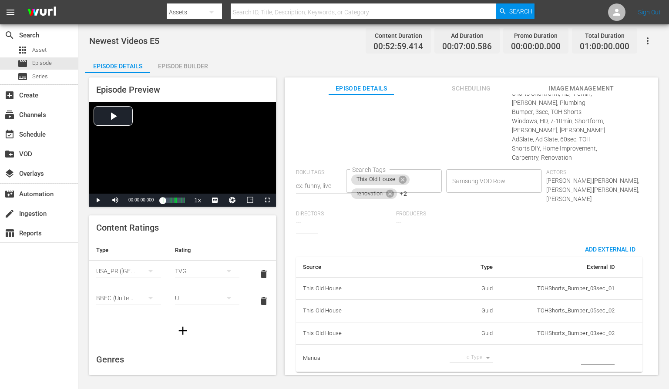
scroll to position [397, 0]
click at [475, 349] on body "menu Search By Assets Search ID, Title, Description, Keywords, or Category Sear…" at bounding box center [334, 194] width 669 height 389
click at [471, 354] on li "Tms Id" at bounding box center [468, 357] width 44 height 14
type input "tmsId"
click at [581, 352] on input "simple table" at bounding box center [598, 358] width 34 height 13
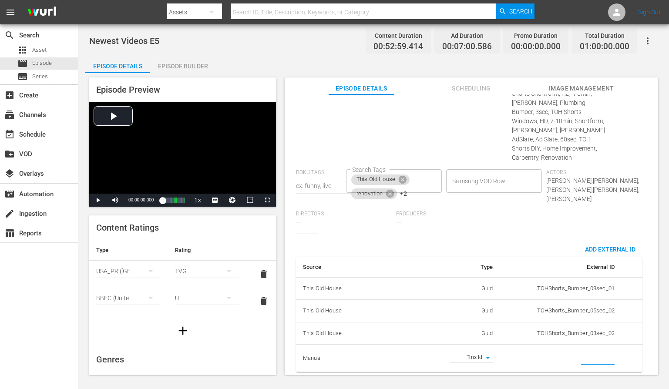
paste input "EP060365390005"
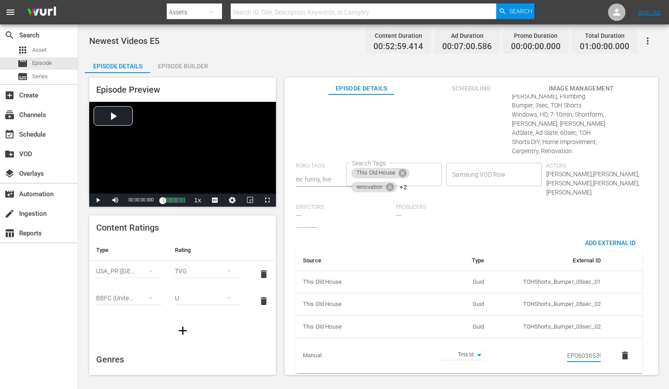
scroll to position [0, 15]
type input "EP060365390005"
click at [521, 231] on div "External Title Newest Videos E5 Newest Videos E5 Internal Title Newest Videos E…" at bounding box center [471, 57] width 351 height 647
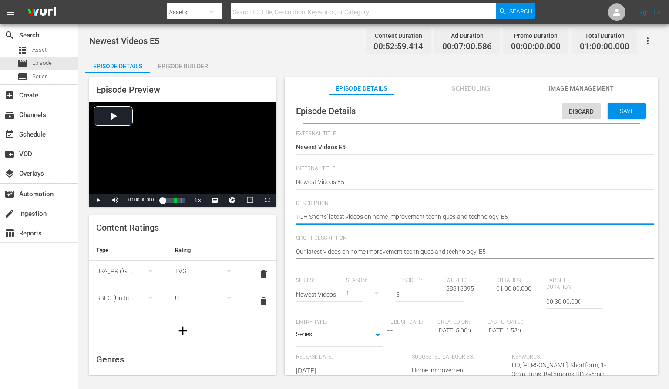
paste textarea "Discover the latest in home improvement tips, techniques, and tech with our vid…"
type textarea "Discover the latest in home improvement tips, techniques, and tech with our vid…"
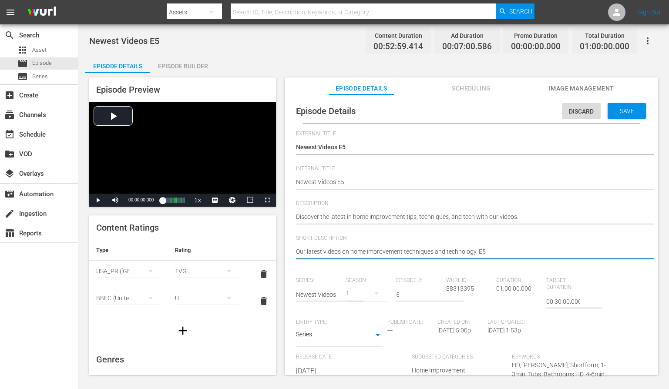
paste textarea "Discover the latest in home improvement tips, techniques, and tech with our vid…"
type textarea "Discover the latest in home improvement tips, techniques, and tech with our vid…"
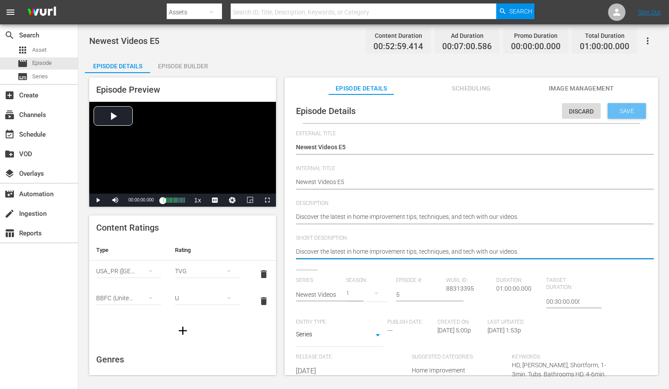
click at [612, 116] on div "Save" at bounding box center [626, 111] width 38 height 16
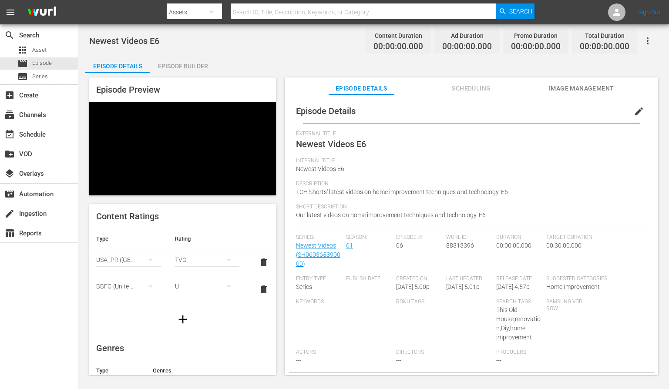
click at [640, 107] on button "edit" at bounding box center [638, 111] width 21 height 21
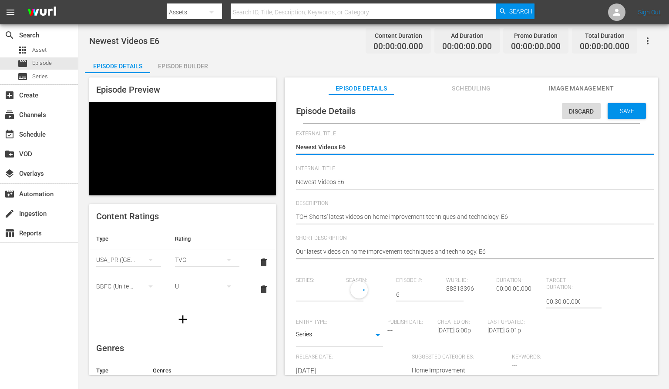
type input "Newest Videos"
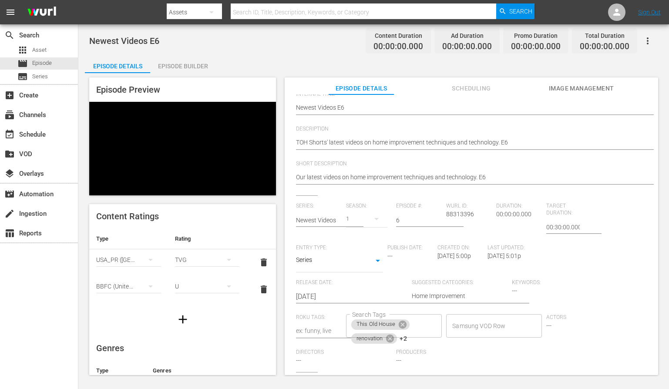
scroll to position [104, 0]
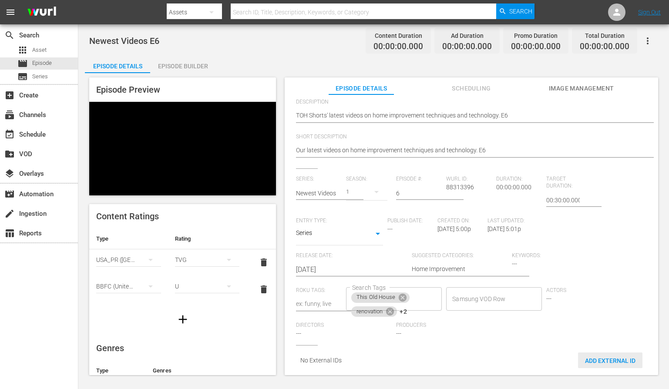
click at [579, 357] on span "Add External Id" at bounding box center [610, 360] width 64 height 7
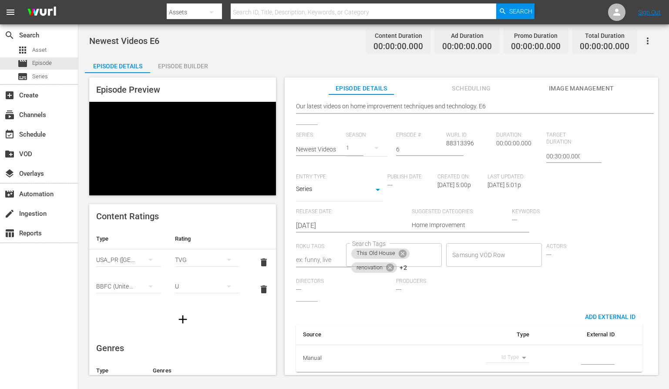
scroll to position [152, 0]
click at [517, 352] on body "menu Search By Assets Search ID, Title, Description, Keywords, or Category Sear…" at bounding box center [334, 194] width 669 height 389
click at [506, 355] on li "Tms Id" at bounding box center [504, 357] width 44 height 14
type input "tmsId"
click at [594, 352] on input "simple table" at bounding box center [598, 358] width 34 height 13
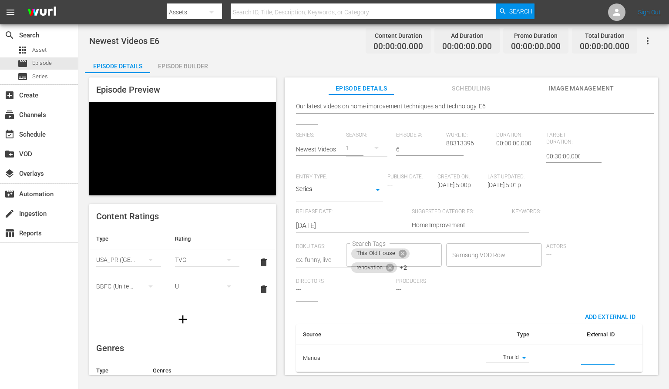
paste input "EP060365390006"
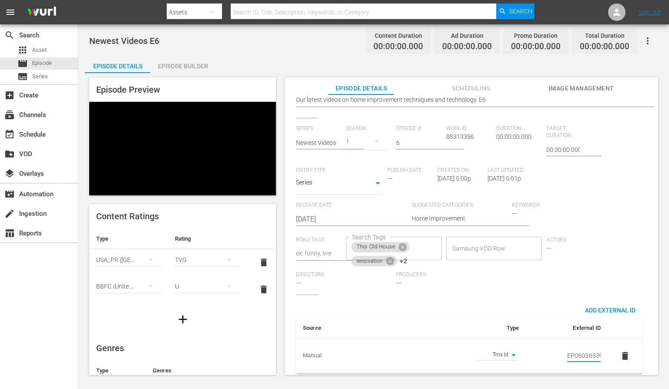
scroll to position [0, 15]
type input "EP060365390006"
click at [509, 314] on div "Source Type External ID Manual Tms Id tmsId EP060365390006 delete" at bounding box center [469, 338] width 346 height 72
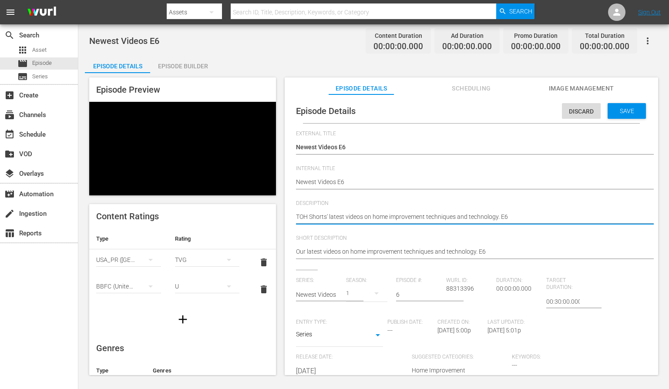
paste textarea "See our latest videos for cutting-edge home improvement techniques and technolo…"
type textarea "See our latest videos for cutting-edge home improvement techniques and technolo…"
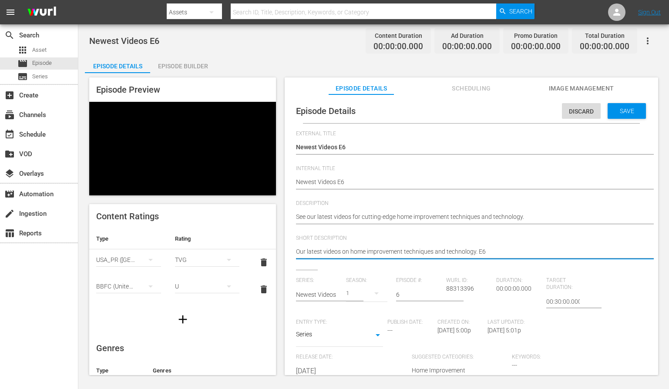
paste textarea "See our latest videos for cutting-edge home improvement techniques and technolo…"
type textarea "See our latest videos for cutting-edge home improvement techniques and technolo…"
click at [609, 115] on div "Save" at bounding box center [626, 111] width 38 height 16
